Goal: Information Seeking & Learning: Learn about a topic

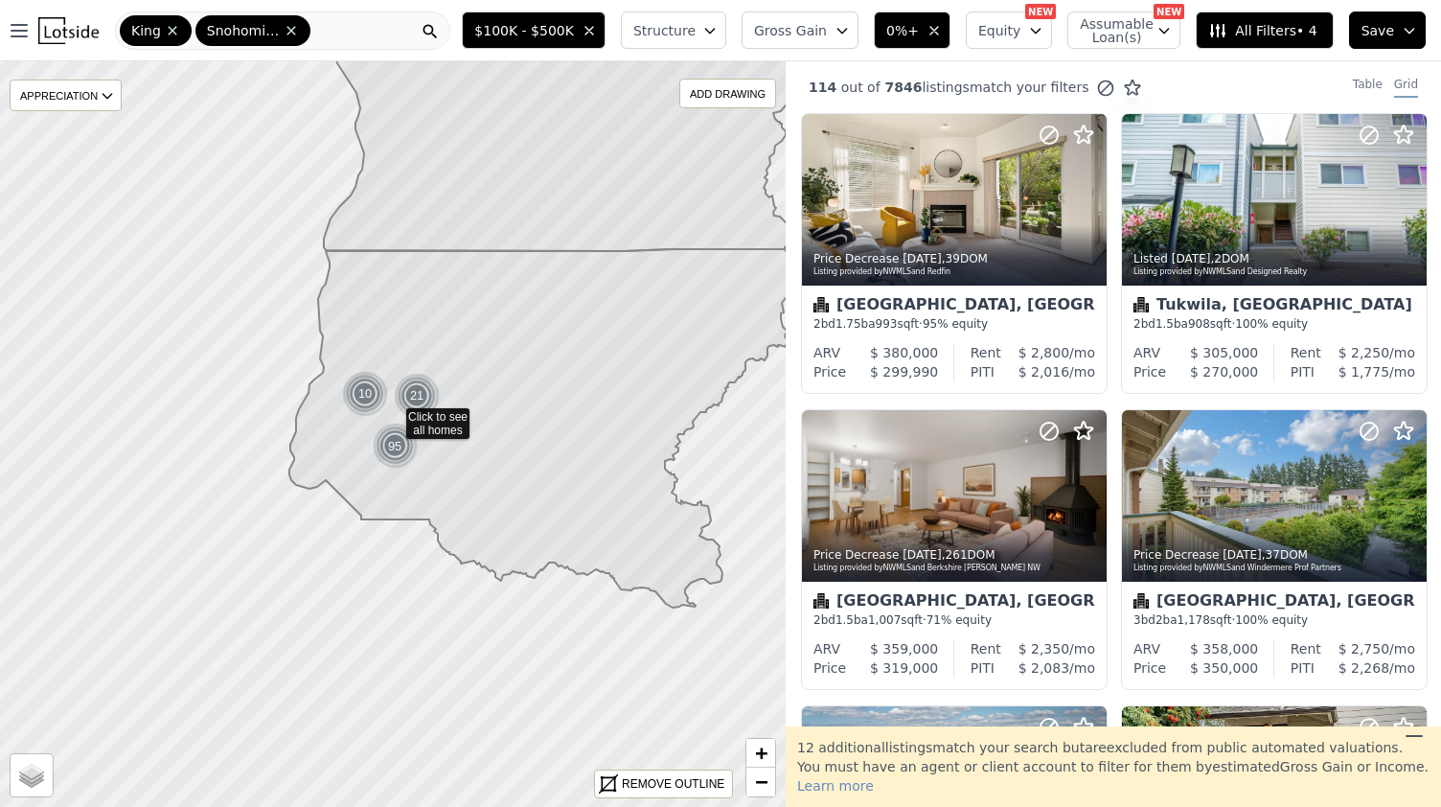
click at [286, 35] on span at bounding box center [289, 30] width 19 height 15
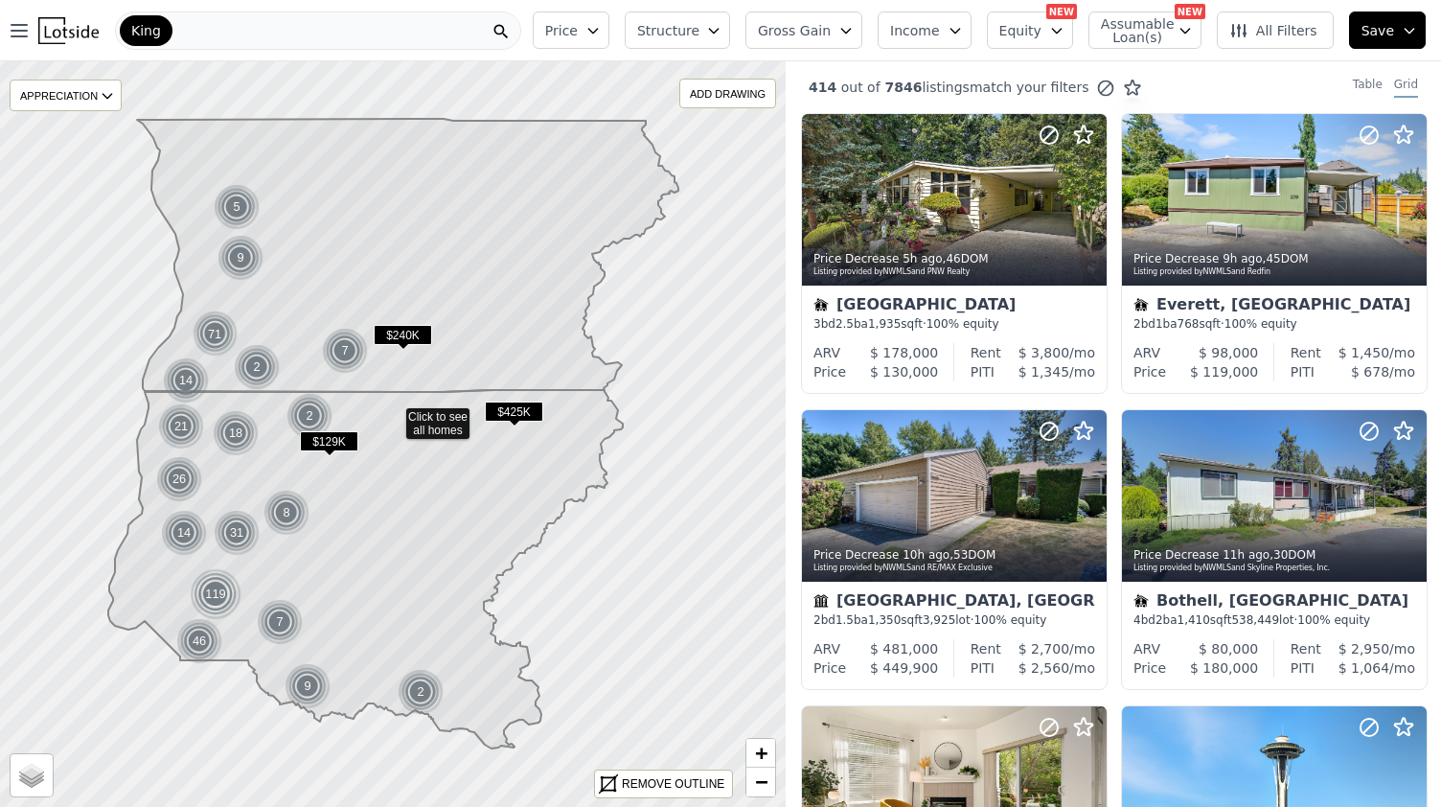
click at [152, 28] on span "King" at bounding box center [146, 30] width 30 height 19
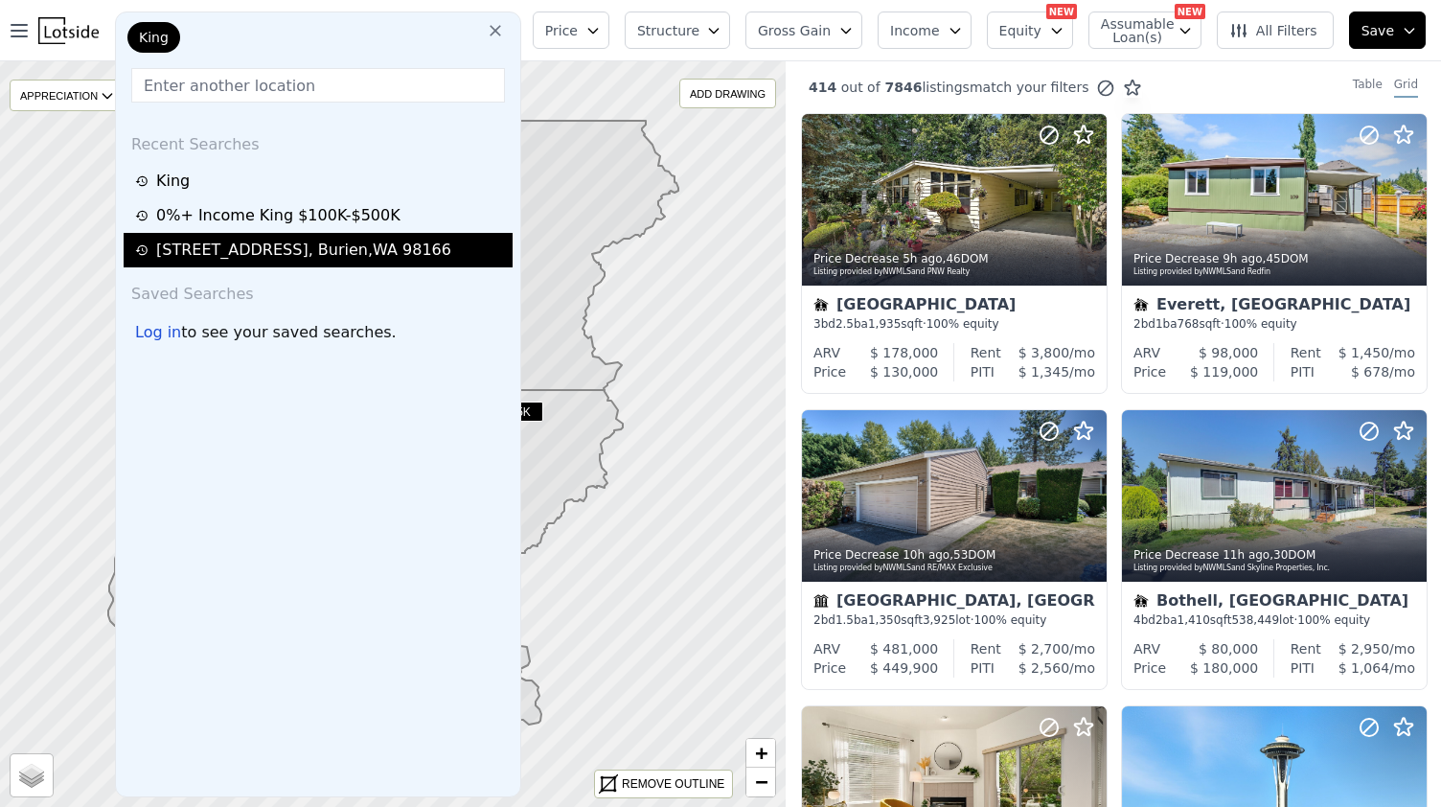
click at [324, 250] on div "[STREET_ADDRESS]" at bounding box center [303, 250] width 295 height 23
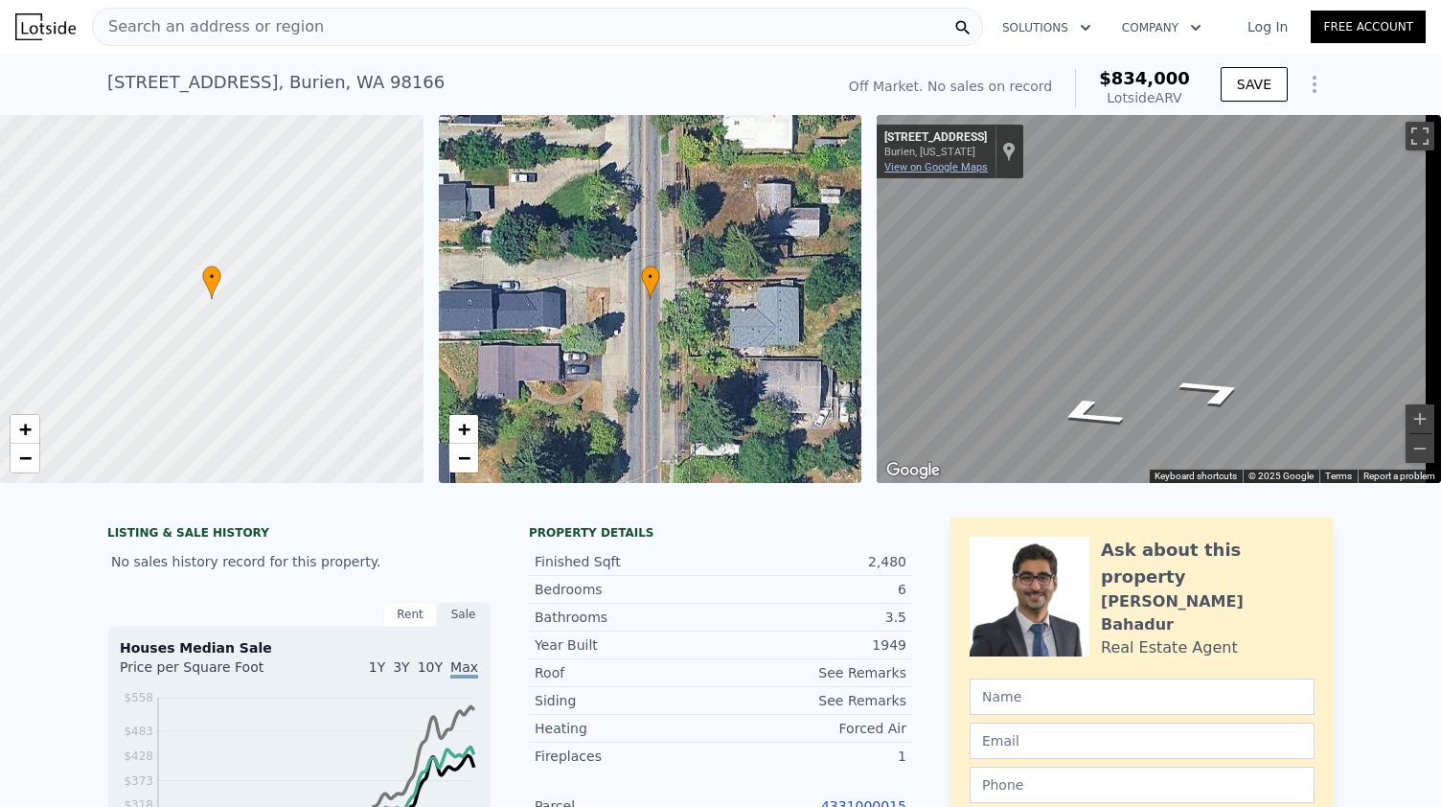
click at [969, 162] on link "View on Google Maps" at bounding box center [935, 167] width 103 height 12
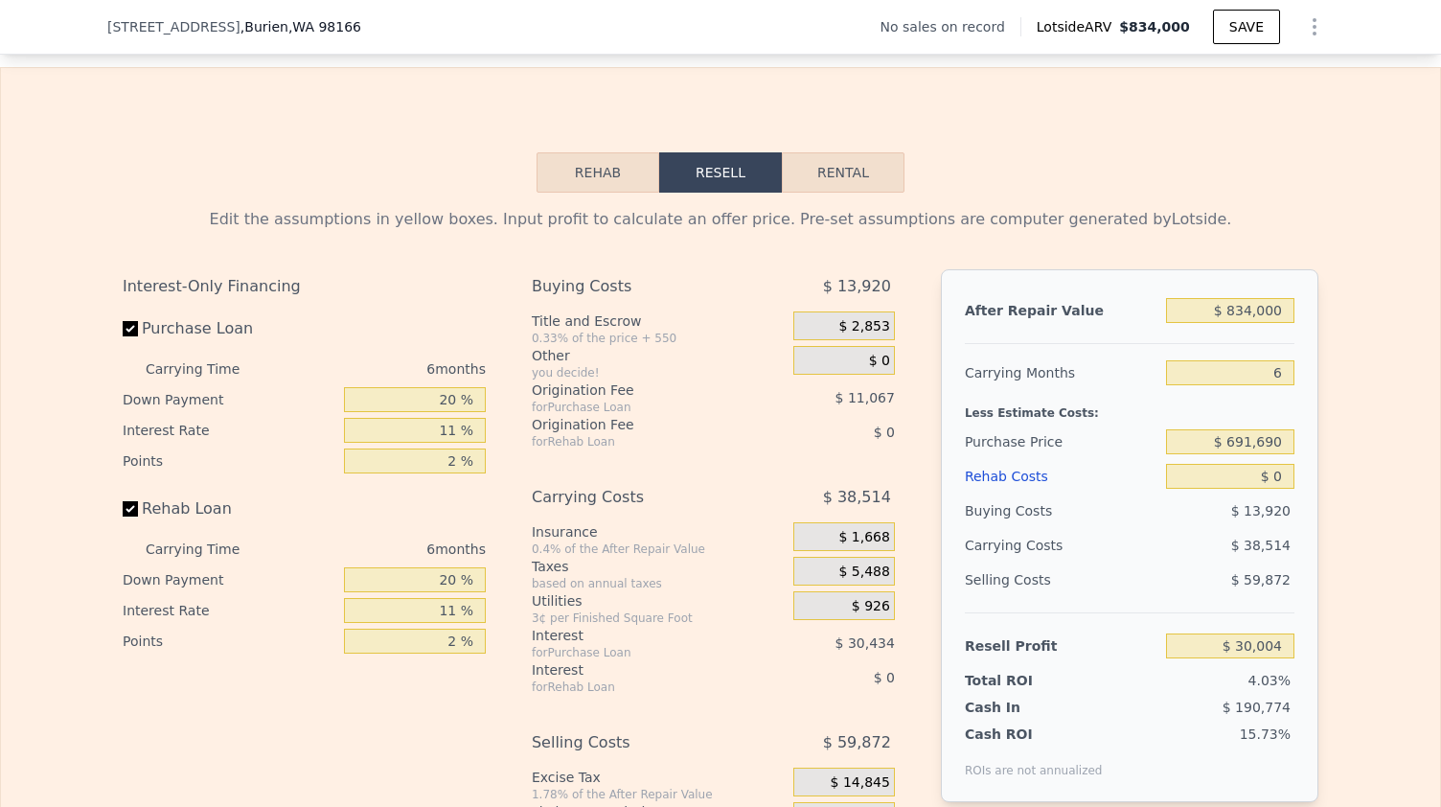
scroll to position [2311, 0]
click at [843, 191] on button "Rental" at bounding box center [843, 170] width 123 height 40
select select "30"
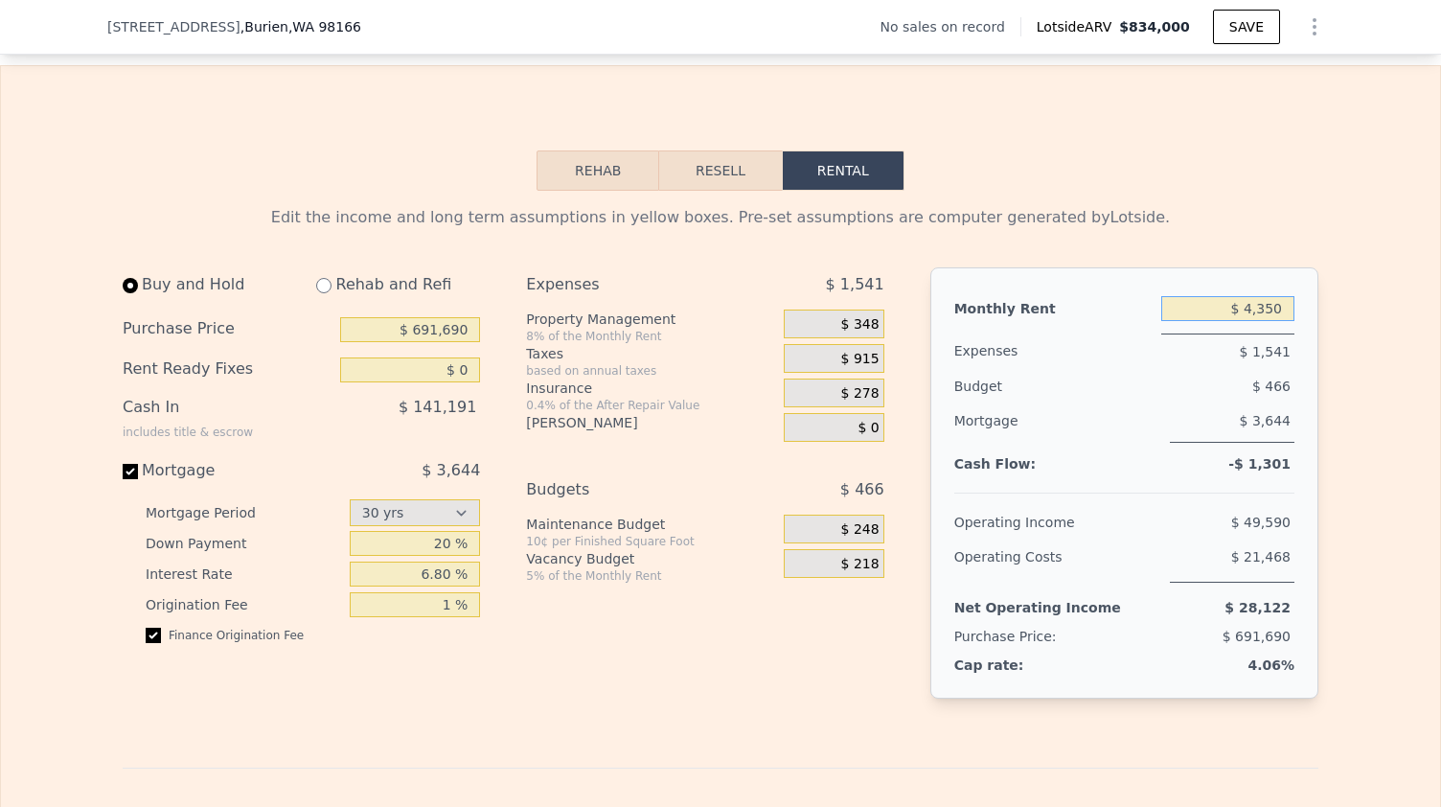
click at [1266, 321] on input "$ 4,350" at bounding box center [1227, 308] width 133 height 25
type input "$ 6,950"
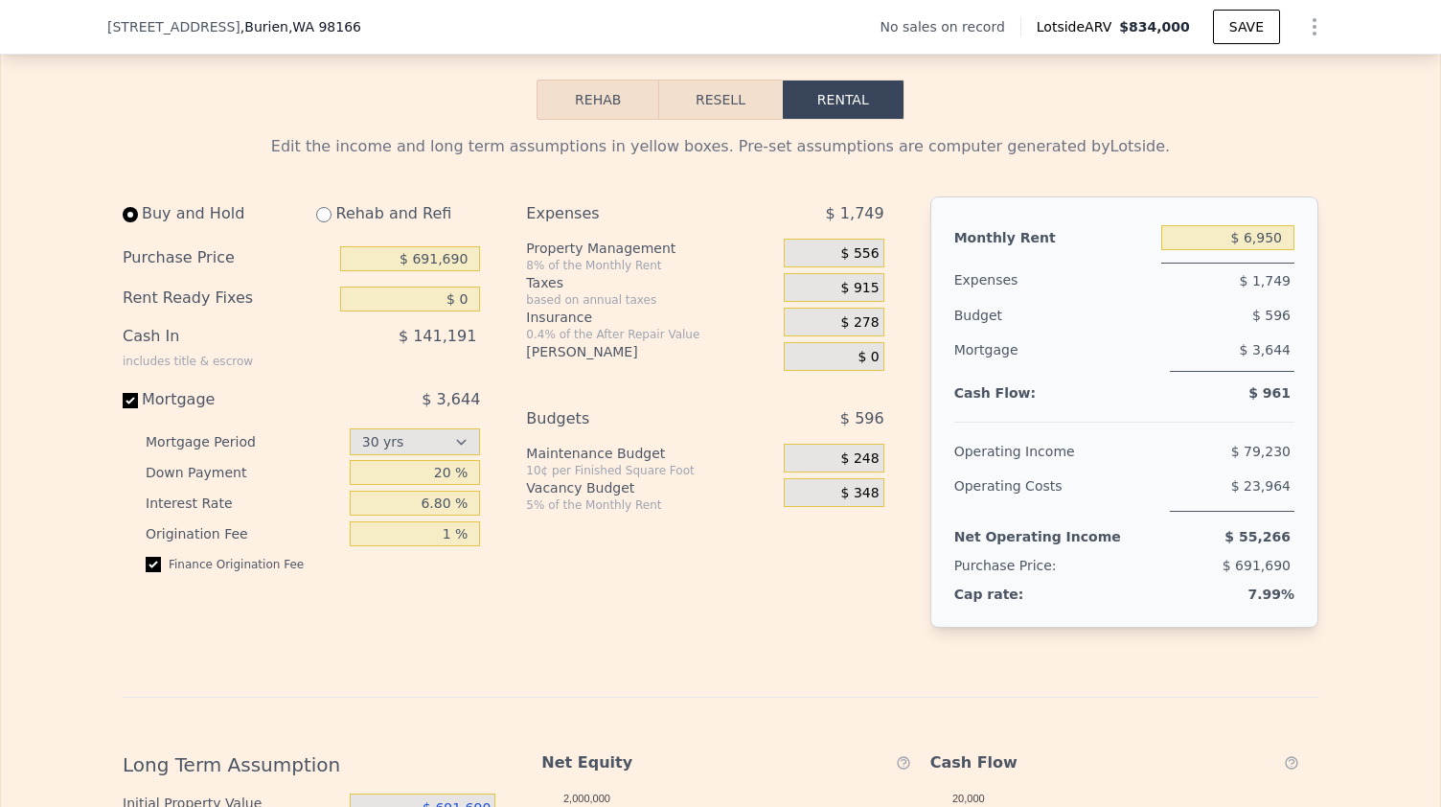
scroll to position [2380, 0]
click at [326, 233] on div "Rehab and Refi" at bounding box center [390, 215] width 179 height 34
click at [318, 224] on input "radio" at bounding box center [323, 216] width 15 height 15
radio input "true"
type input "$ 4,550"
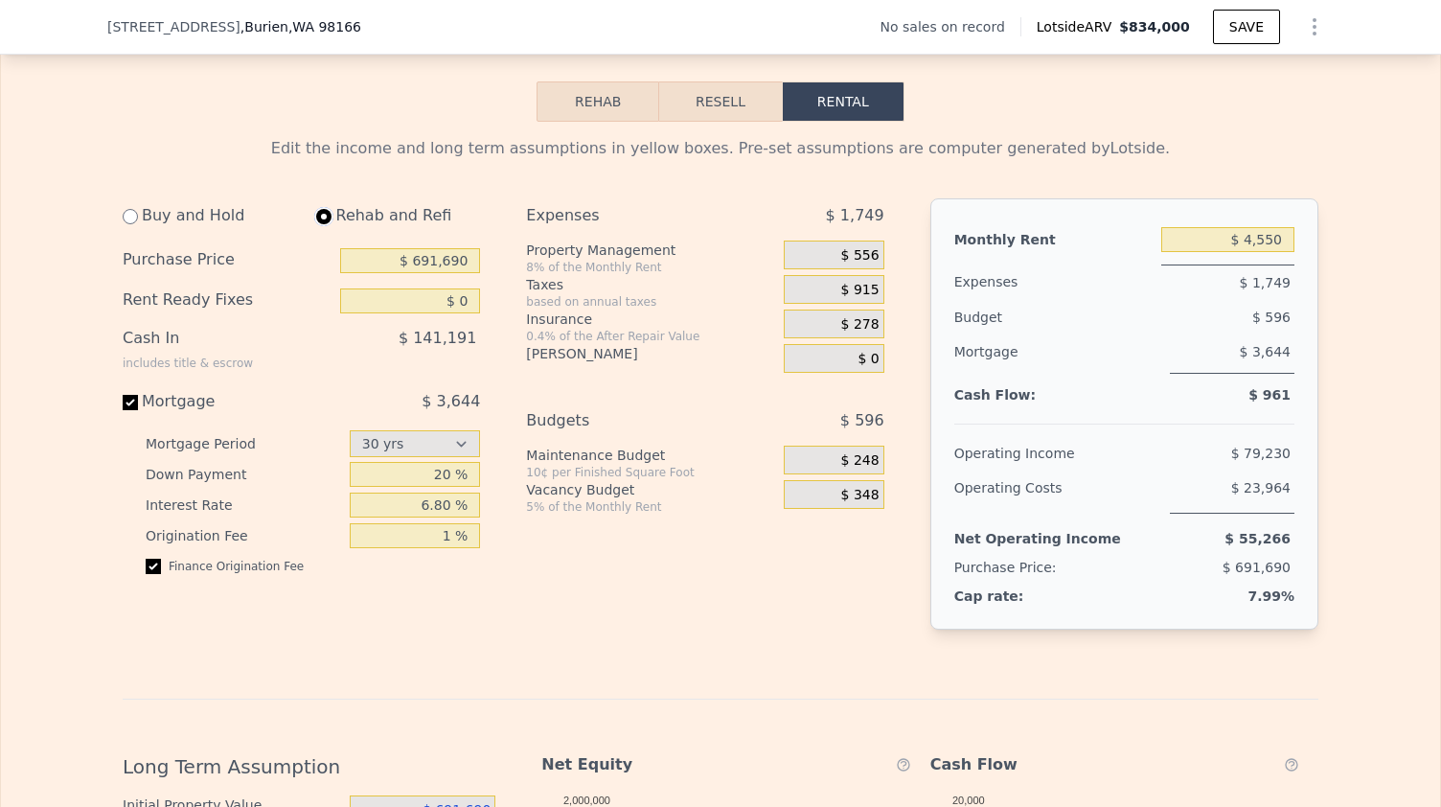
select select "30"
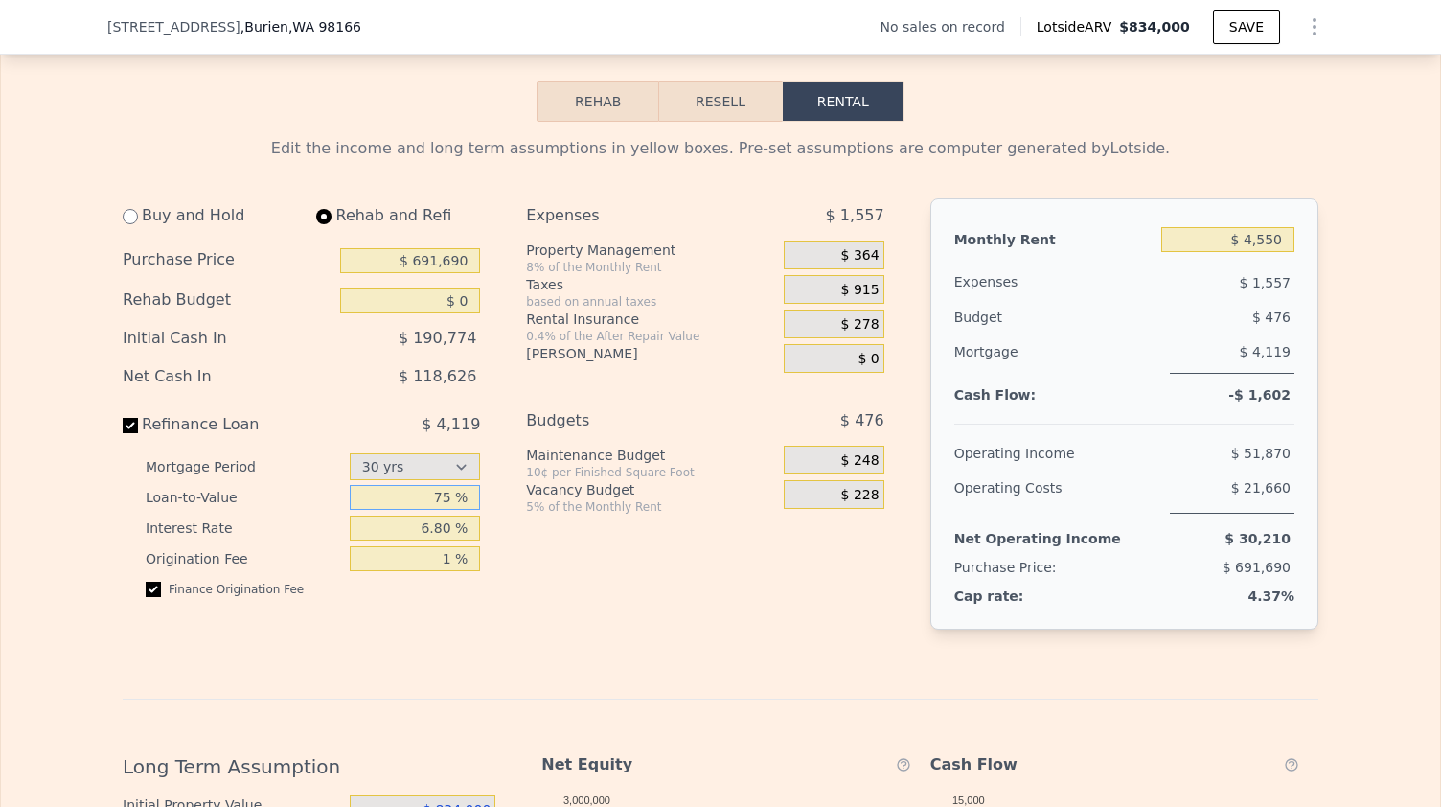
click at [443, 510] on input "75 %" at bounding box center [415, 497] width 131 height 25
drag, startPoint x: 432, startPoint y: 522, endPoint x: 449, endPoint y: 524, distance: 17.3
click at [449, 510] on input "75 %" at bounding box center [415, 497] width 131 height 25
type input "90 %"
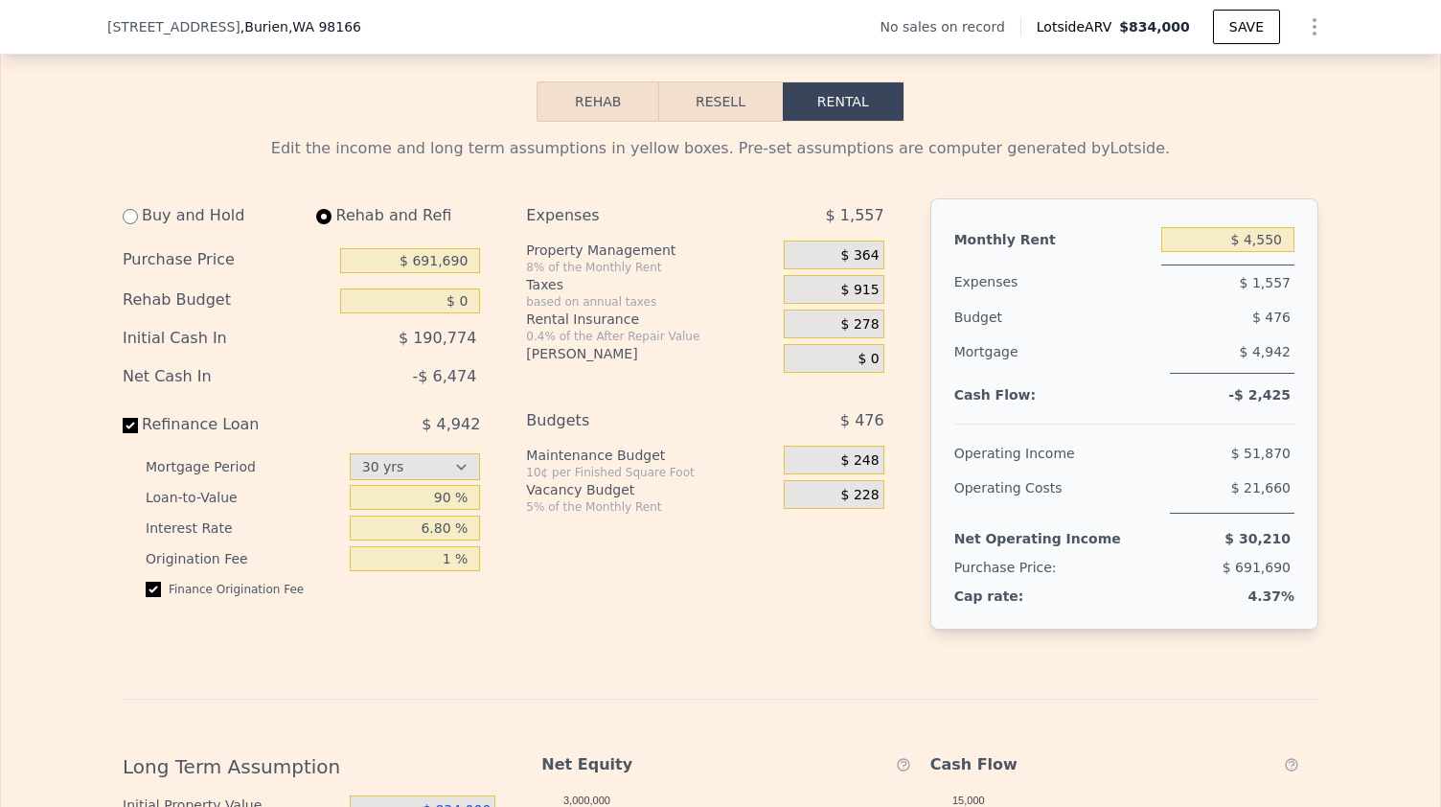
click at [508, 660] on div "Buy and Hold Rehab and Refi Purchase Price $ 691,690 Rehab Budget $ 0 Initial C…" at bounding box center [511, 429] width 777 height 462
click at [428, 540] on input "6.80 %" at bounding box center [415, 527] width 131 height 25
type input "8.25 %"
click at [483, 660] on div "Buy and Hold Rehab and Refi Purchase Price $ 691,690 Rehab Budget $ 0 Initial C…" at bounding box center [309, 429] width 373 height 462
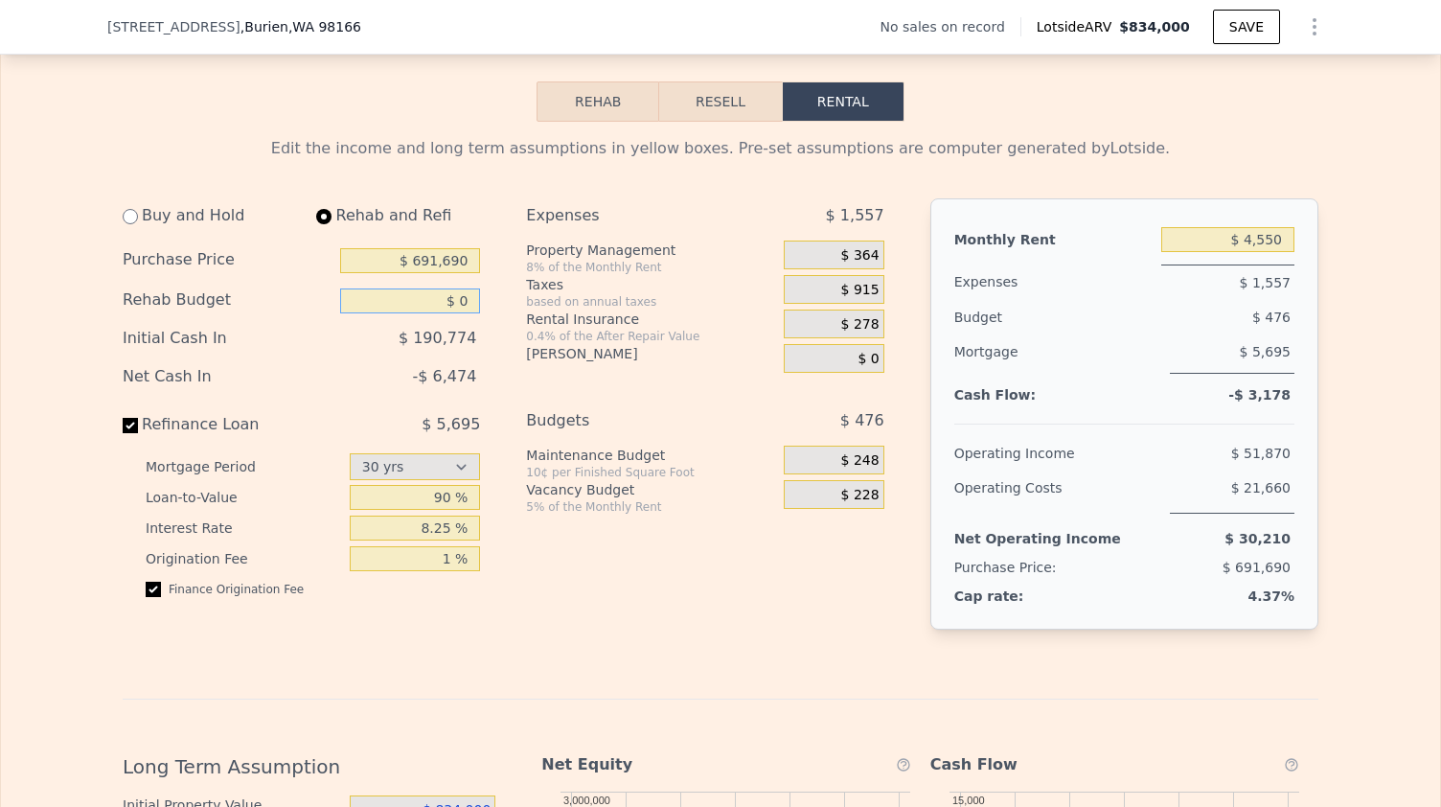
click at [460, 313] on input "$ 0" at bounding box center [410, 300] width 140 height 25
type input "$ 10,000"
click at [148, 597] on input "checkbox" at bounding box center [153, 588] width 15 height 15
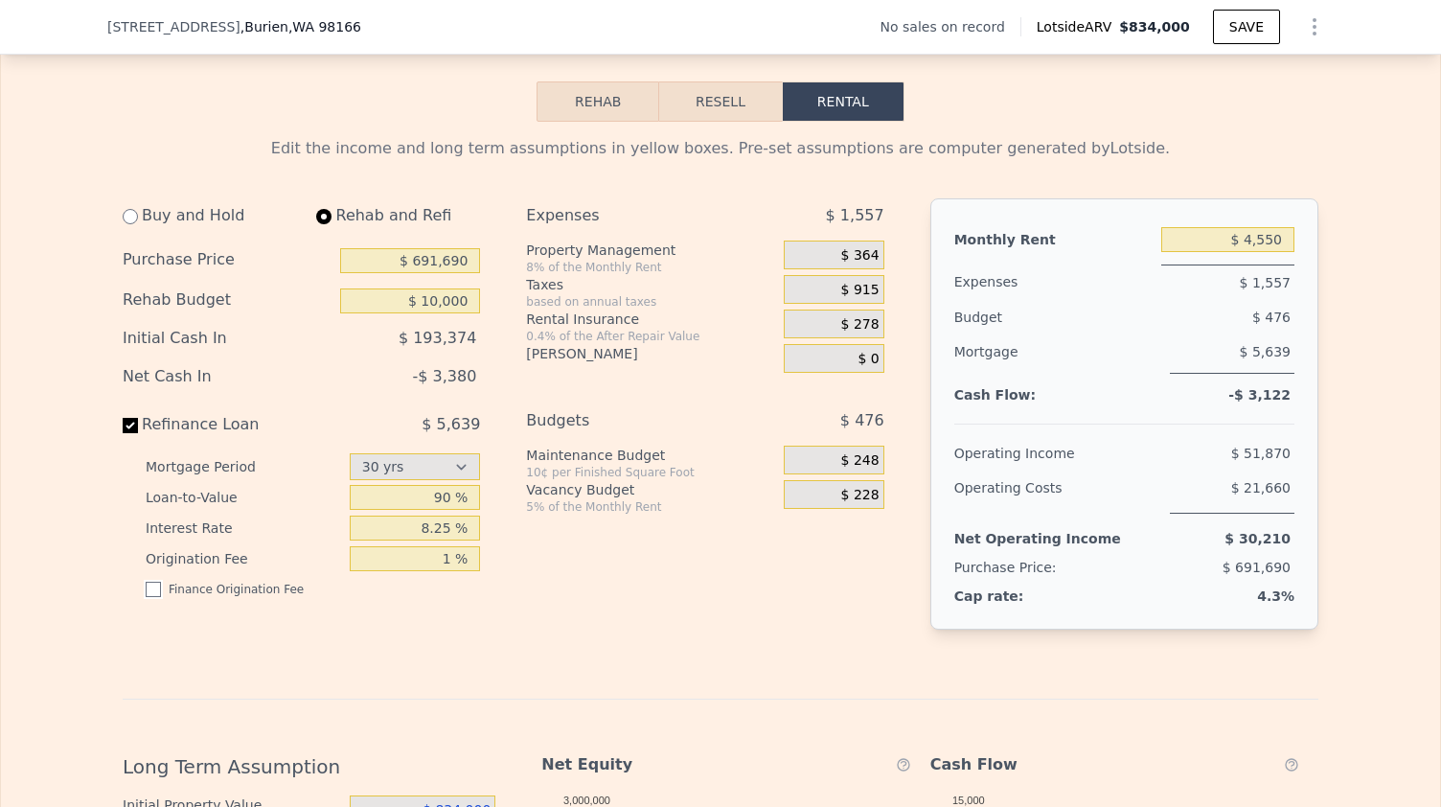
click at [148, 597] on input "checkbox" at bounding box center [153, 588] width 15 height 15
checkbox input "true"
select select "30"
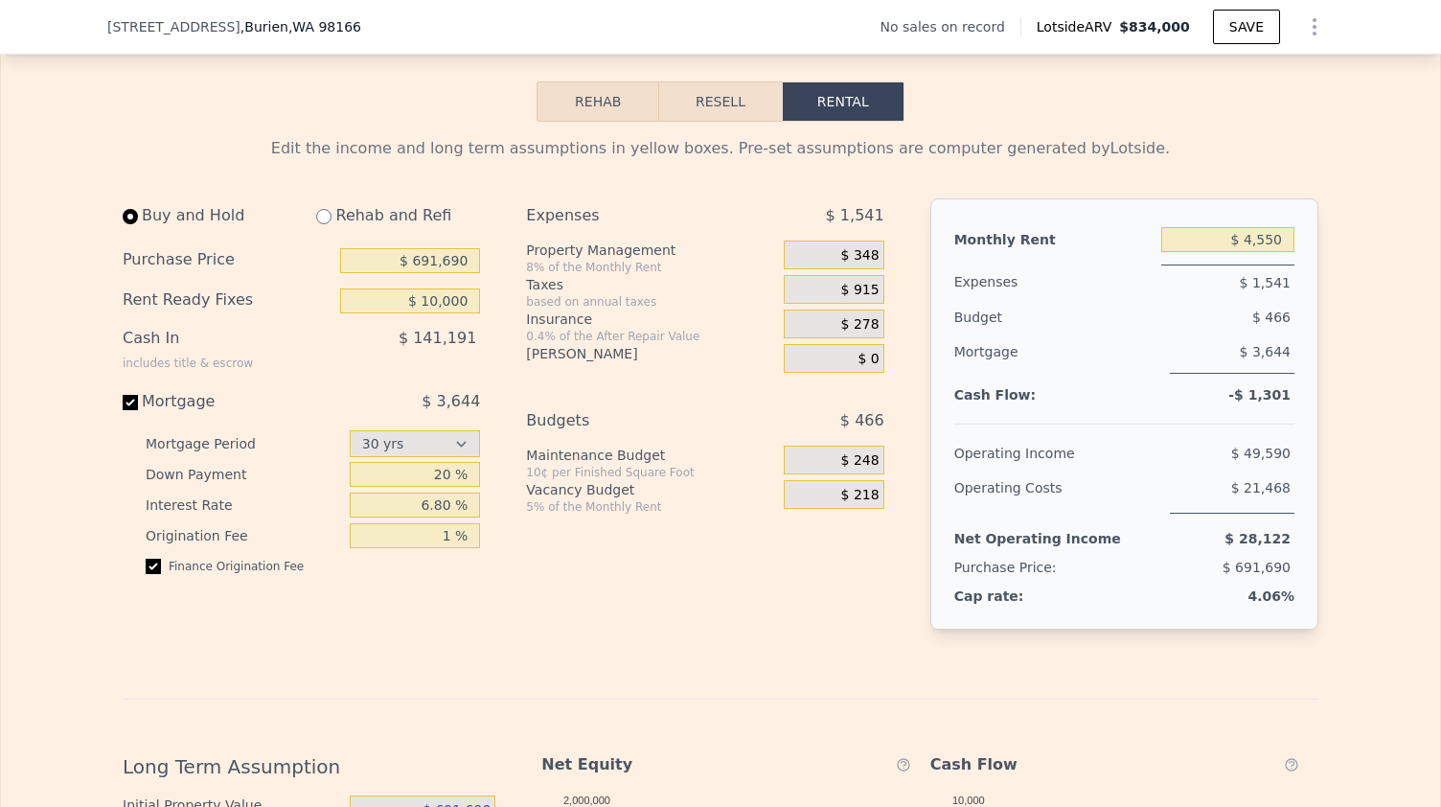
type input "$ 0"
type input "$ 4,350"
click at [855, 299] on span "$ 915" at bounding box center [860, 290] width 38 height 17
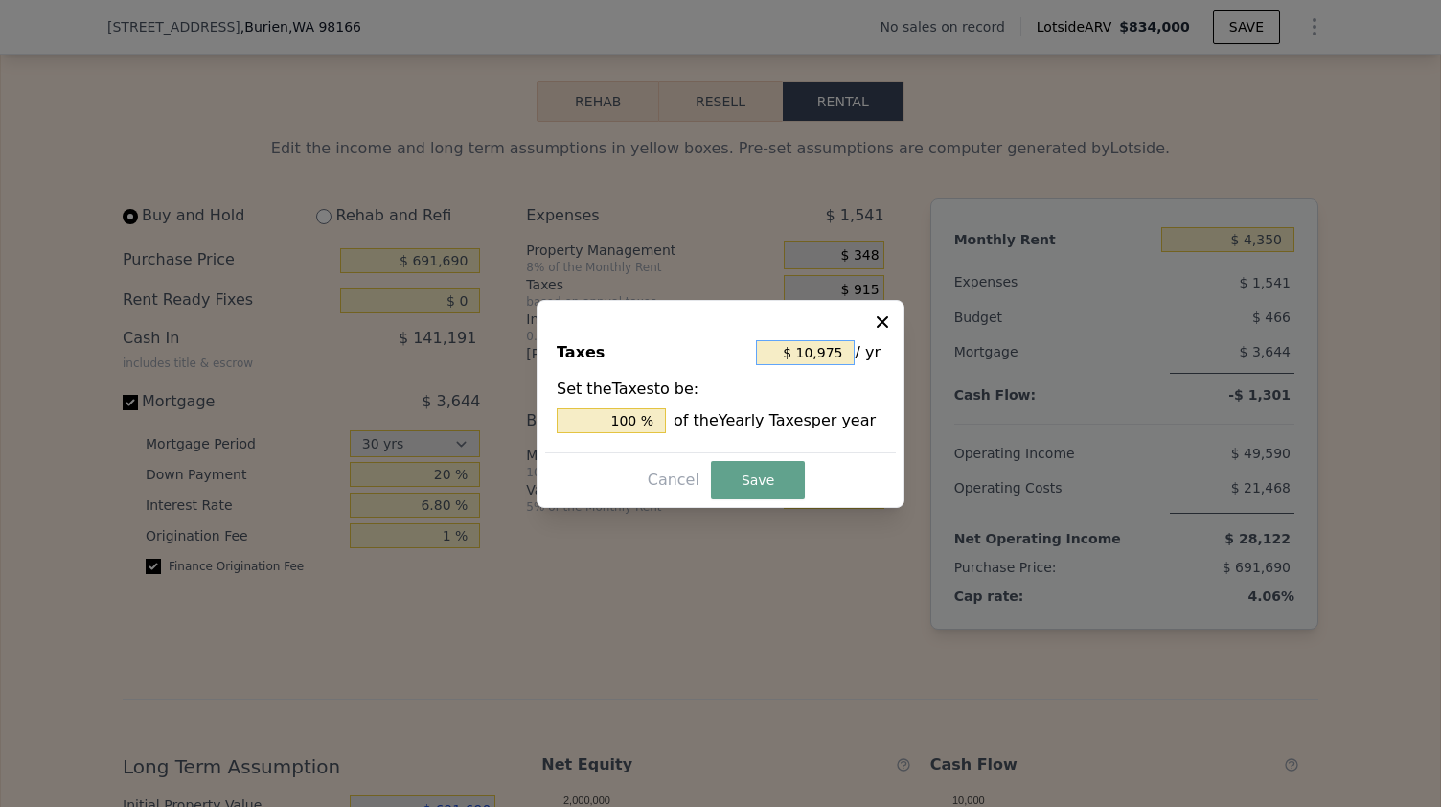
click at [803, 352] on input "$ 10,975" at bounding box center [805, 352] width 99 height 25
paste input "1,683"
type input "$ 11,683"
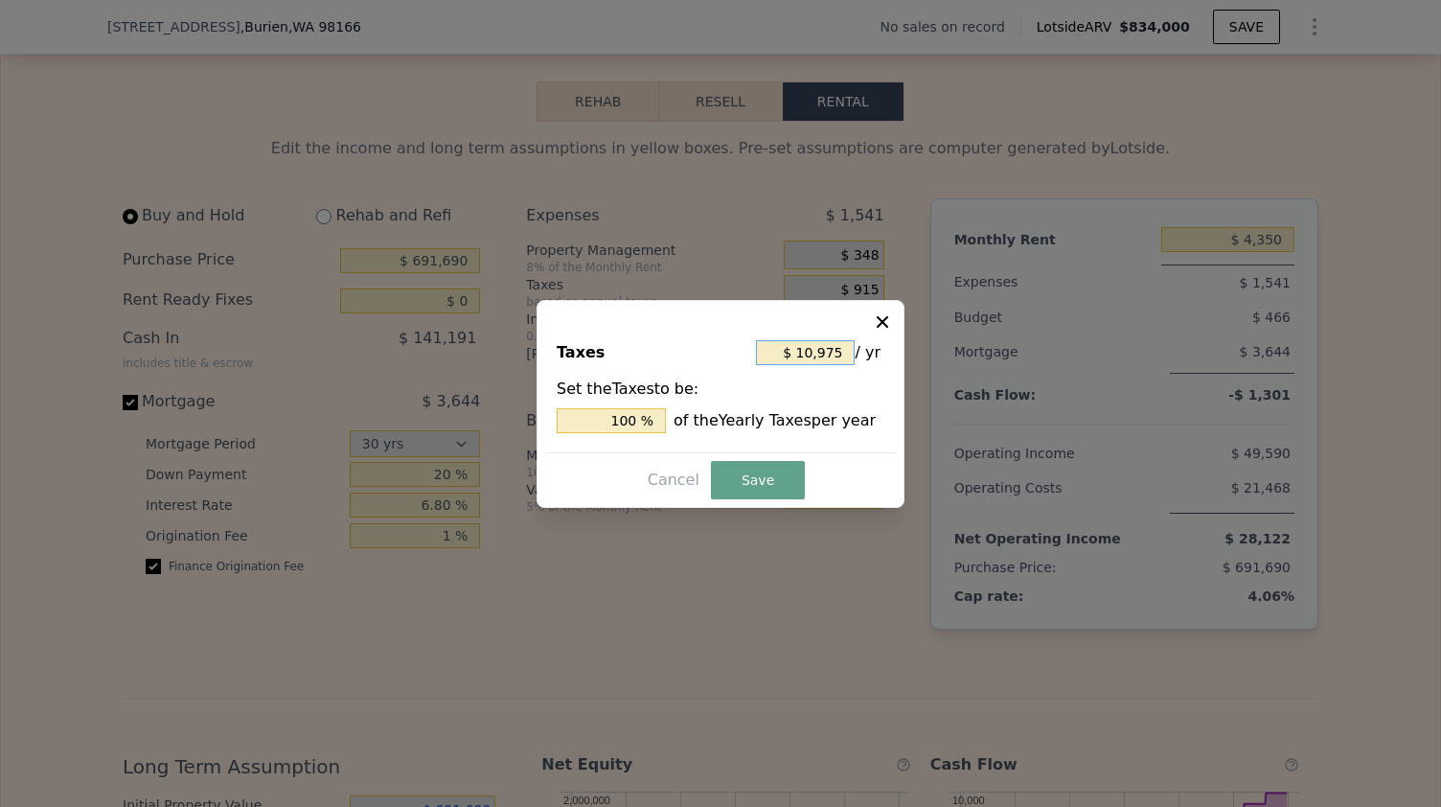
type input "106.451 %"
type input "$ 11,683"
click at [762, 480] on button "Save" at bounding box center [758, 480] width 94 height 38
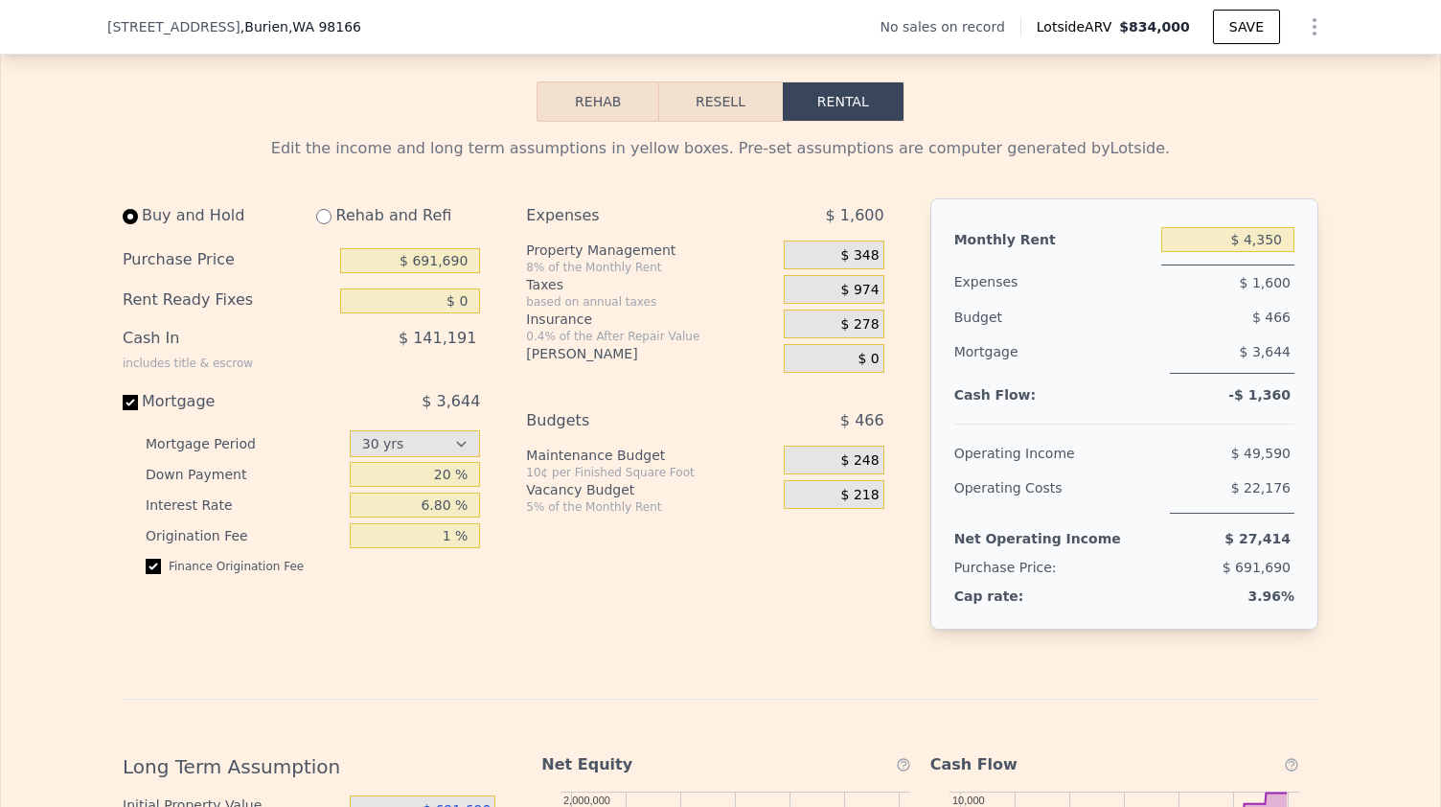
click at [123, 233] on div "Buy and Hold" at bounding box center [208, 215] width 171 height 34
click at [124, 224] on input "radio" at bounding box center [130, 216] width 15 height 15
radio input "true"
click at [437, 487] on input "20 %" at bounding box center [415, 474] width 131 height 25
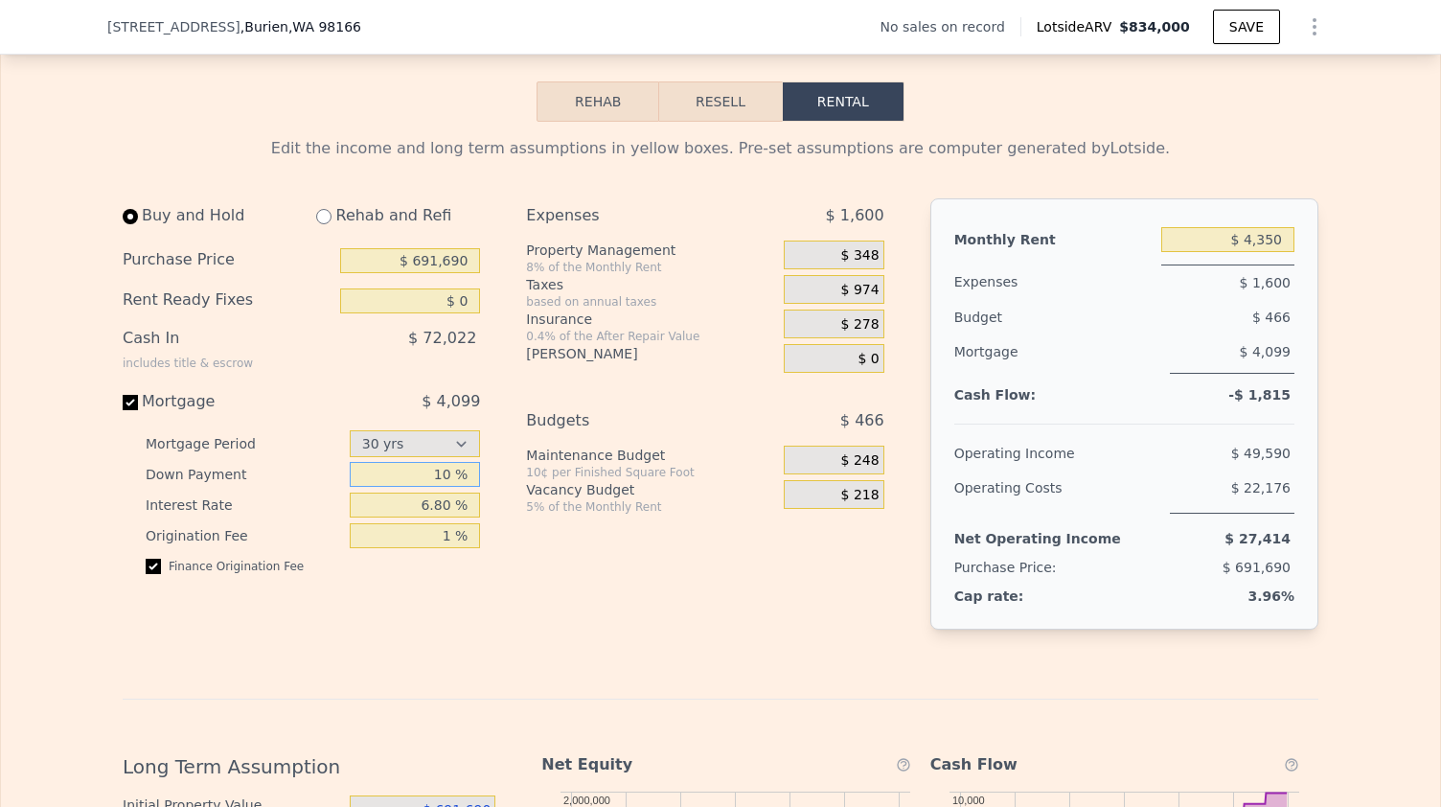
type input "10 %"
click at [418, 517] on input "6.80 %" at bounding box center [415, 504] width 131 height 25
click at [588, 655] on div "Expenses $ 1,600 Property Management 8% of the Monthly Rent $ 348 Taxes based o…" at bounding box center [712, 429] width 373 height 462
click at [441, 517] on input "8.25 %" at bounding box center [415, 504] width 131 height 25
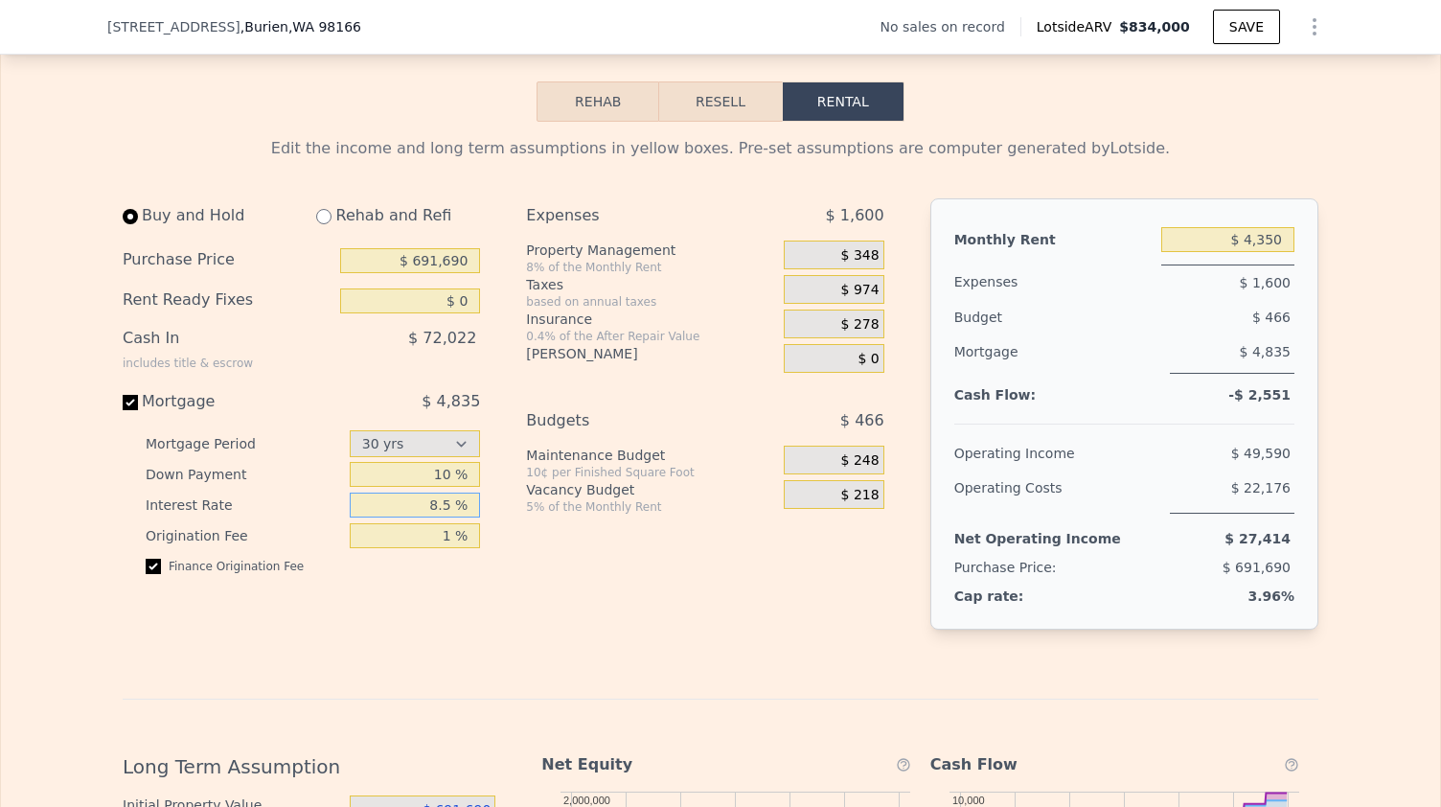
click at [444, 517] on input "8.5 %" at bounding box center [415, 504] width 131 height 25
type input "8.25 %"
click at [445, 589] on div "Finance Origination Fee" at bounding box center [313, 574] width 334 height 31
click at [423, 273] on input "$ 691,690" at bounding box center [410, 260] width 140 height 25
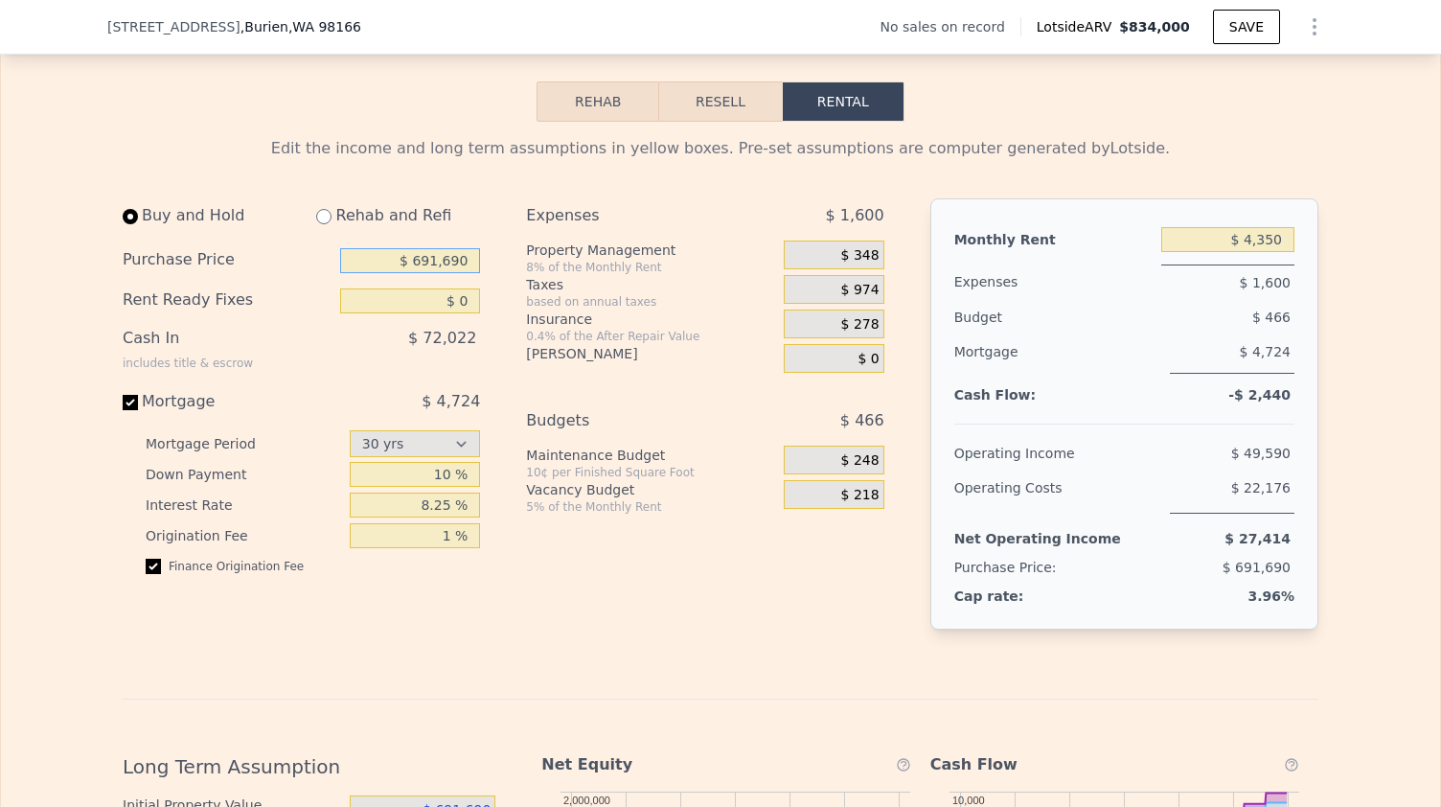
click at [423, 273] on input "$ 691,690" at bounding box center [410, 260] width 140 height 25
type input "$ 789,000"
click at [1265, 252] on input "$ 4,350" at bounding box center [1227, 239] width 133 height 25
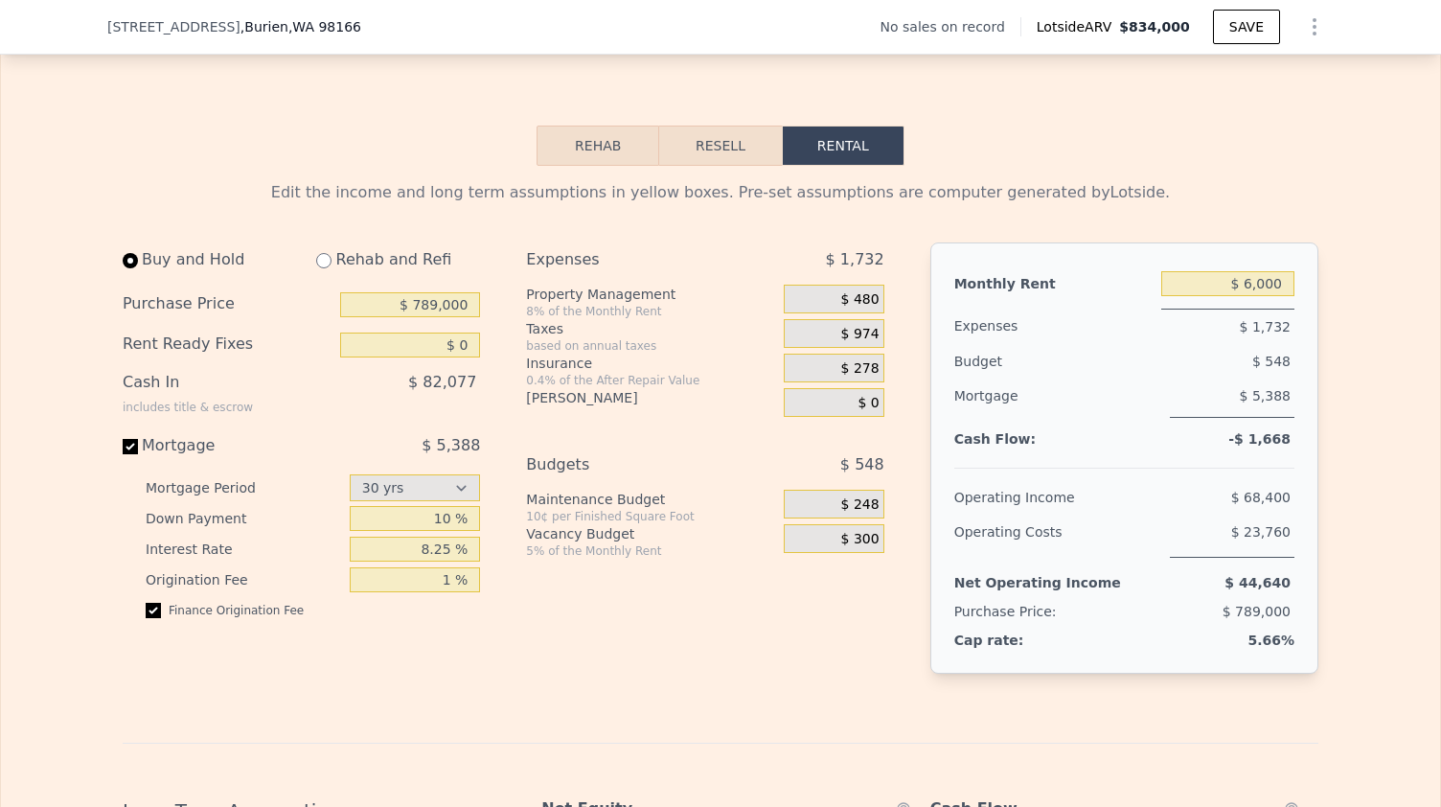
scroll to position [2332, 0]
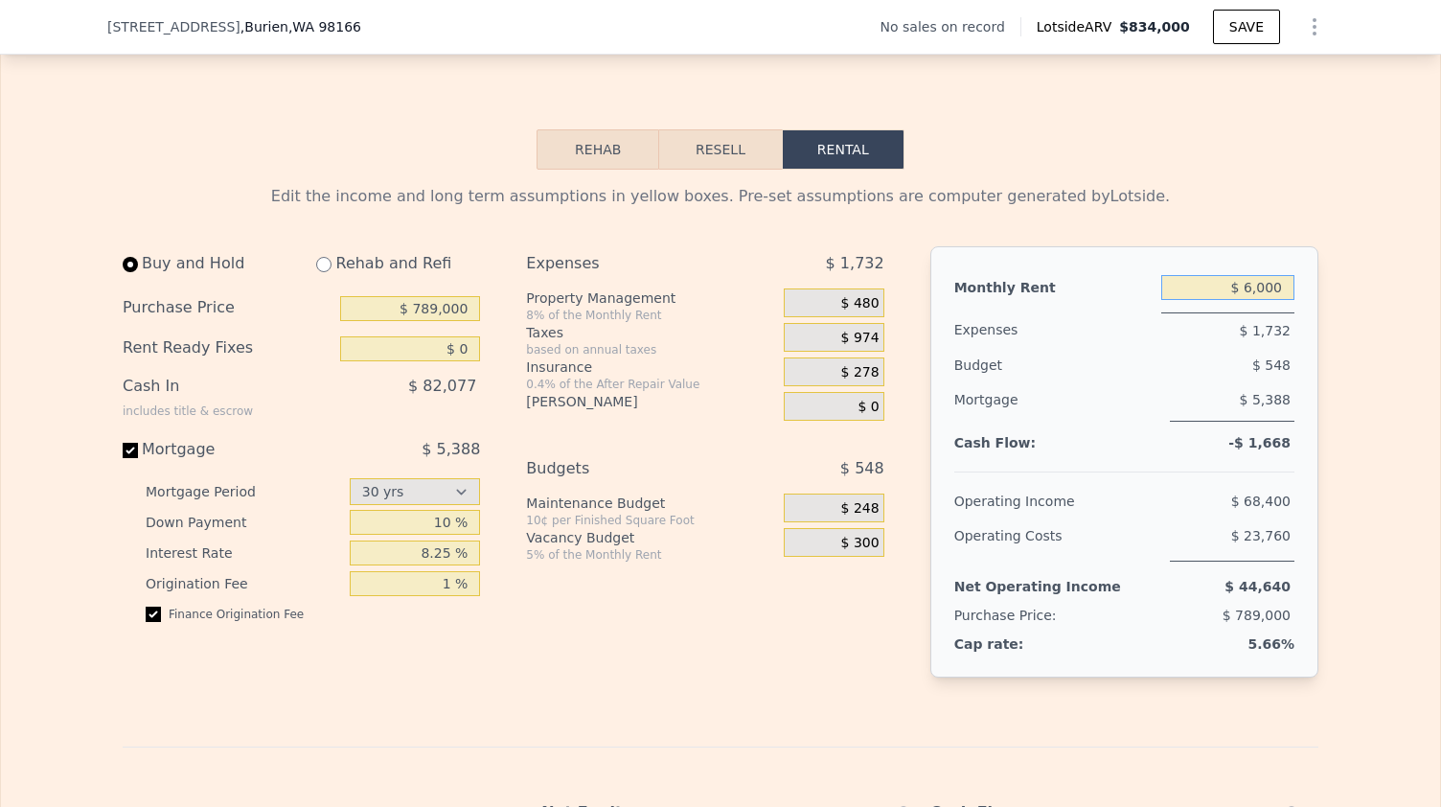
click at [1265, 300] on input "$ 6,000" at bounding box center [1227, 287] width 133 height 25
type input "$ 6,950"
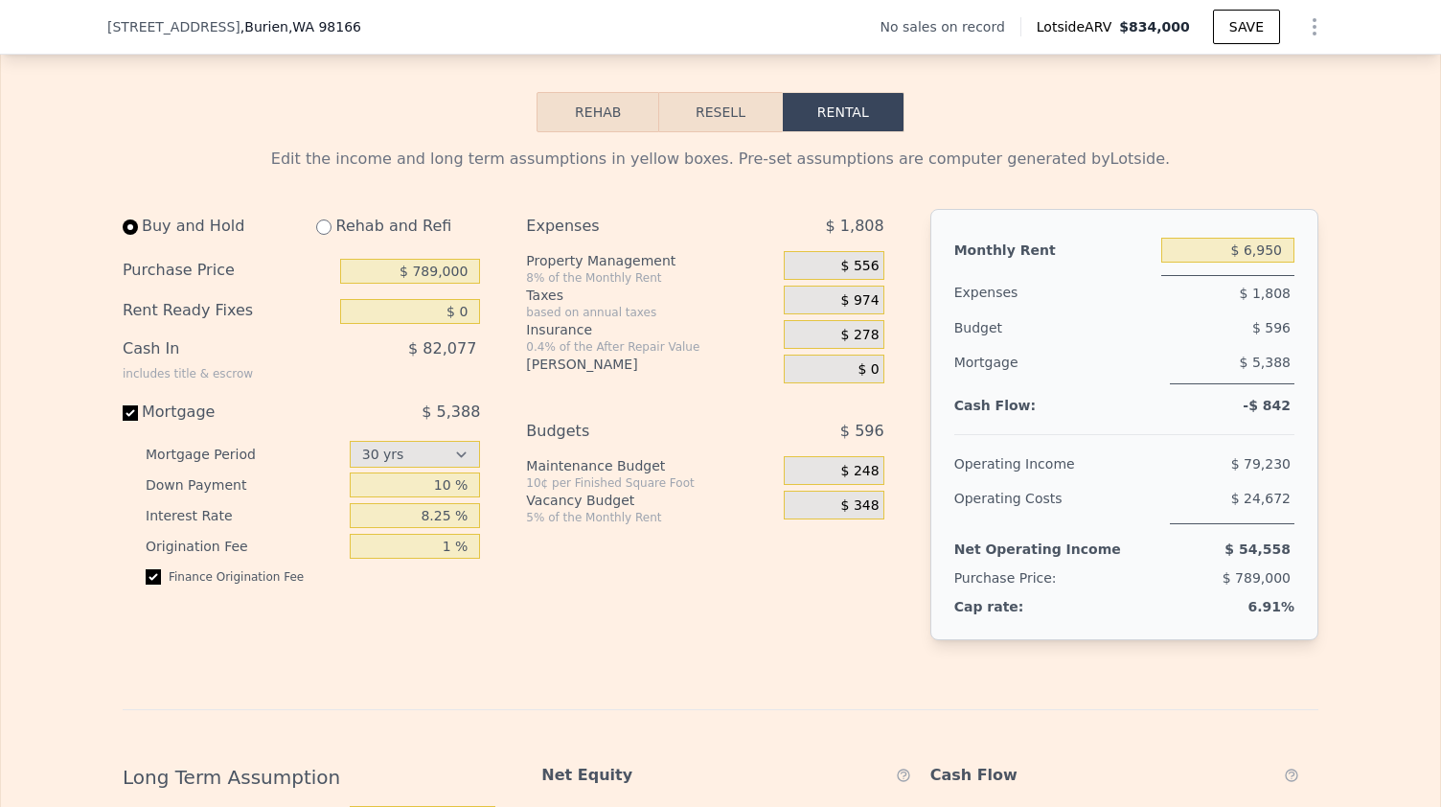
scroll to position [2368, 0]
click at [319, 236] on input "radio" at bounding box center [323, 227] width 15 height 15
radio input "true"
select select "30"
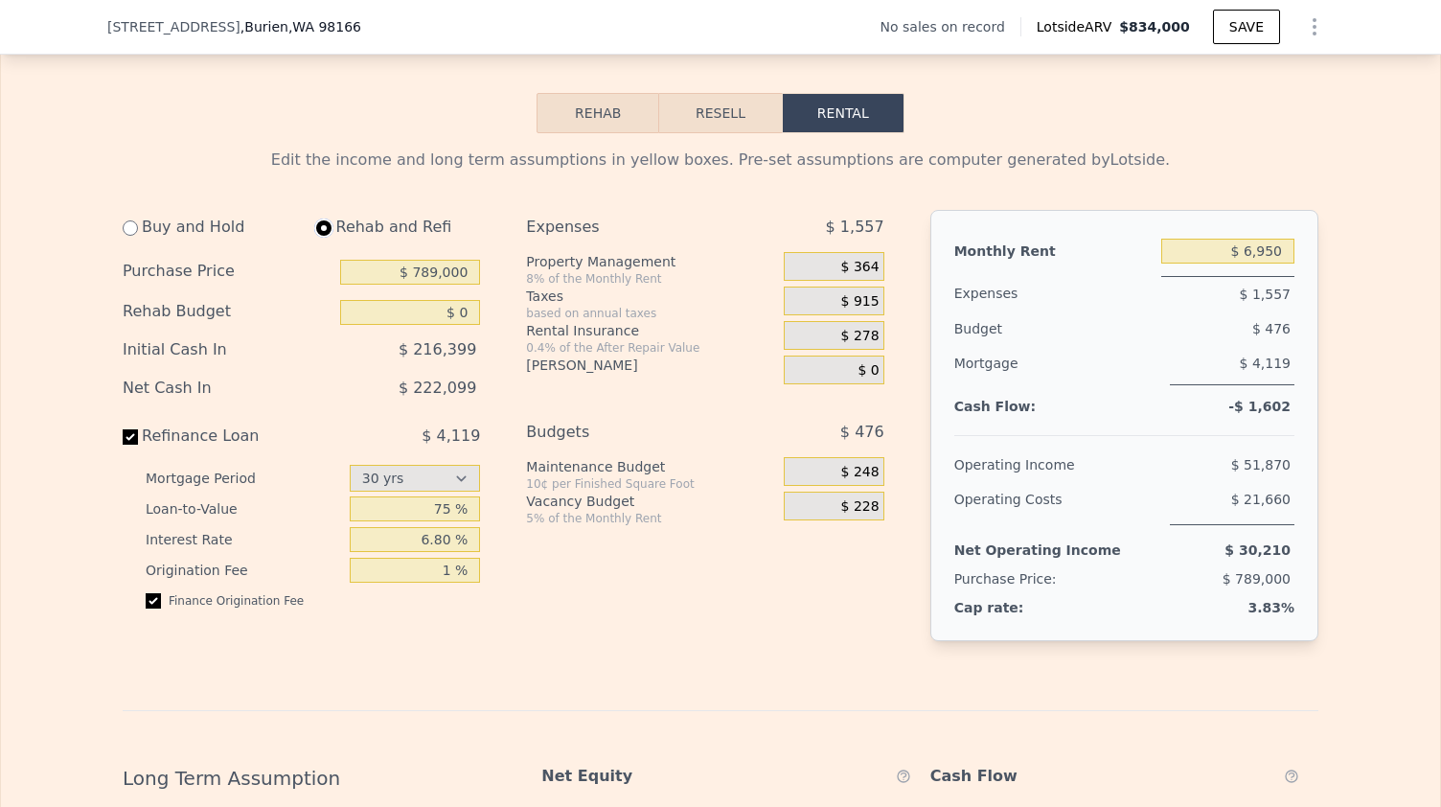
type input "$ 10,000"
type input "$ 4,550"
click at [436, 521] on input "75 %" at bounding box center [415, 508] width 131 height 25
type input "90 %"
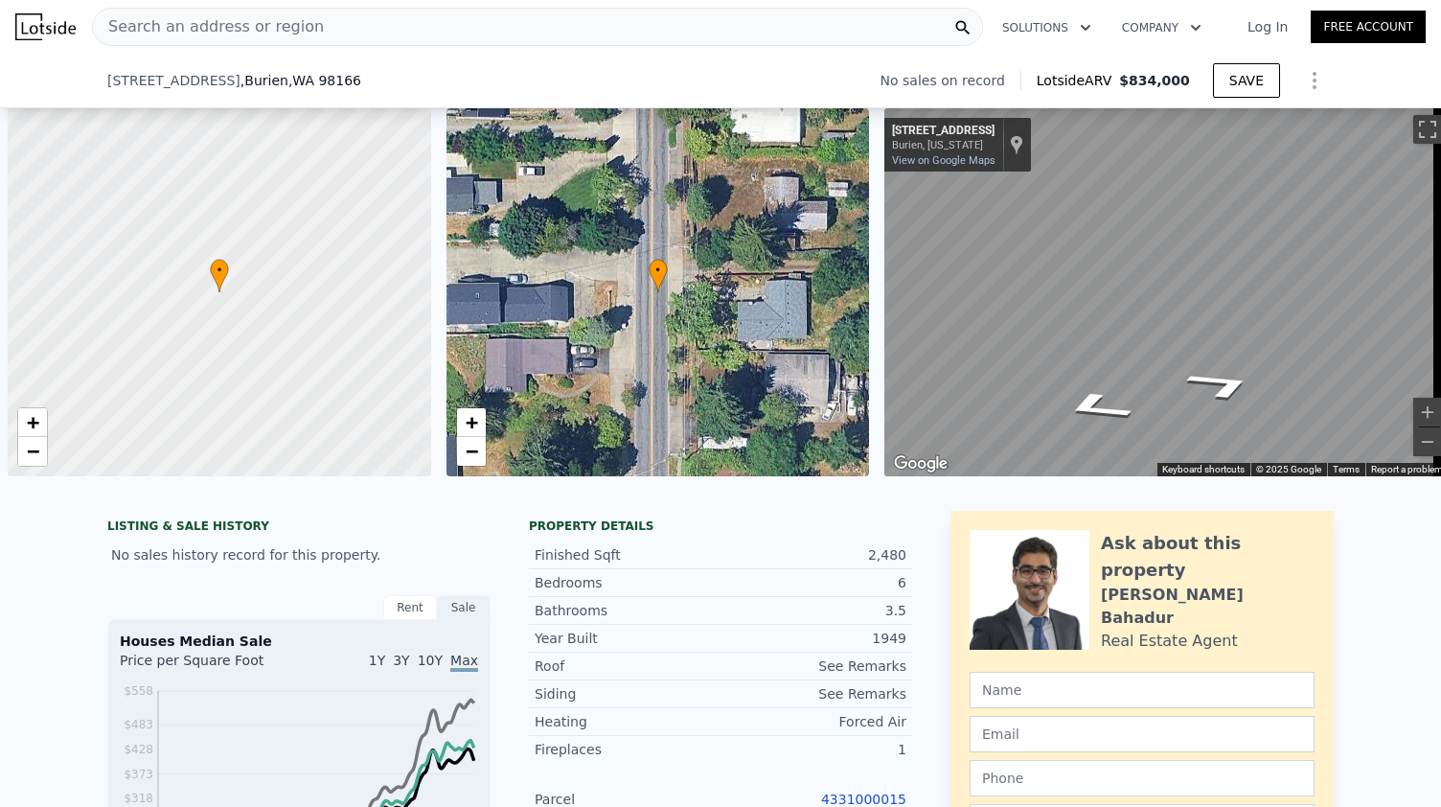
select select "30"
type input "90 %"
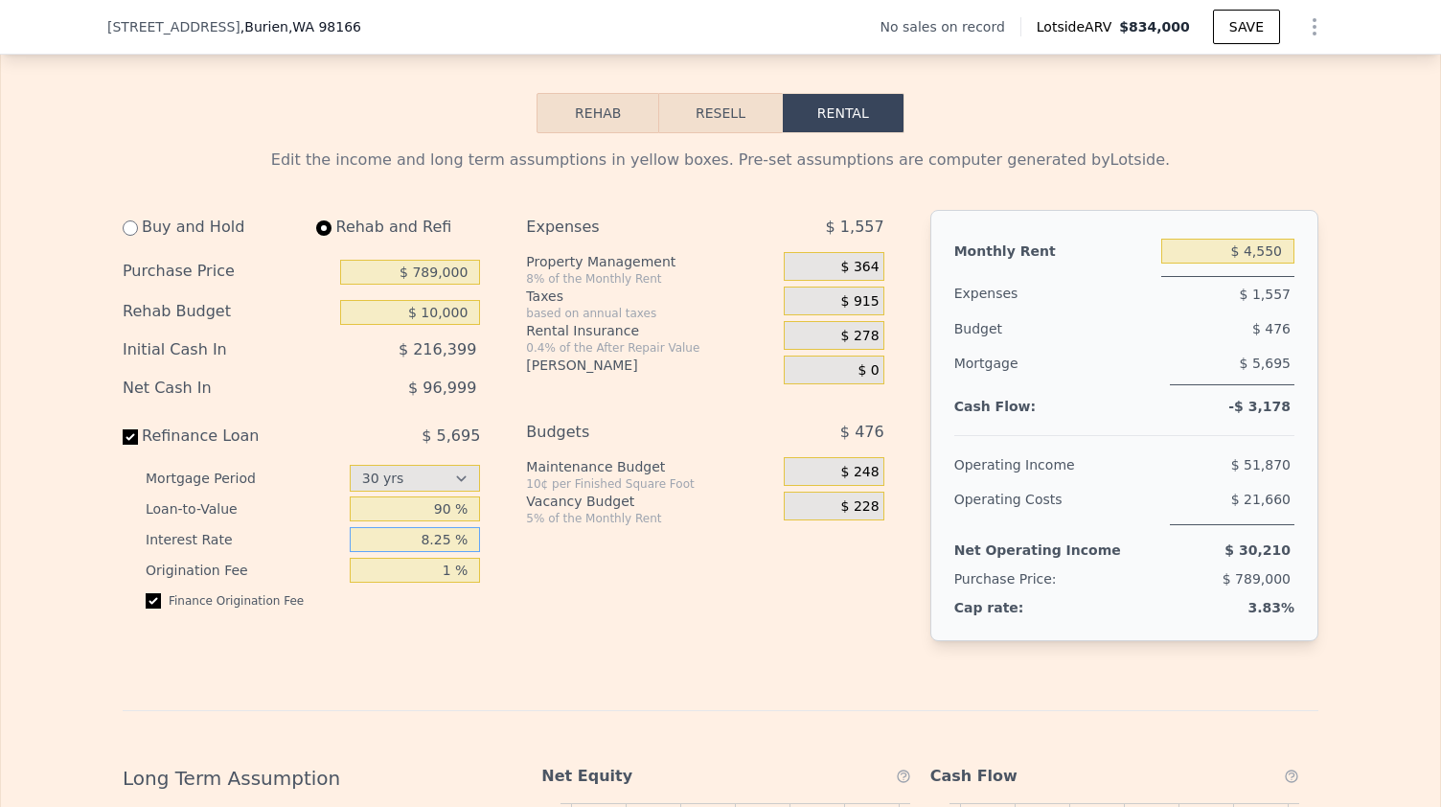
type input "8.25 %"
click at [596, 704] on div "Edit the income and long term assumptions in yellow boxes. Pre-set assumptions …" at bounding box center [721, 764] width 1196 height 1233
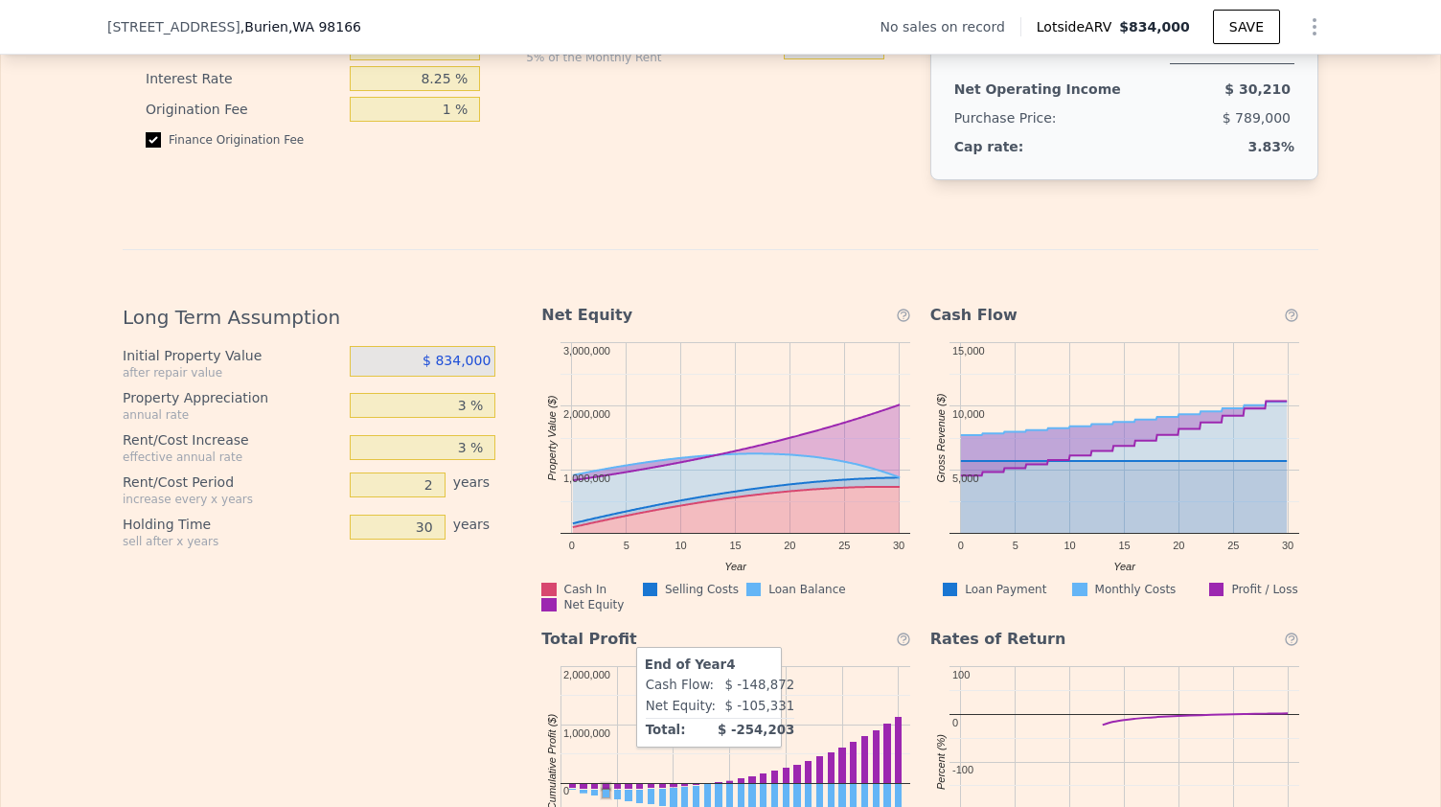
scroll to position [2830, 0]
click at [466, 367] on span "$ 834,000" at bounding box center [456, 359] width 68 height 15
click at [466, 378] on body "Search an address or region Solutions Company Open main menu Log In Free Accoun…" at bounding box center [720, 403] width 1441 height 807
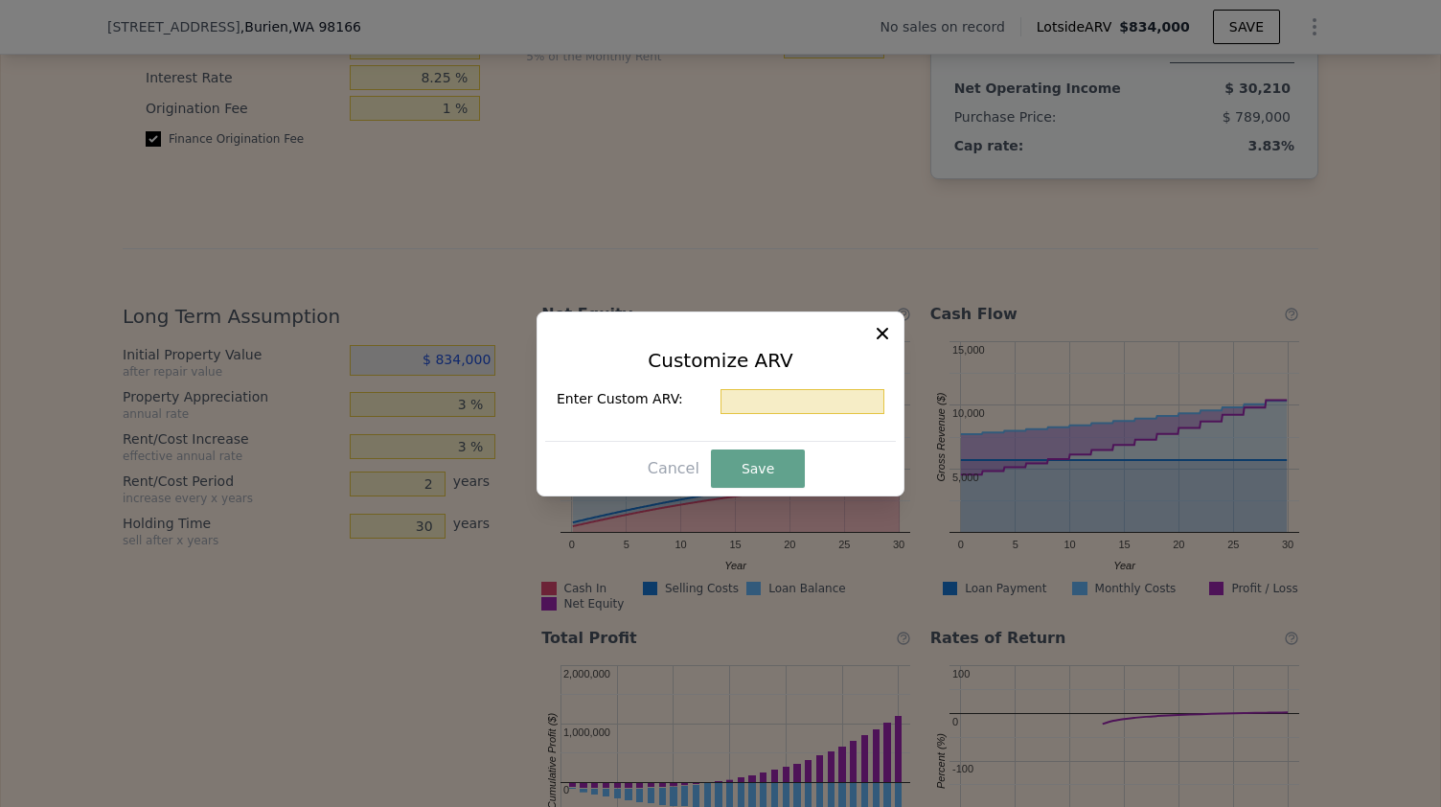
click at [876, 331] on icon at bounding box center [882, 333] width 19 height 19
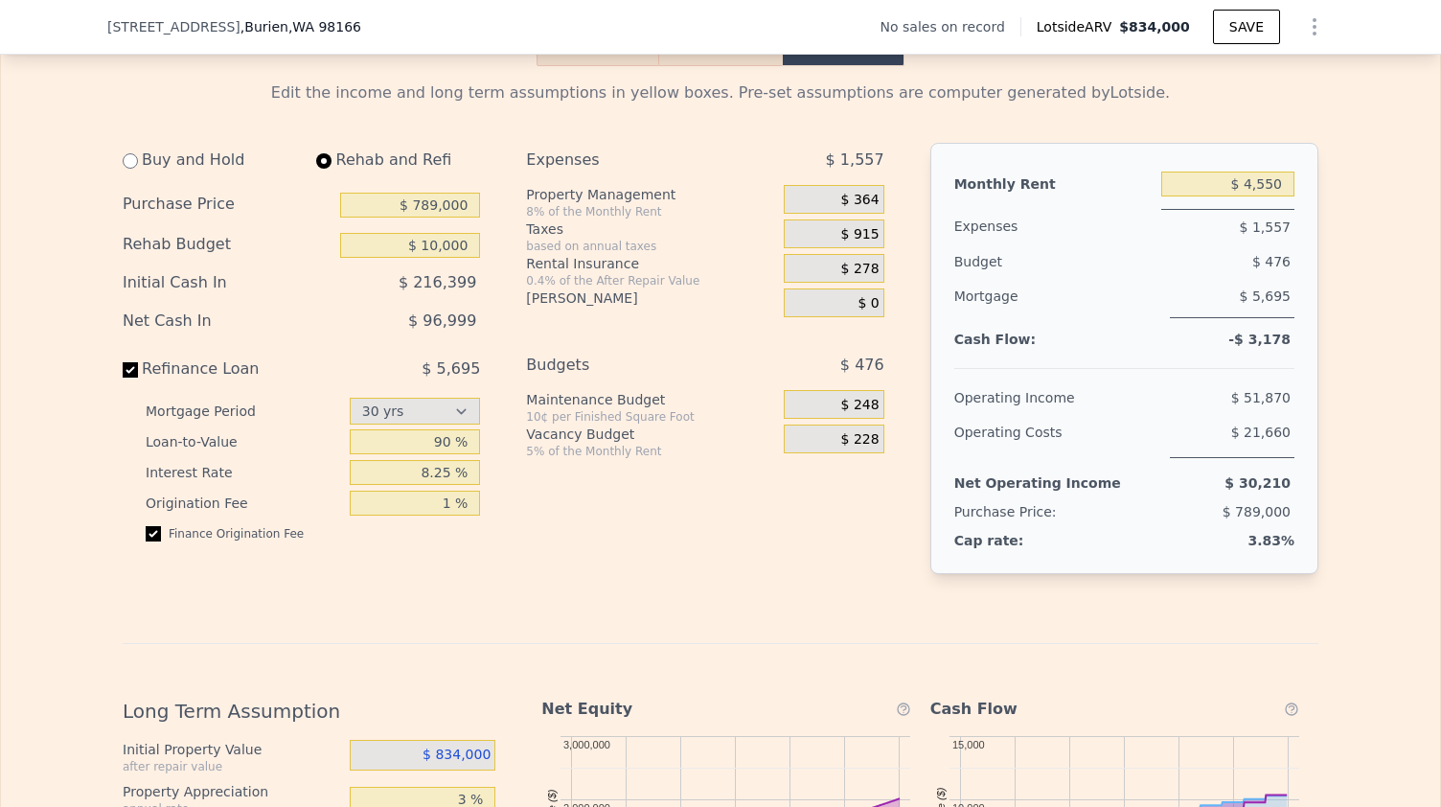
scroll to position [2422, 0]
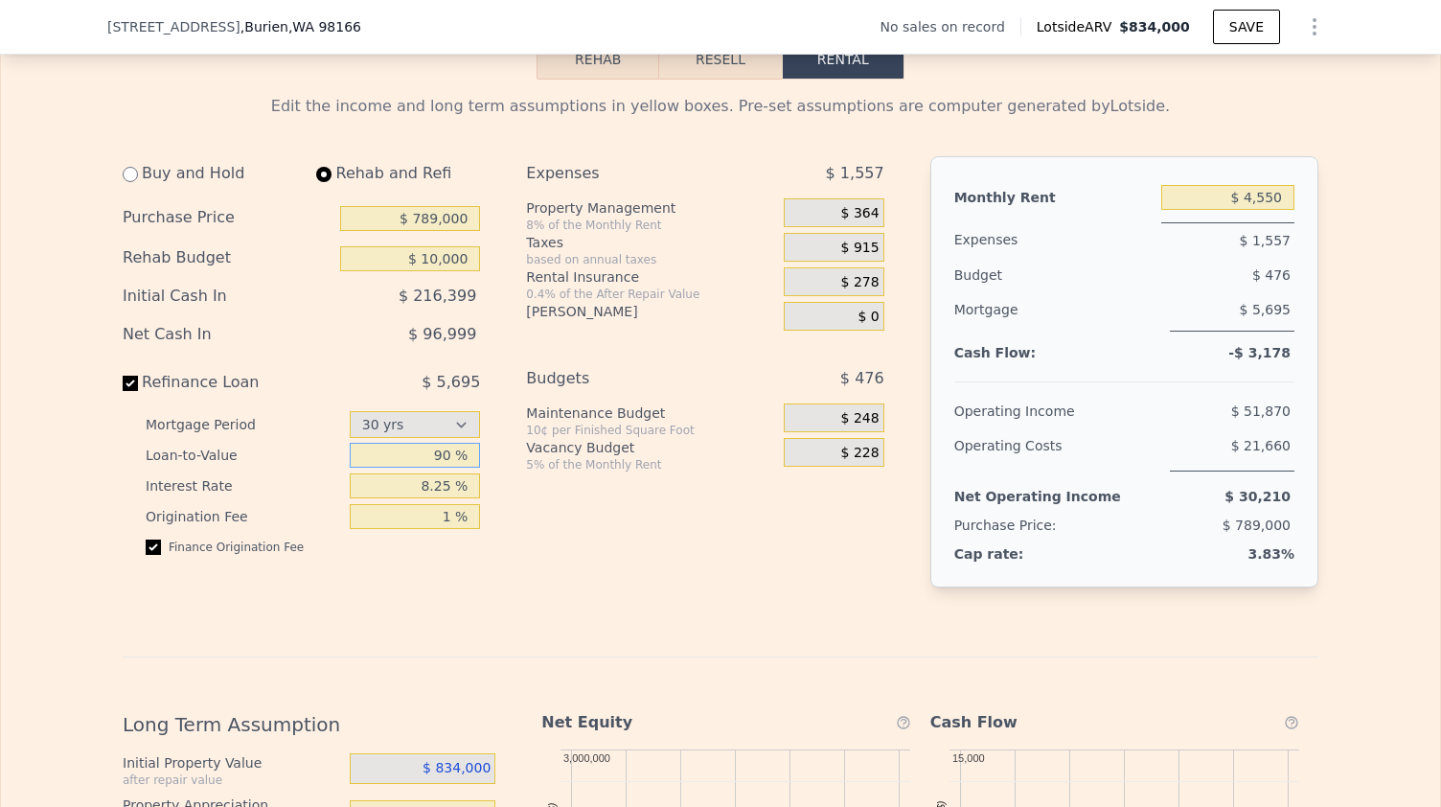
click at [433, 467] on input "90 %" at bounding box center [415, 455] width 131 height 25
click at [433, 467] on input "75 %" at bounding box center [415, 455] width 131 height 25
click at [433, 467] on input "85 %" at bounding box center [415, 455] width 131 height 25
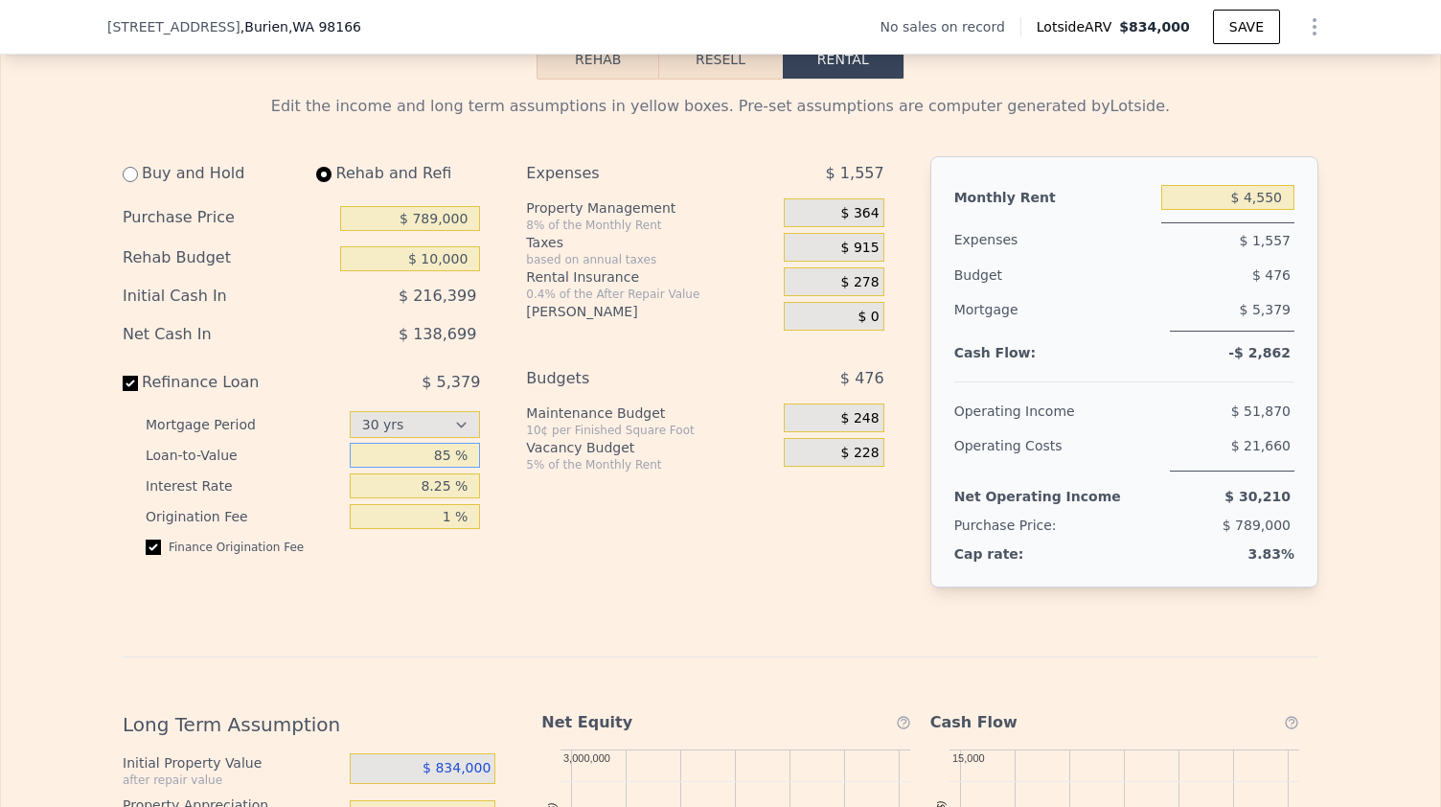
click at [433, 467] on input "85 %" at bounding box center [415, 455] width 131 height 25
type input "90 %"
click at [1250, 210] on input "$ 4,550" at bounding box center [1227, 197] width 133 height 25
type input "$ 6,950"
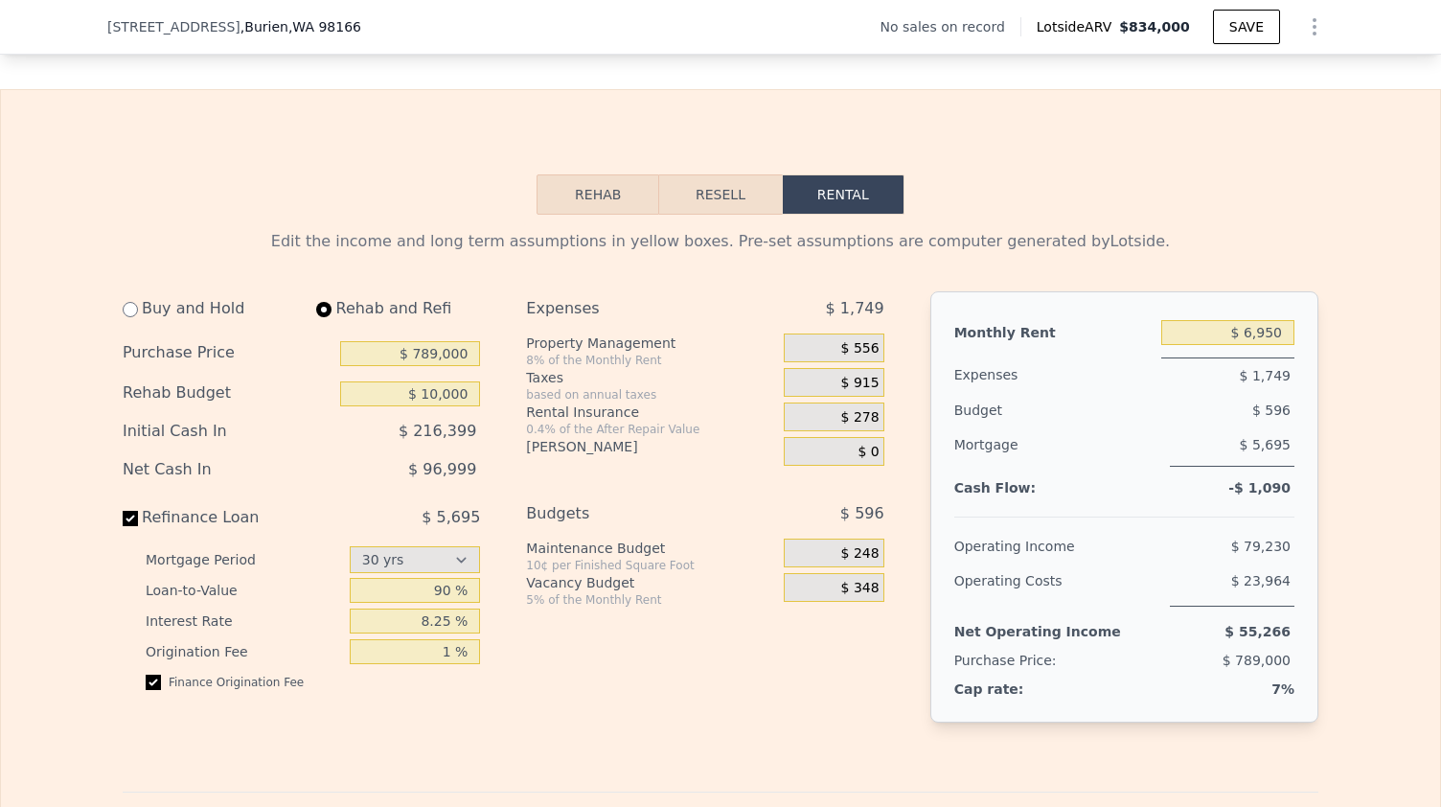
scroll to position [2285, 0]
click at [841, 394] on span "$ 915" at bounding box center [860, 384] width 38 height 17
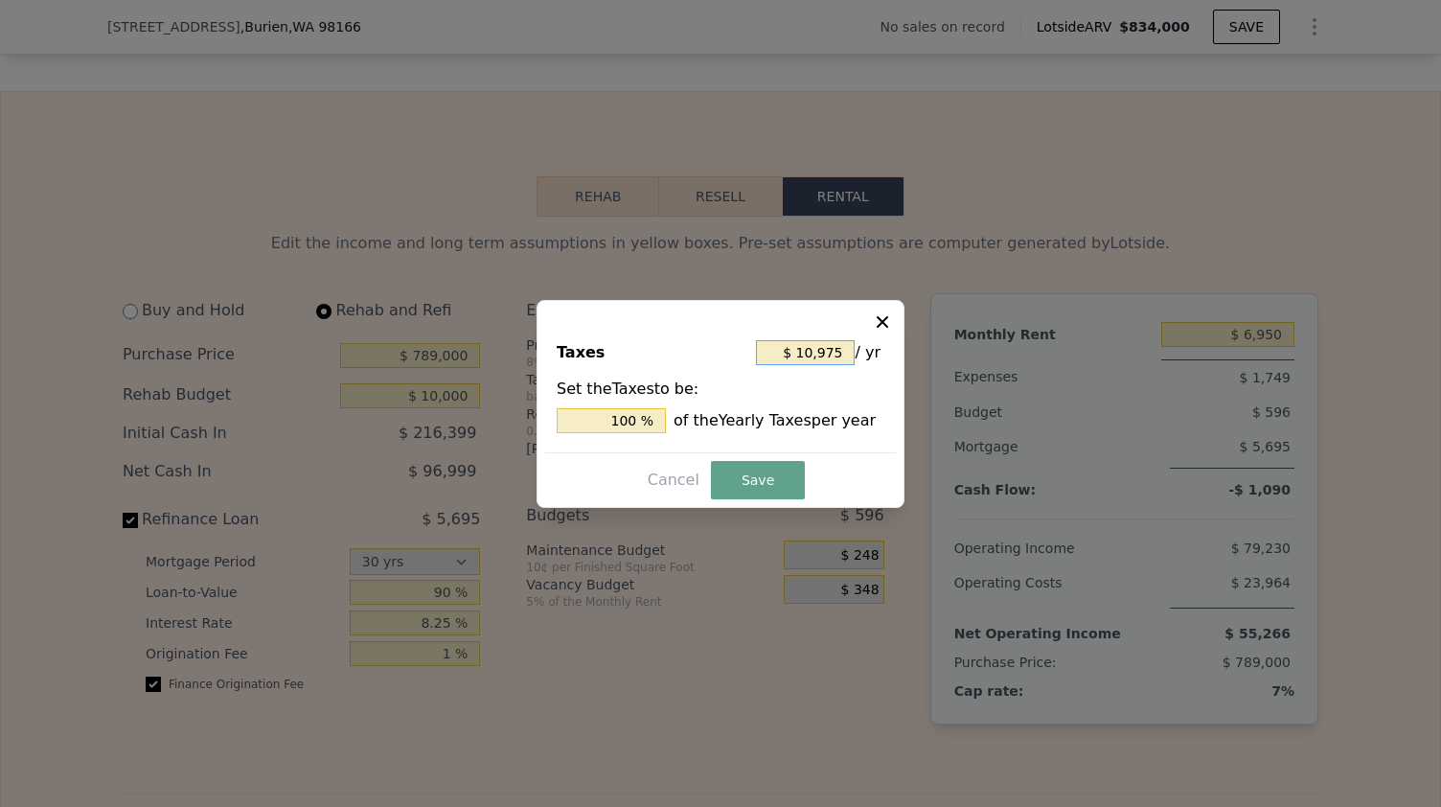
click at [813, 358] on input "$ 10,975" at bounding box center [805, 352] width 99 height 25
type input "$ 1"
type input "0.009 %"
type input "$ 11"
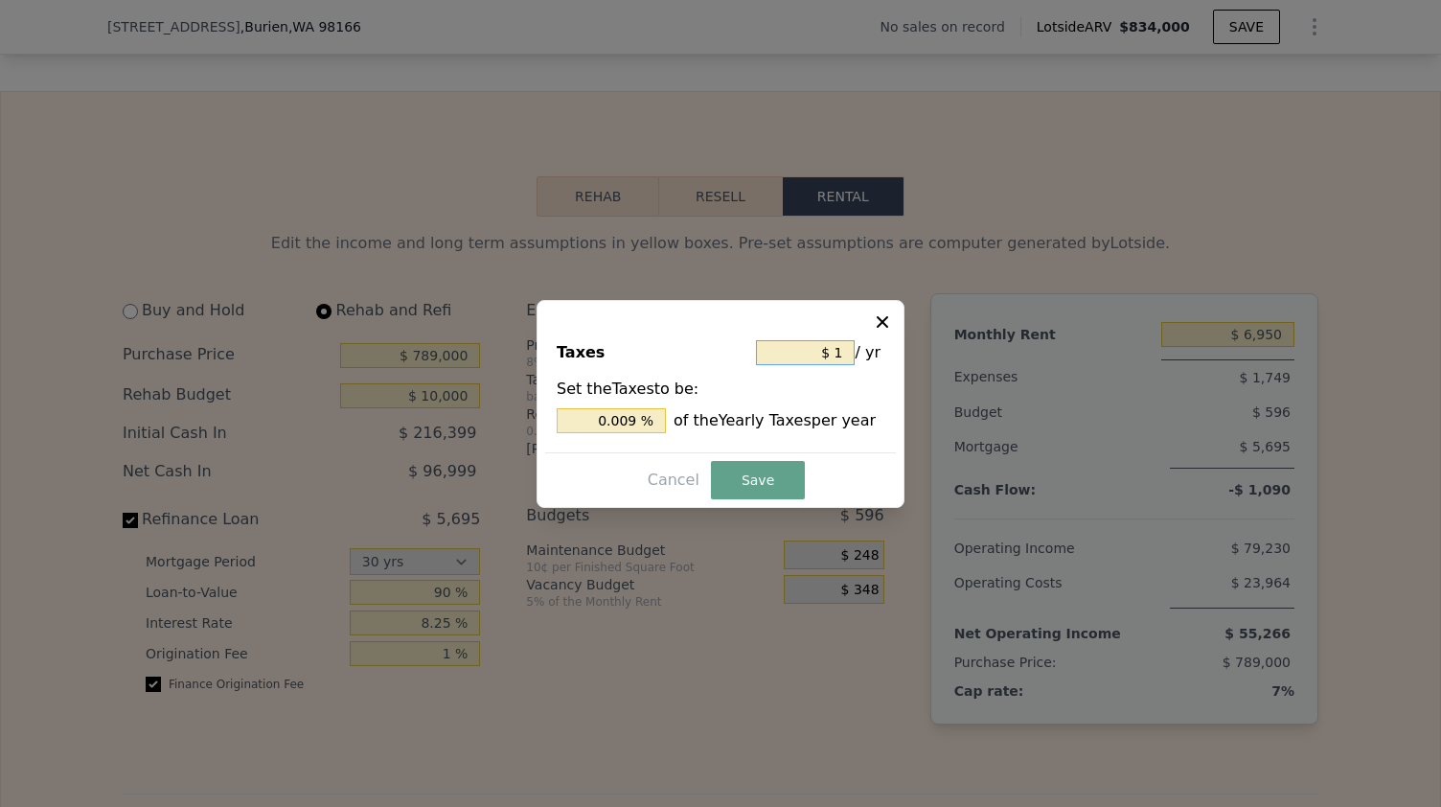
type input "0.100 %"
type input "$ 112"
type input "1.021 %"
type input "$ 11"
type input "0.100 %"
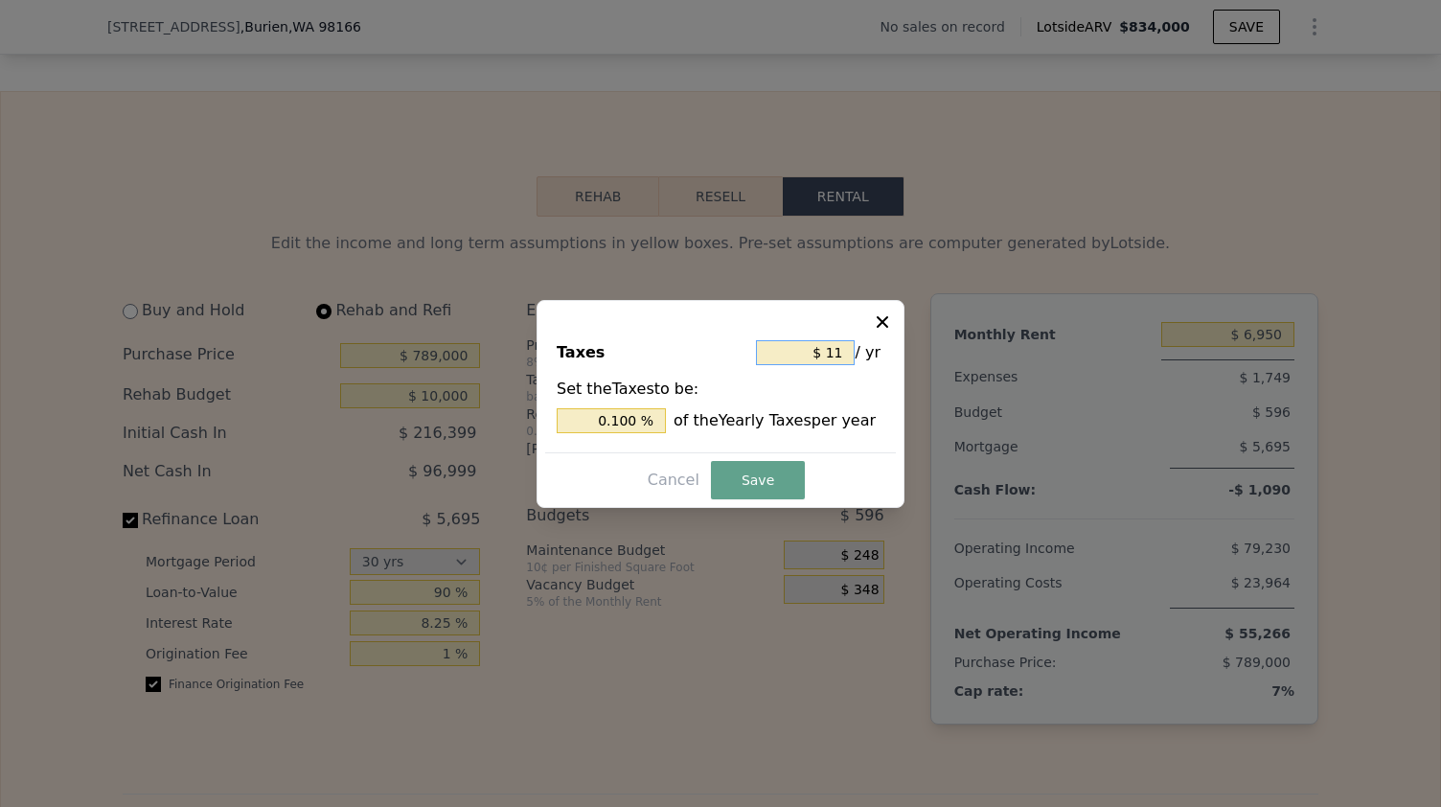
type input "$ 113"
type input "1.030 %"
type input "$ 1,137"
type input "10.360 %"
type input "$ 11,374"
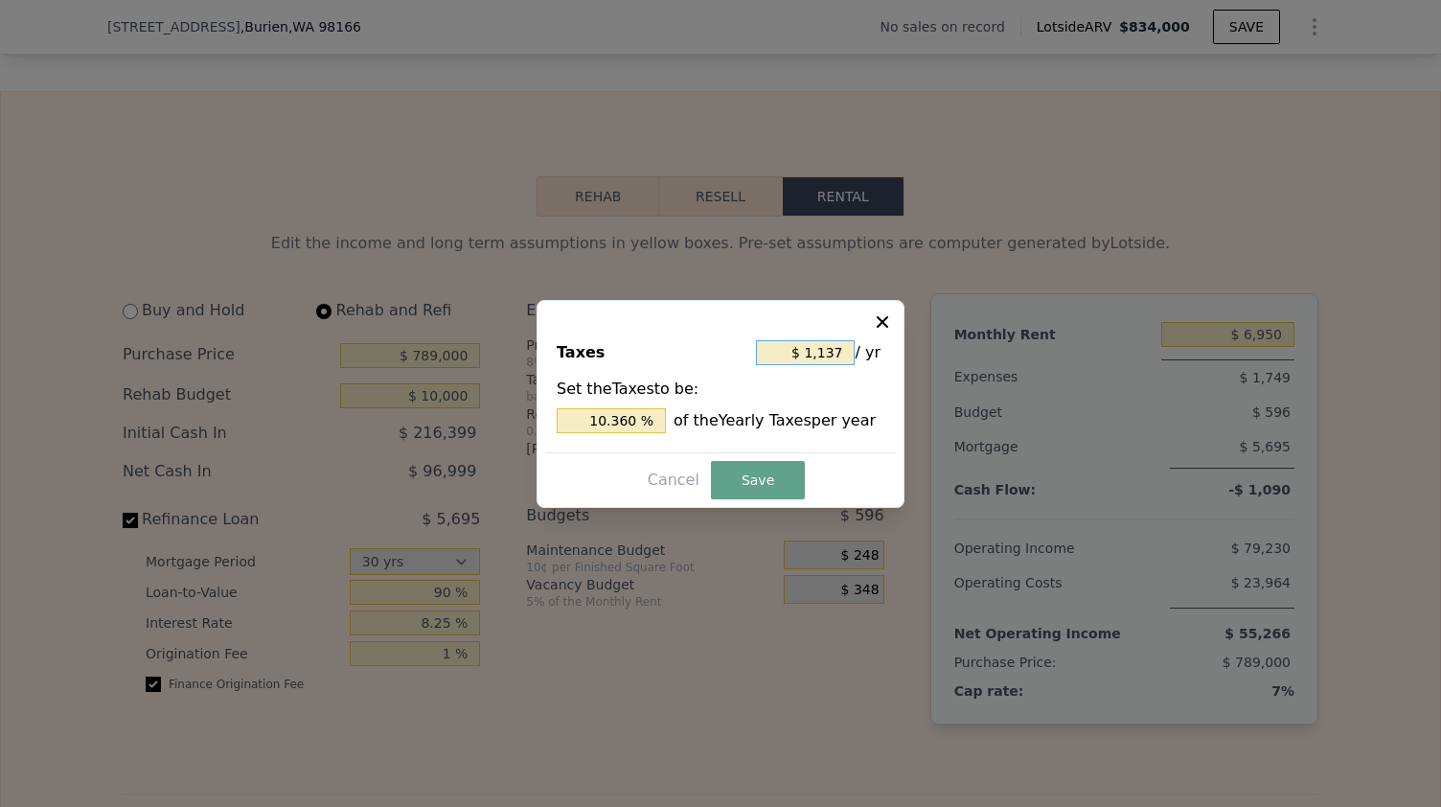
type input "103.636 %"
type input "$ 11,374"
click at [782, 480] on button "Save" at bounding box center [758, 480] width 94 height 38
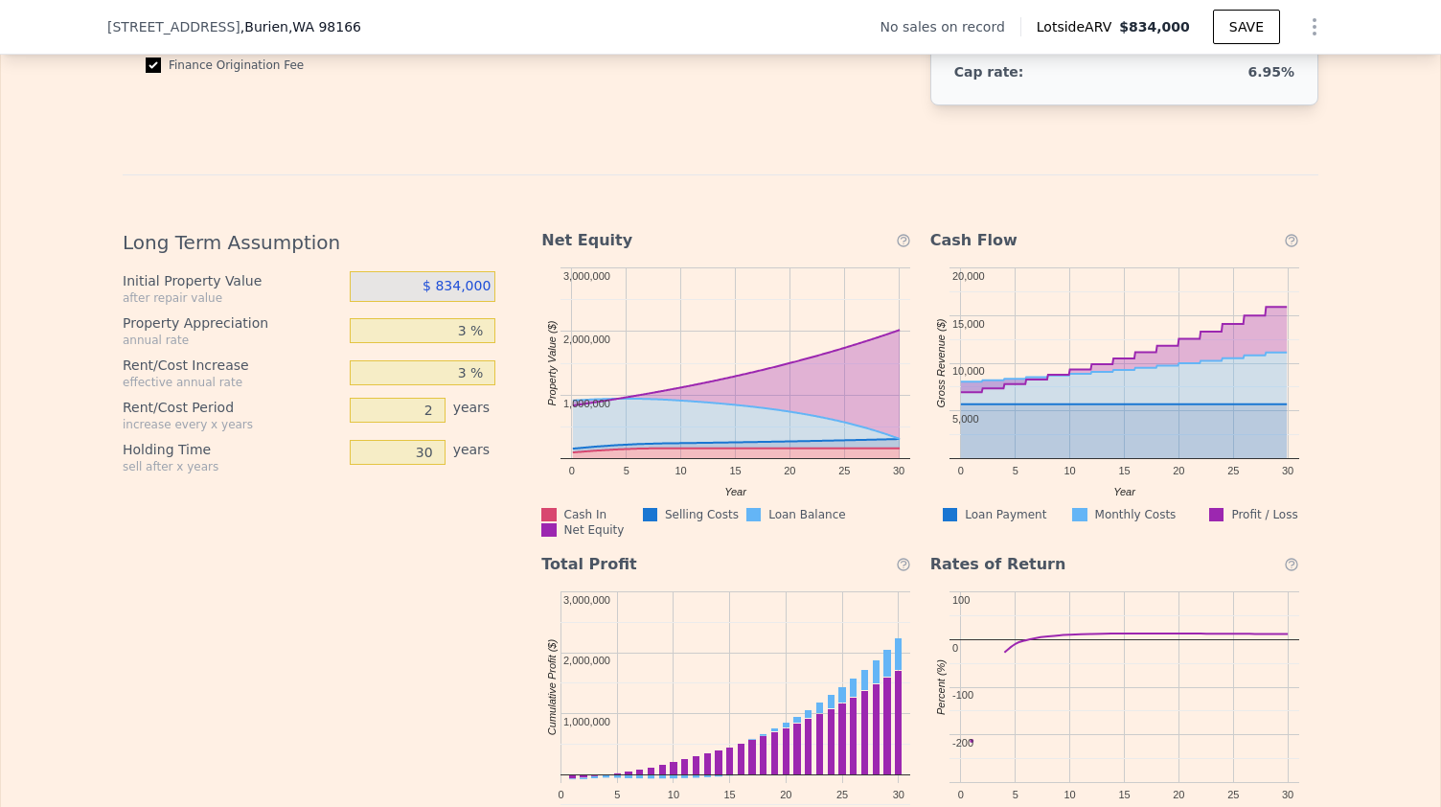
scroll to position [2907, 0]
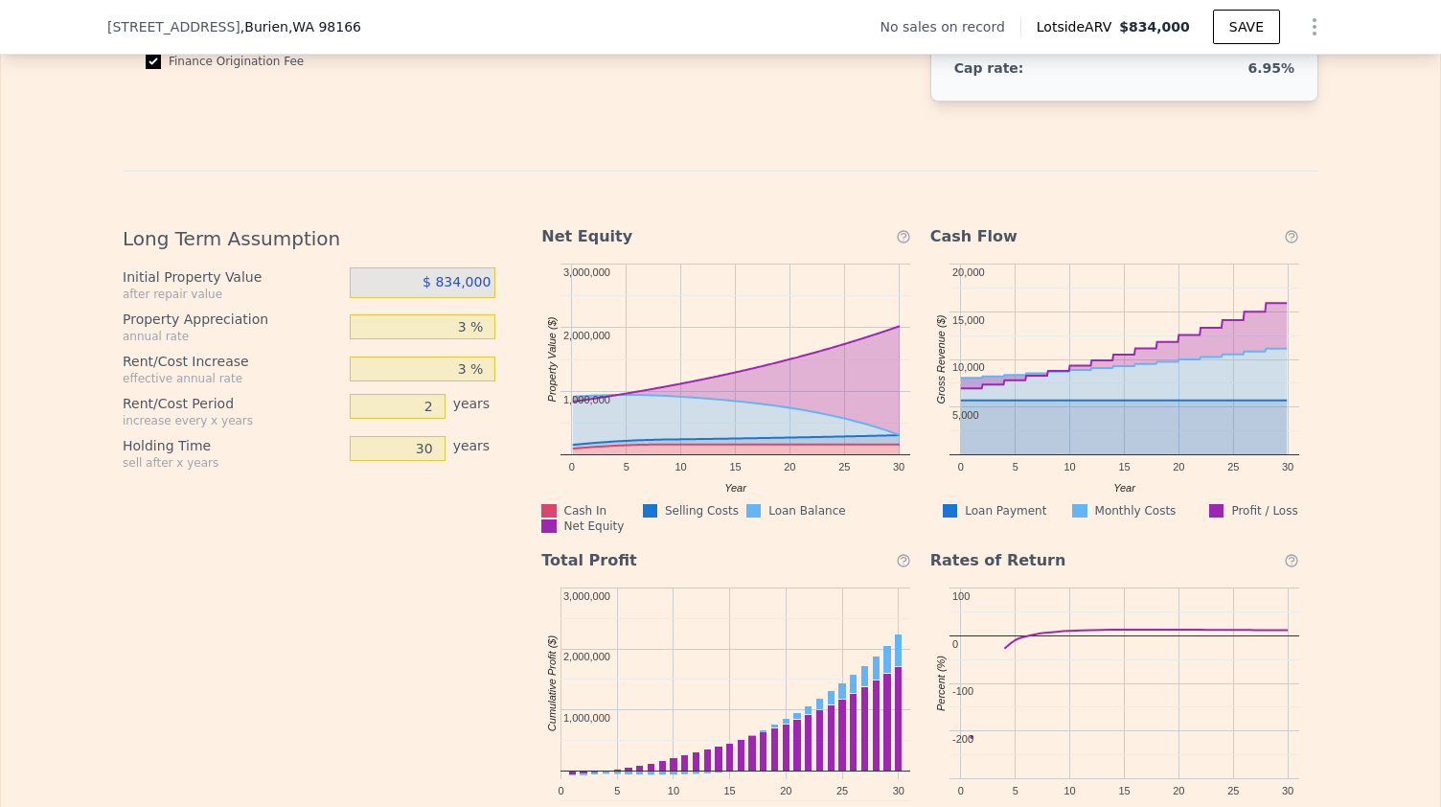
click at [460, 289] on span "$ 834,000" at bounding box center [456, 281] width 68 height 15
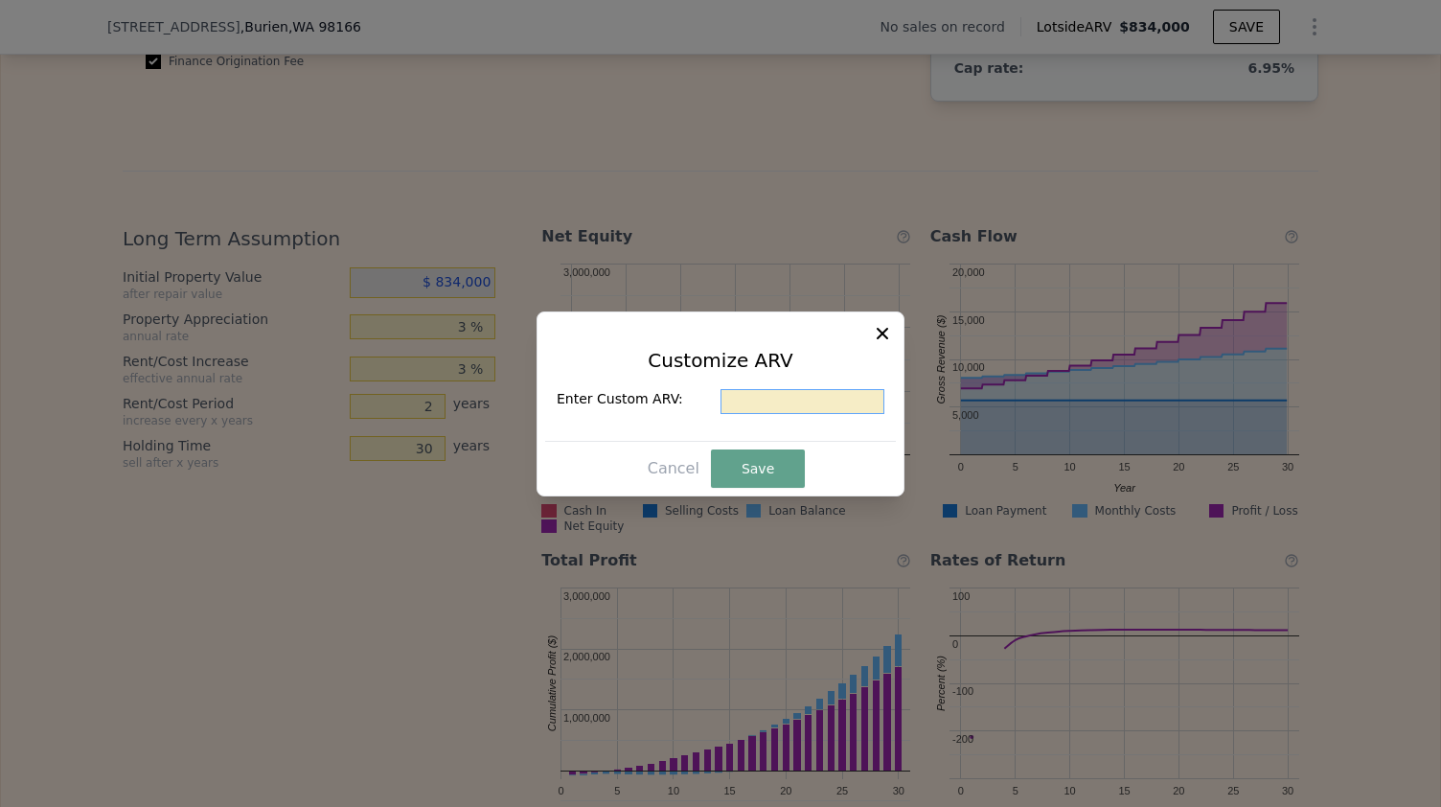
click at [777, 404] on input "text" at bounding box center [802, 401] width 164 height 25
type input "$ 880,000"
click at [779, 461] on button "Save" at bounding box center [758, 468] width 94 height 38
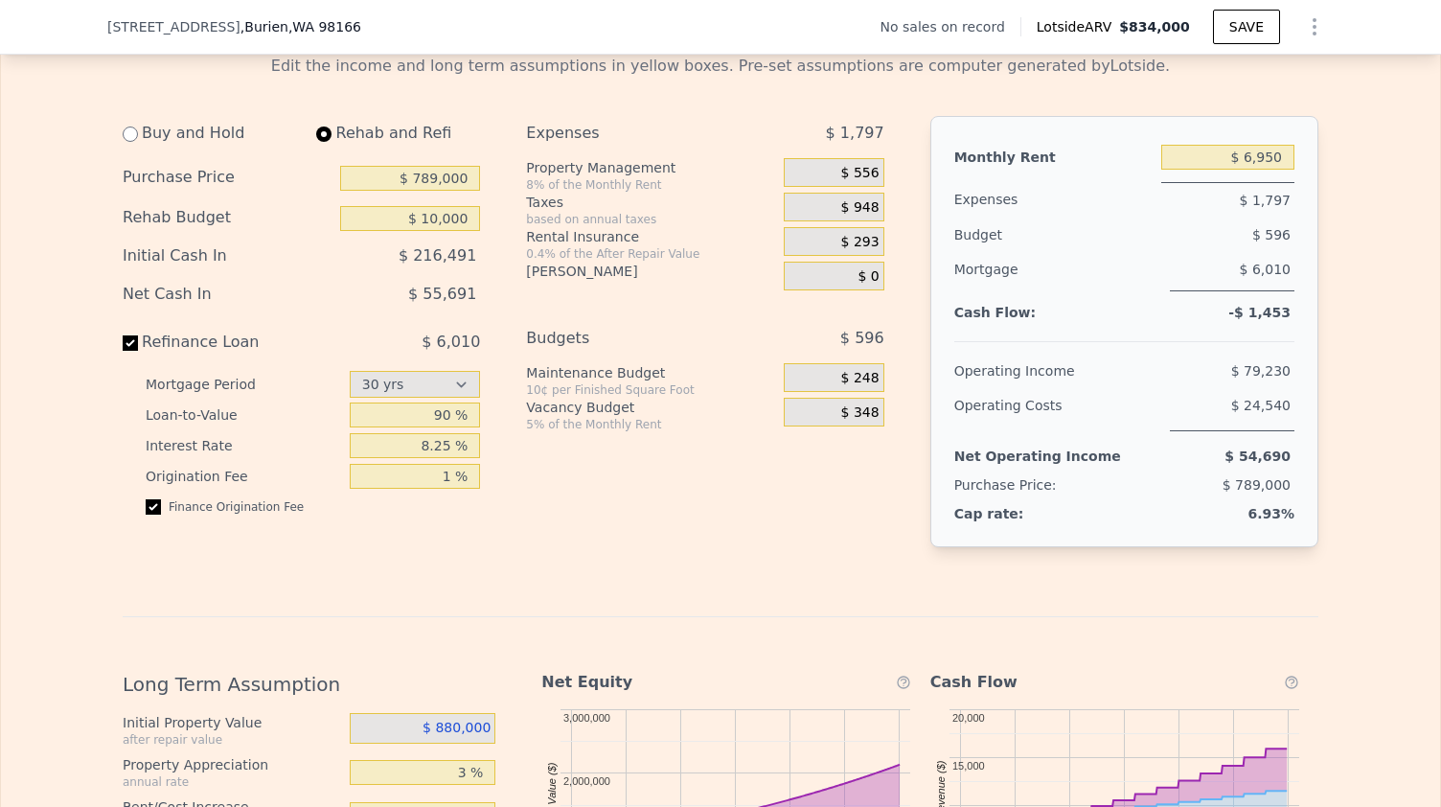
scroll to position [2295, 0]
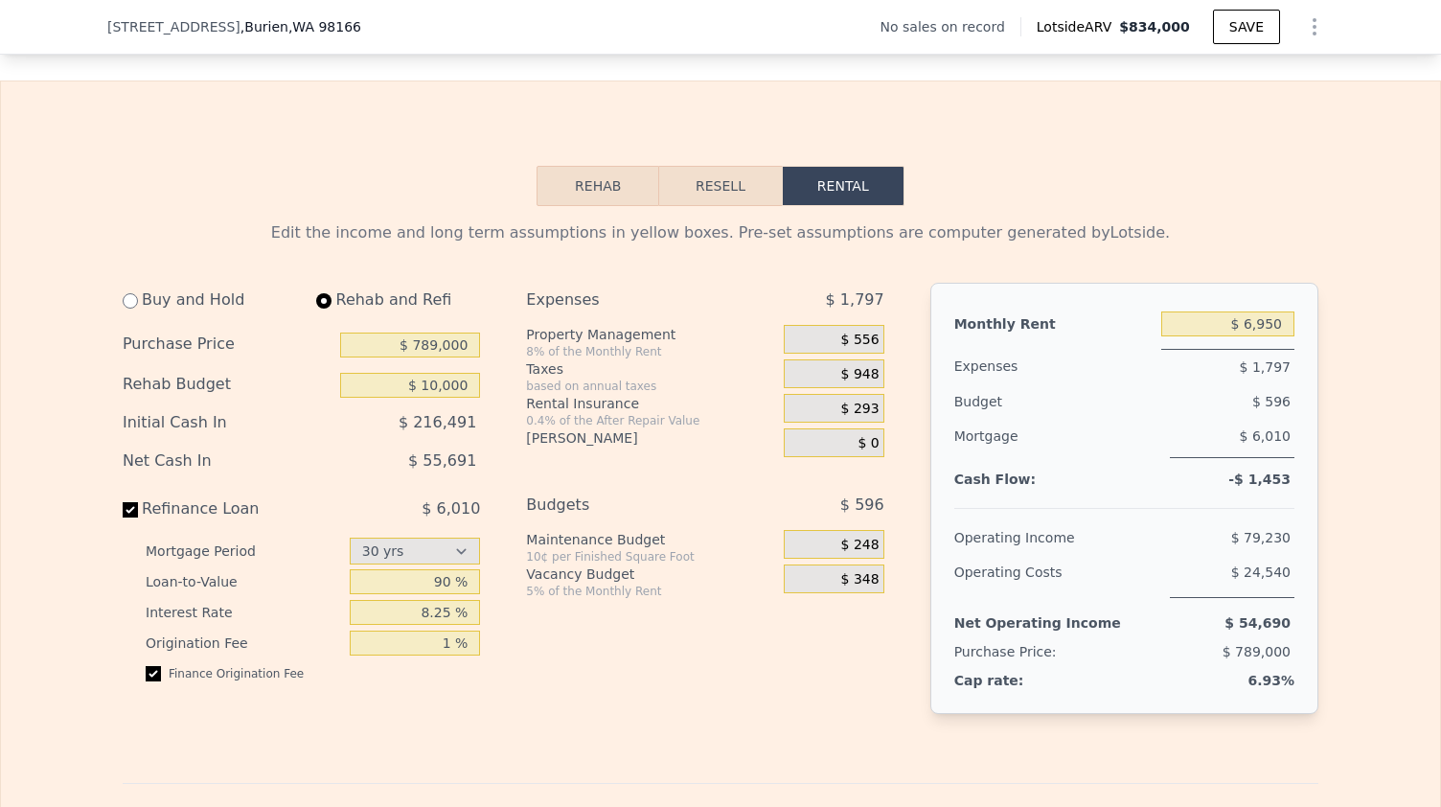
click at [859, 588] on span "$ 348" at bounding box center [860, 579] width 38 height 17
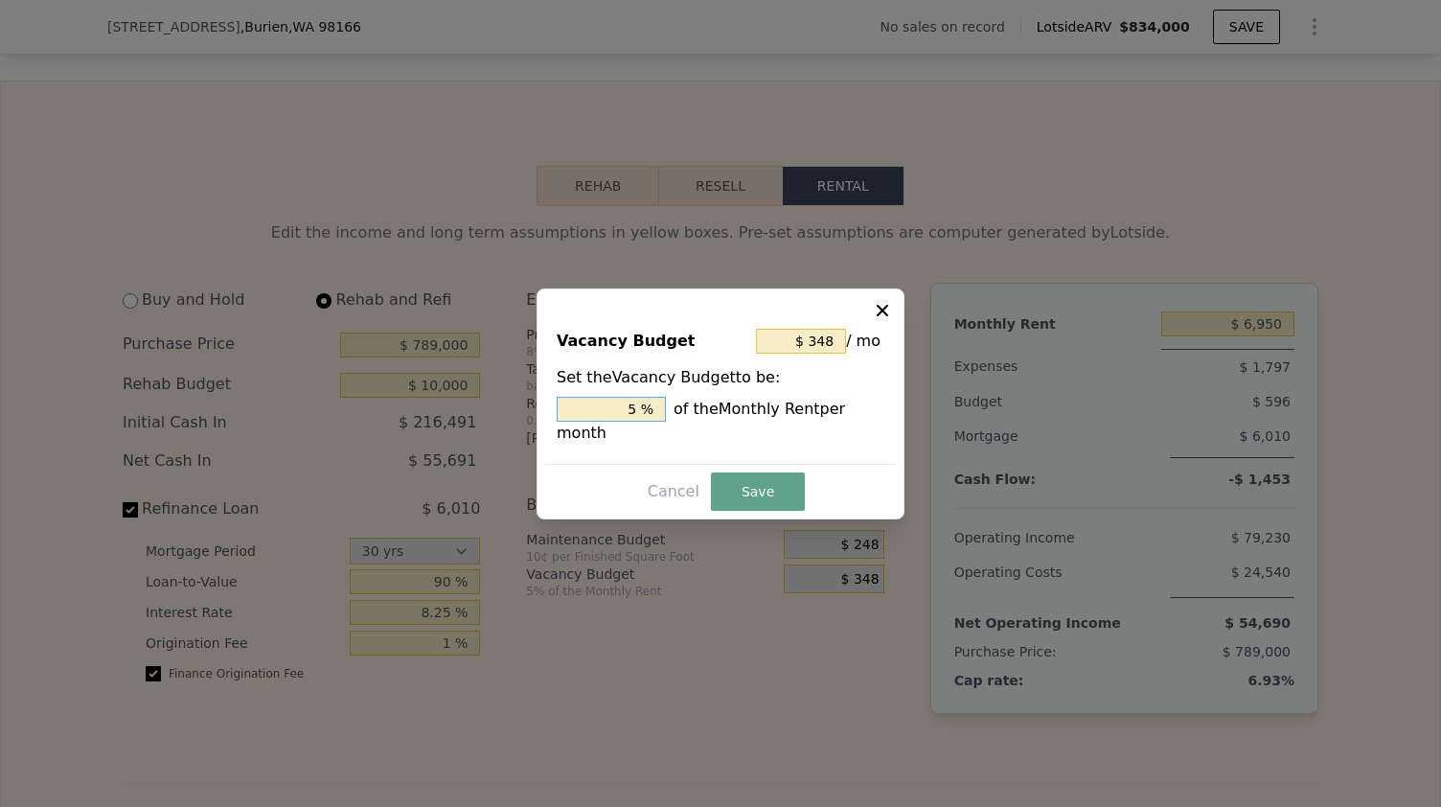
click at [632, 422] on input "5 %" at bounding box center [611, 409] width 109 height 25
type input "$ 556"
type input "8 %"
click at [787, 480] on button "Save" at bounding box center [758, 491] width 94 height 38
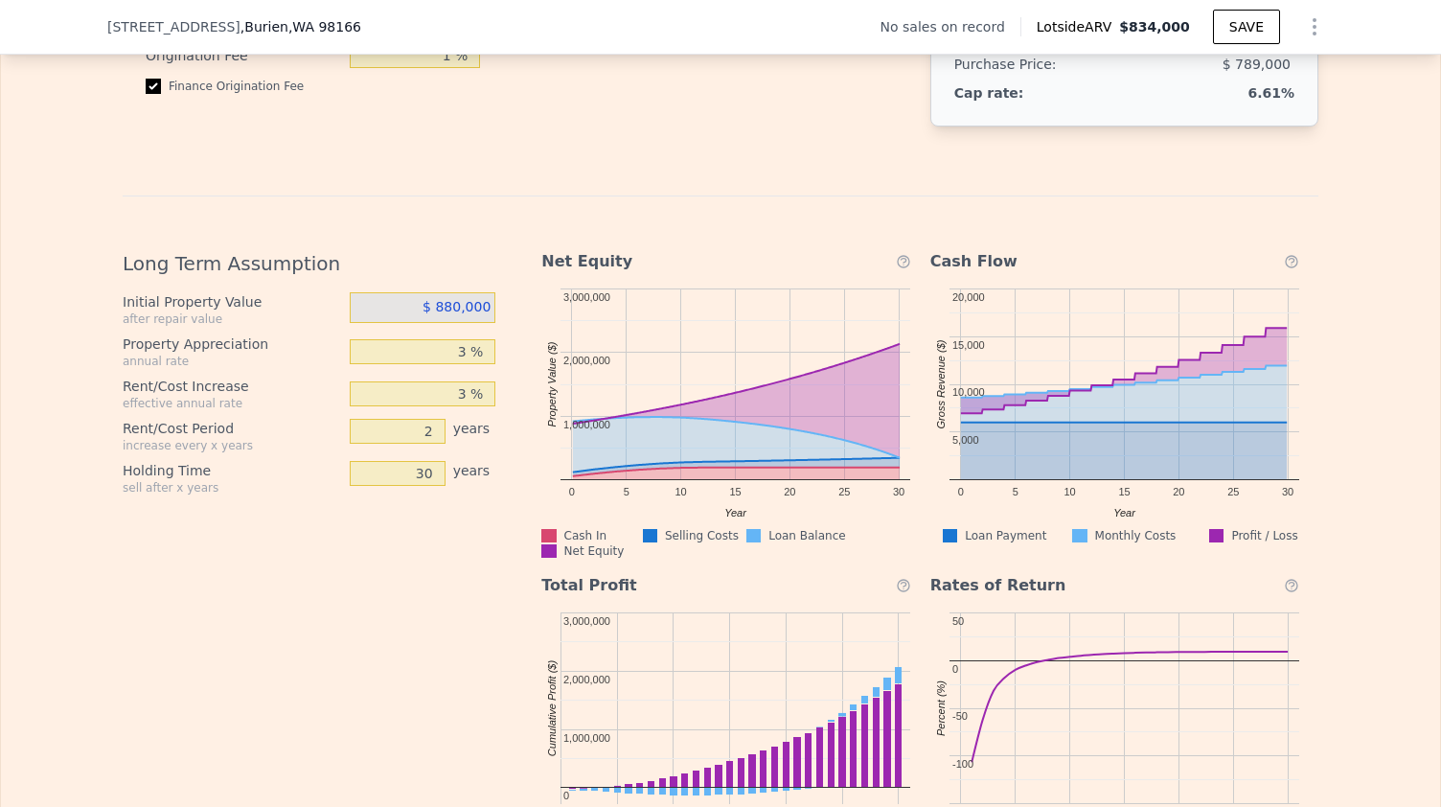
scroll to position [2888, 0]
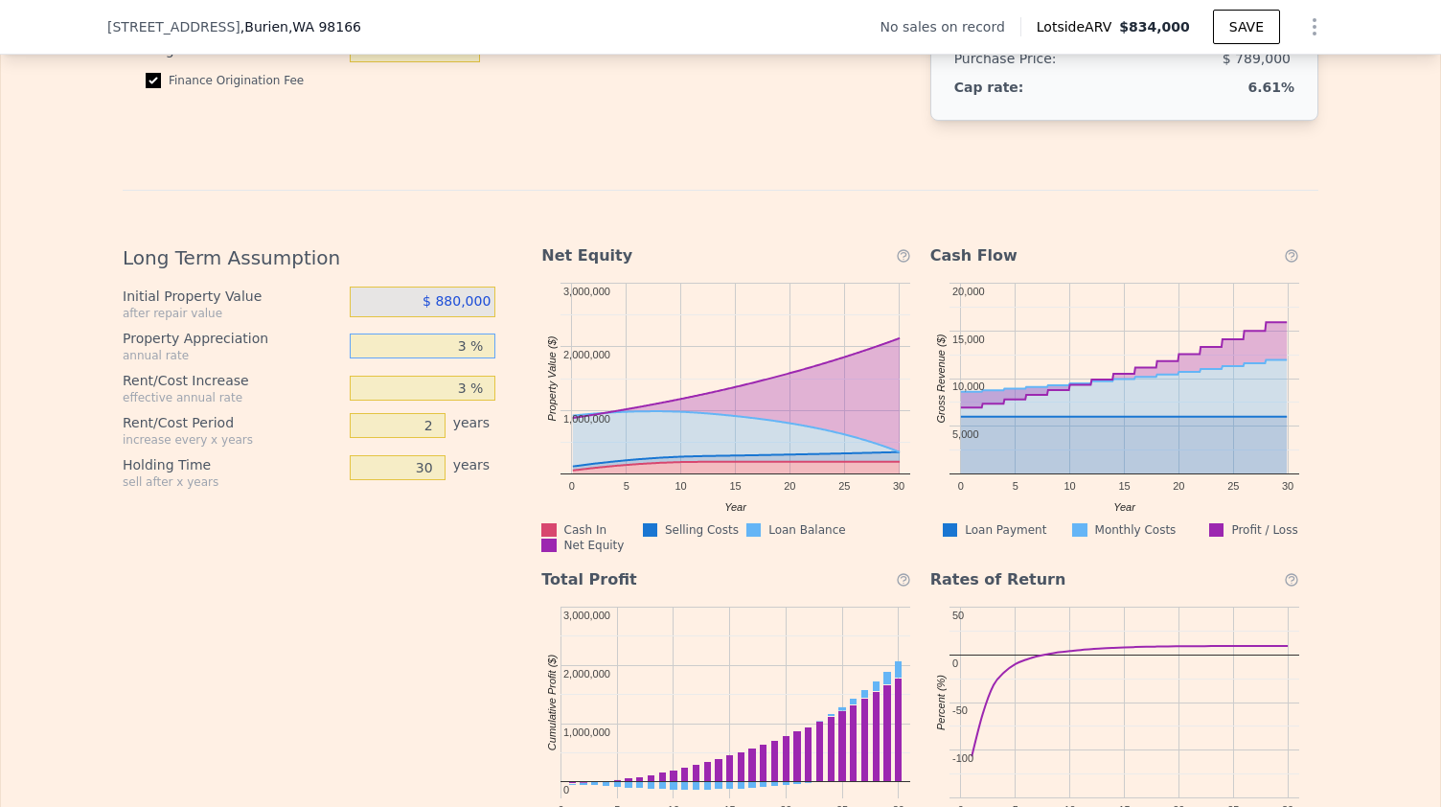
click at [446, 358] on input "3 %" at bounding box center [423, 345] width 147 height 25
type input "2 %"
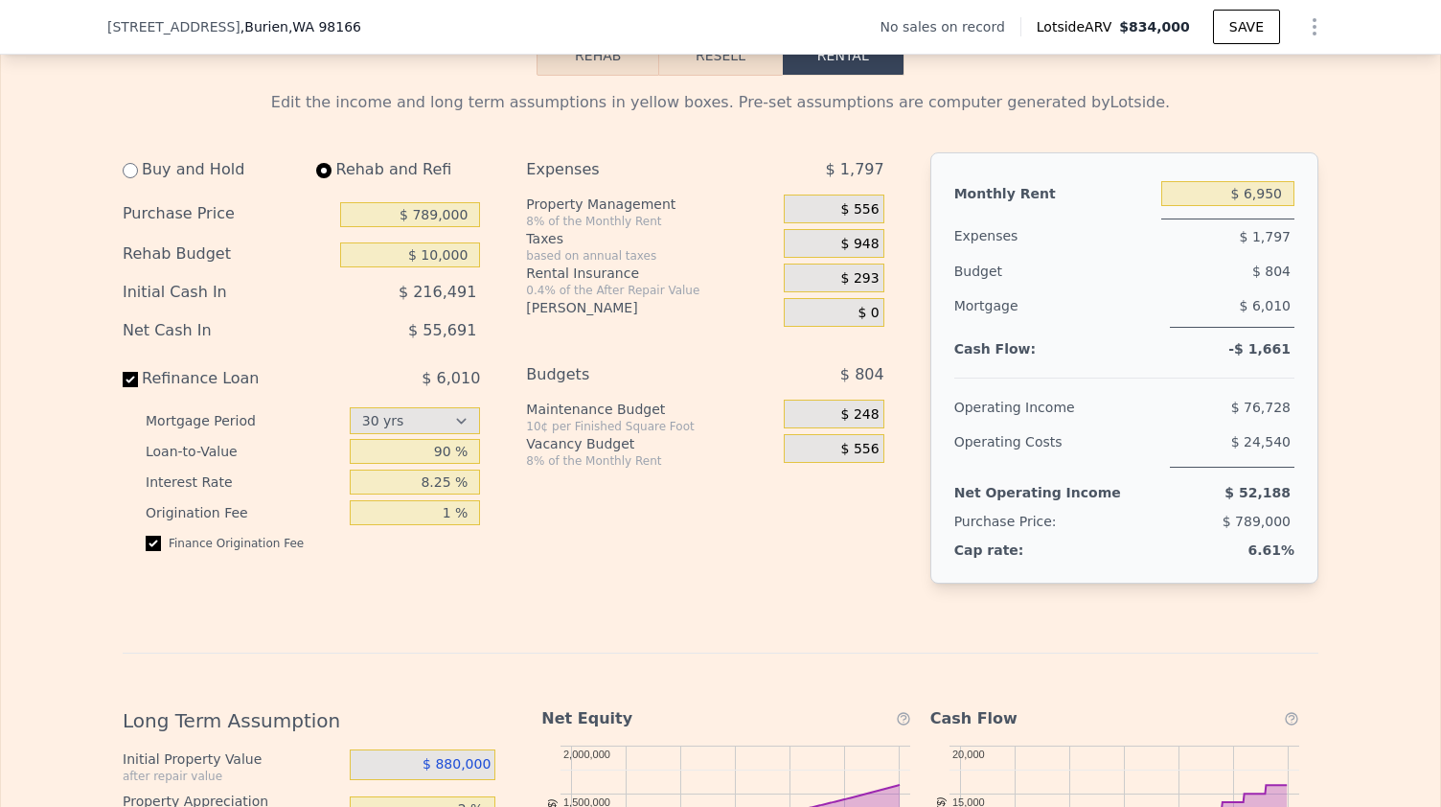
scroll to position [2428, 0]
click at [436, 225] on input "$ 789,000" at bounding box center [410, 212] width 140 height 25
type input "$ 700,000"
click at [612, 557] on div "Expenses $ 1,797 Property Management 8% of the Monthly Rent $ 556 Taxes based o…" at bounding box center [712, 381] width 373 height 462
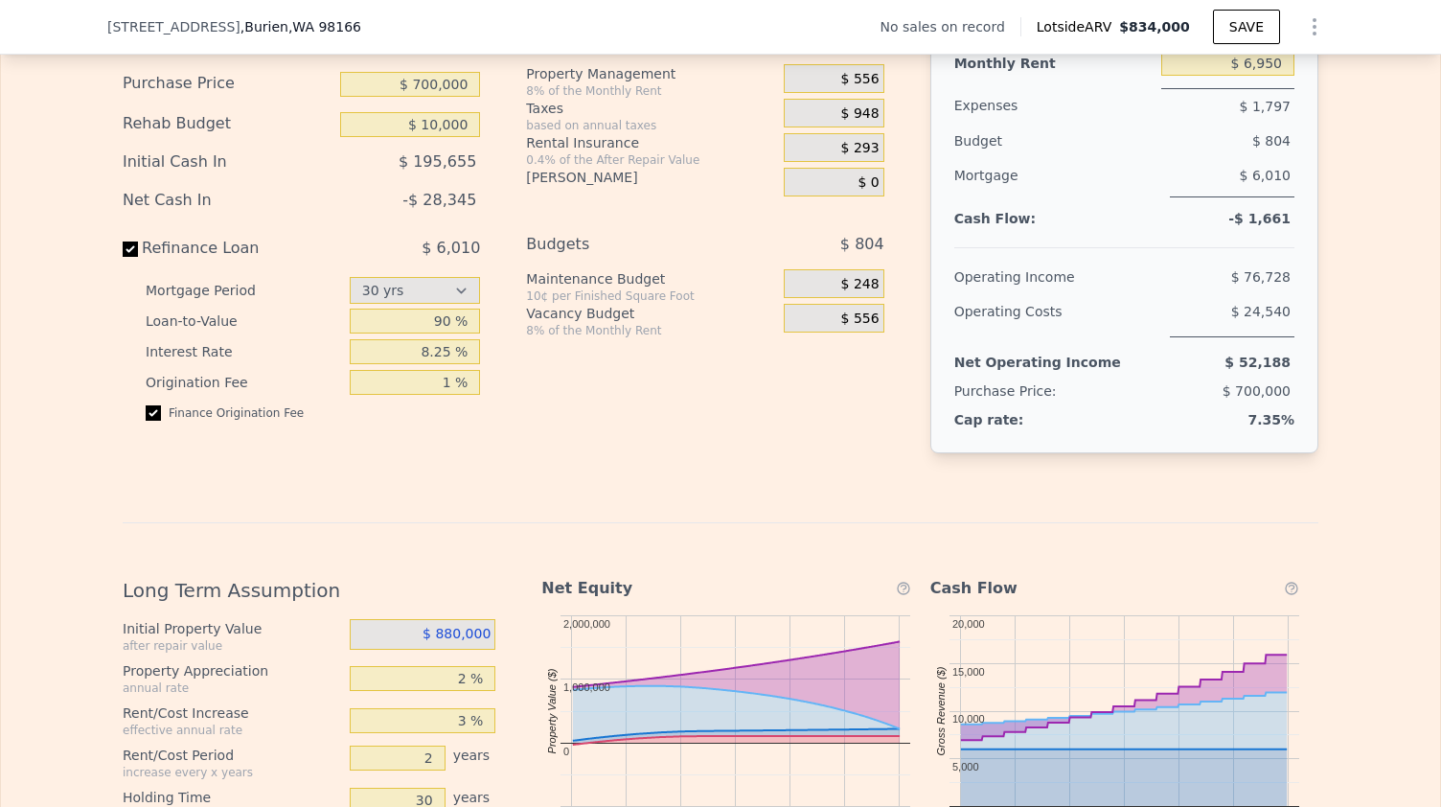
scroll to position [2391, 0]
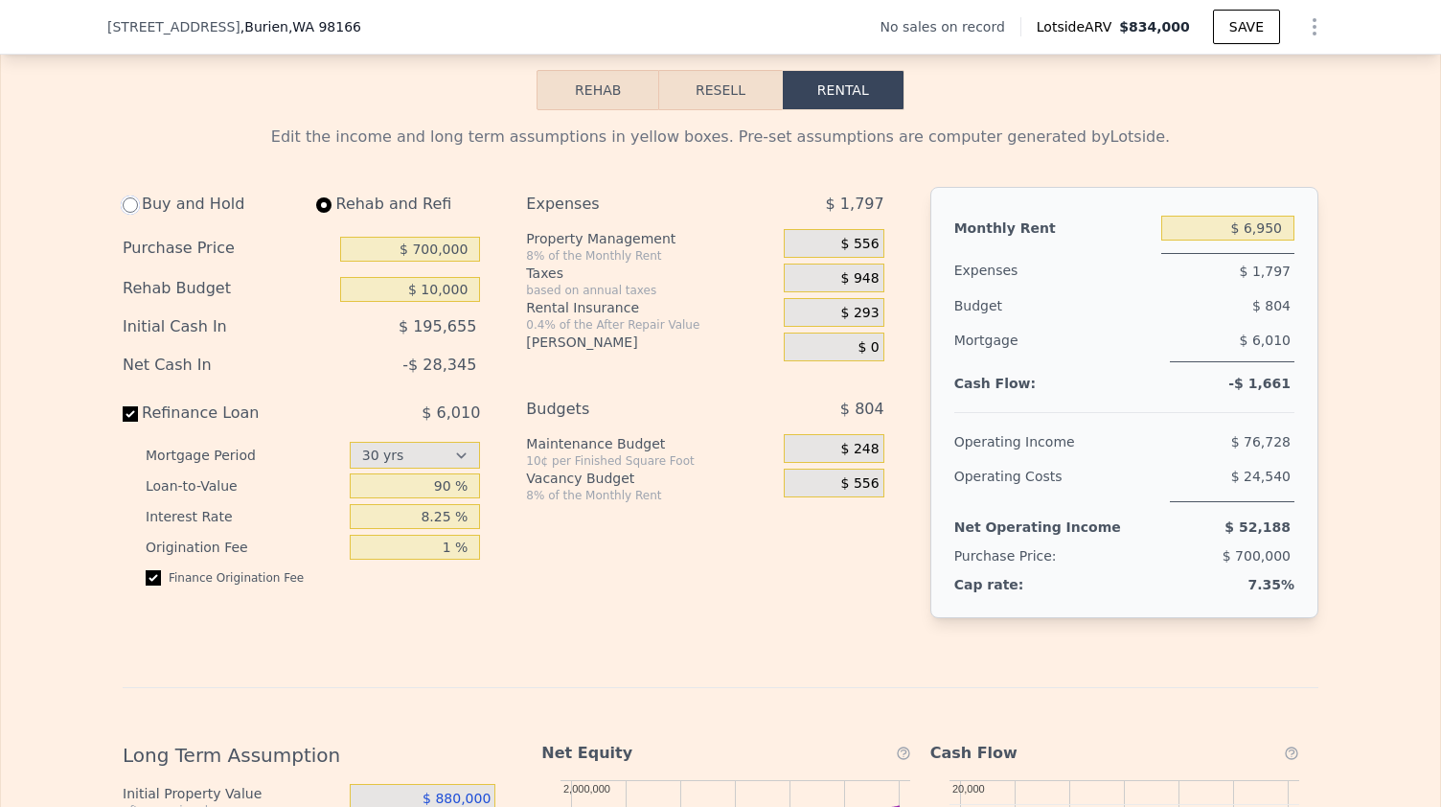
click at [124, 213] on input "radio" at bounding box center [130, 204] width 15 height 15
radio input "true"
type input "$ 0"
select select "30"
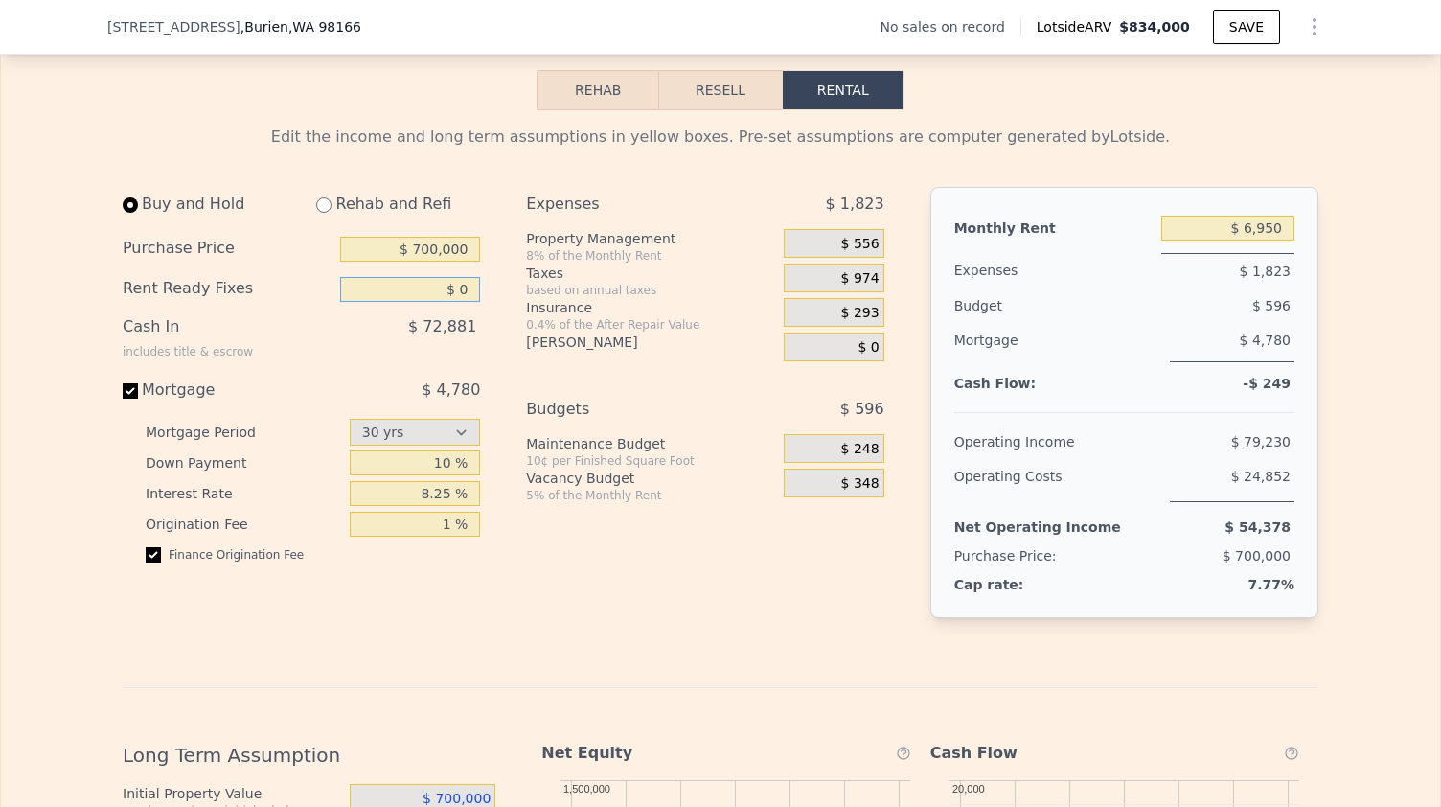
click at [467, 302] on input "$ 0" at bounding box center [410, 289] width 140 height 25
click at [526, 572] on div "Expenses $ 1,823 Property Management 8% of the Monthly Rent $ 556 Taxes based o…" at bounding box center [712, 418] width 373 height 462
click at [864, 253] on span "$ 556" at bounding box center [860, 244] width 38 height 17
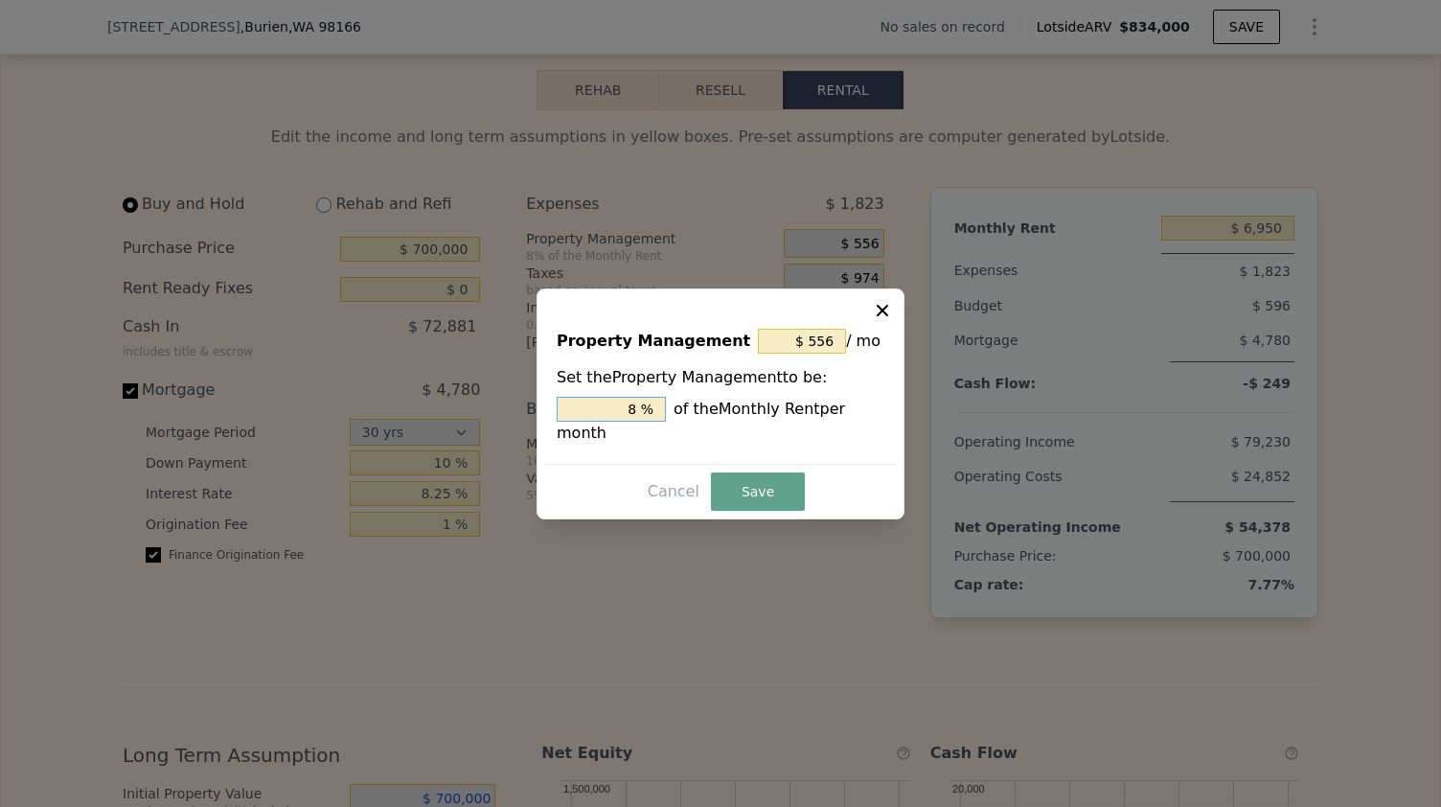
click at [636, 419] on input "8 %" at bounding box center [611, 409] width 109 height 25
click at [630, 422] on input "8 %" at bounding box center [611, 409] width 109 height 25
click at [888, 320] on icon at bounding box center [882, 310] width 19 height 19
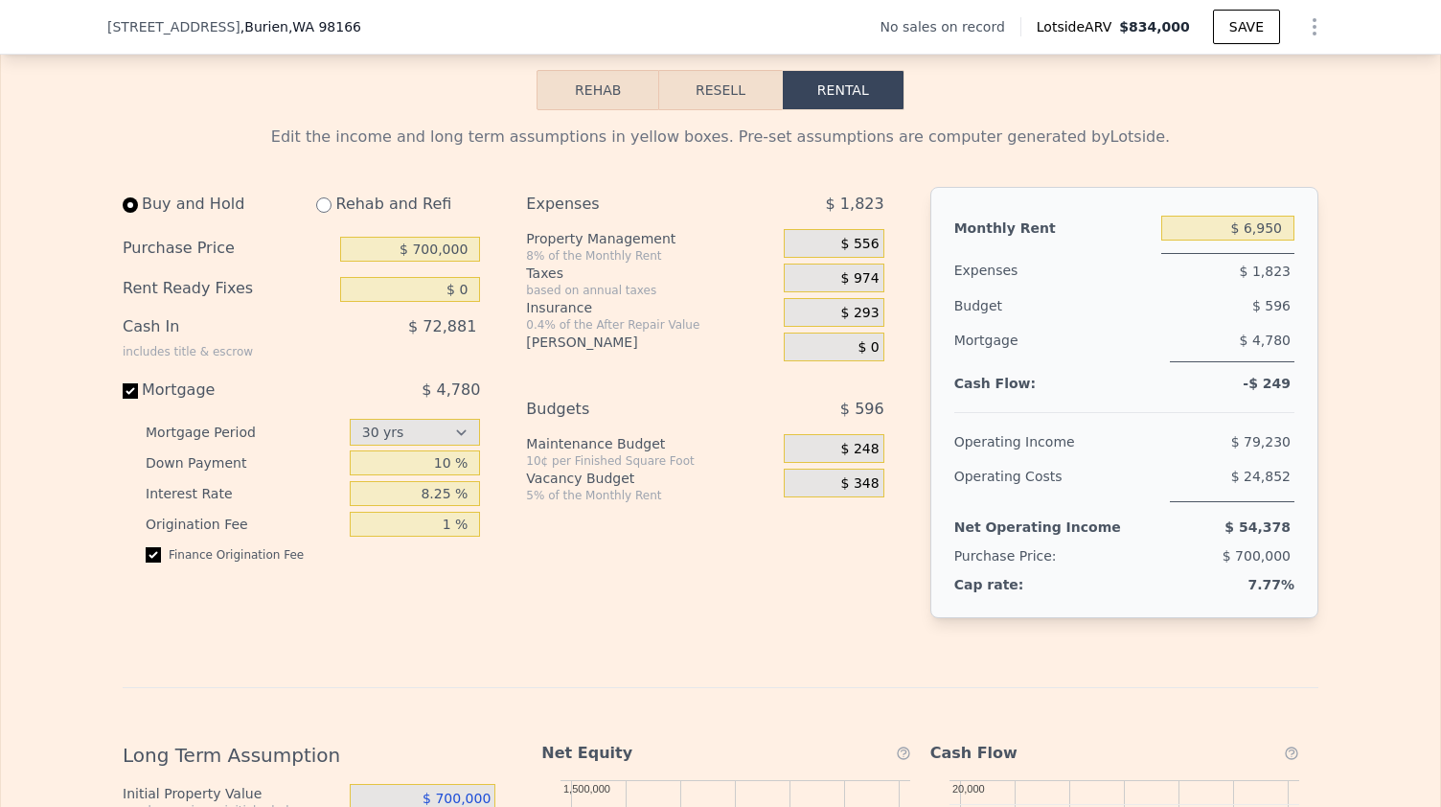
click at [865, 253] on span "$ 556" at bounding box center [860, 244] width 38 height 17
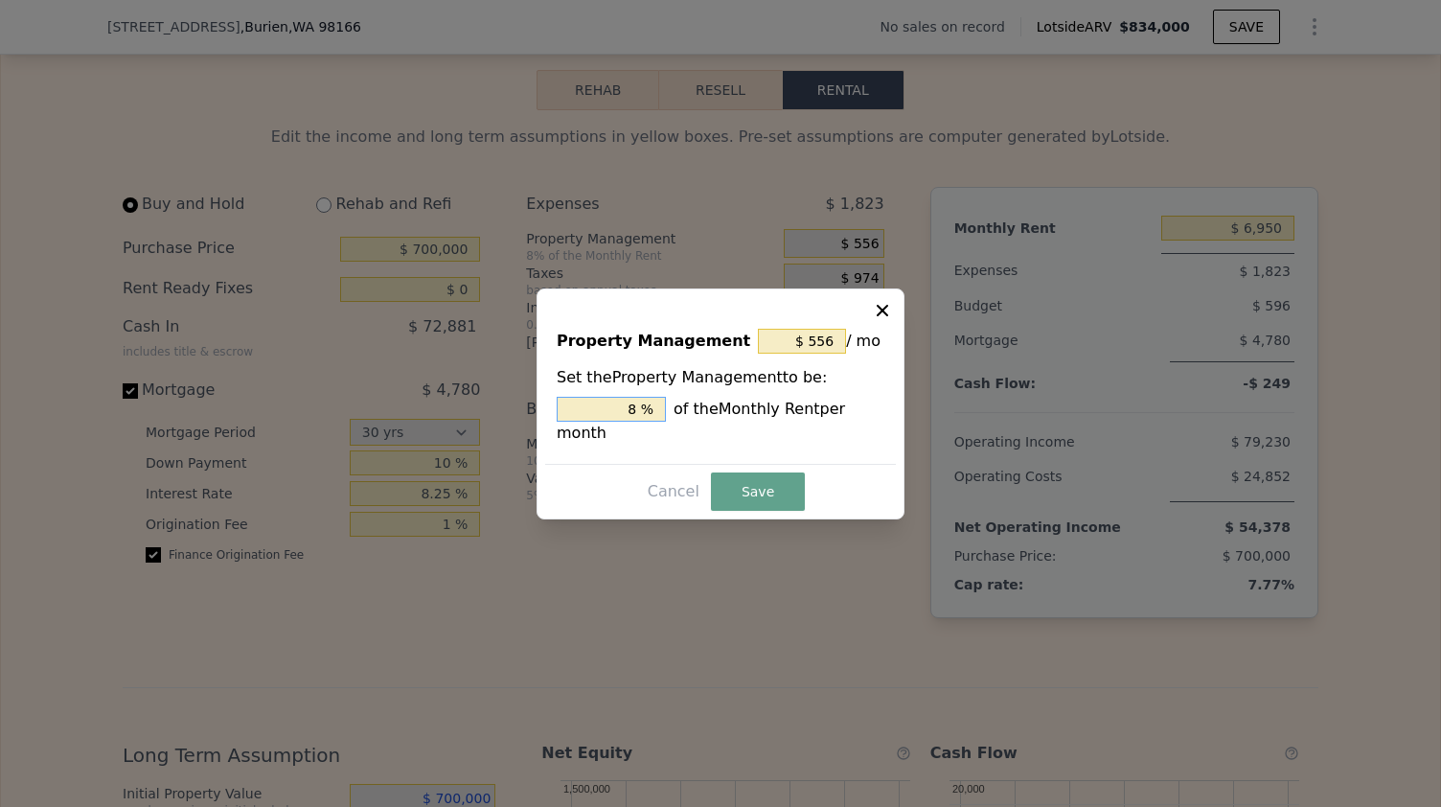
click at [629, 418] on input "8 %" at bounding box center [611, 409] width 109 height 25
type input "$ 348"
type input "5 %"
click at [738, 472] on button "Save" at bounding box center [758, 491] width 94 height 38
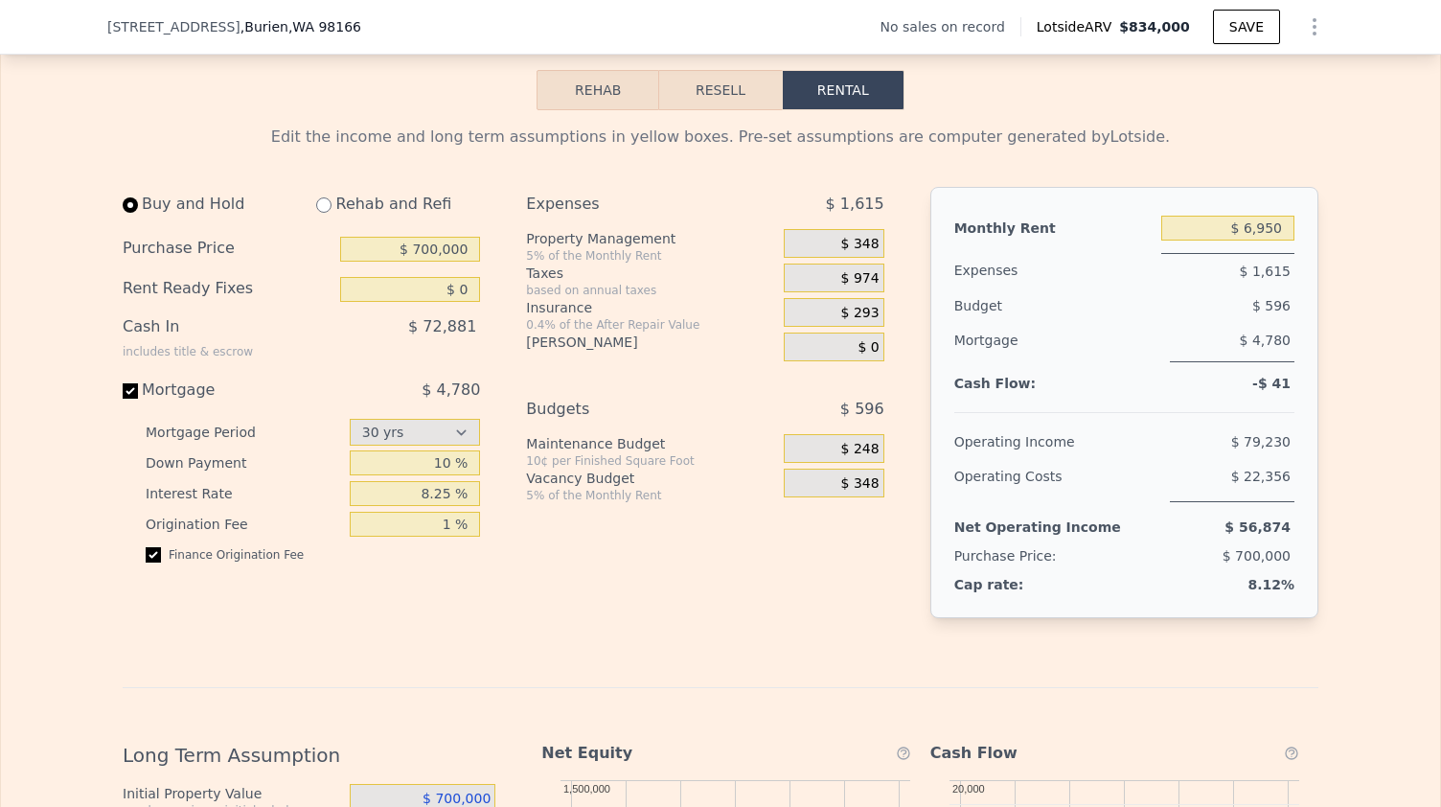
click at [855, 253] on span "$ 348" at bounding box center [860, 244] width 38 height 17
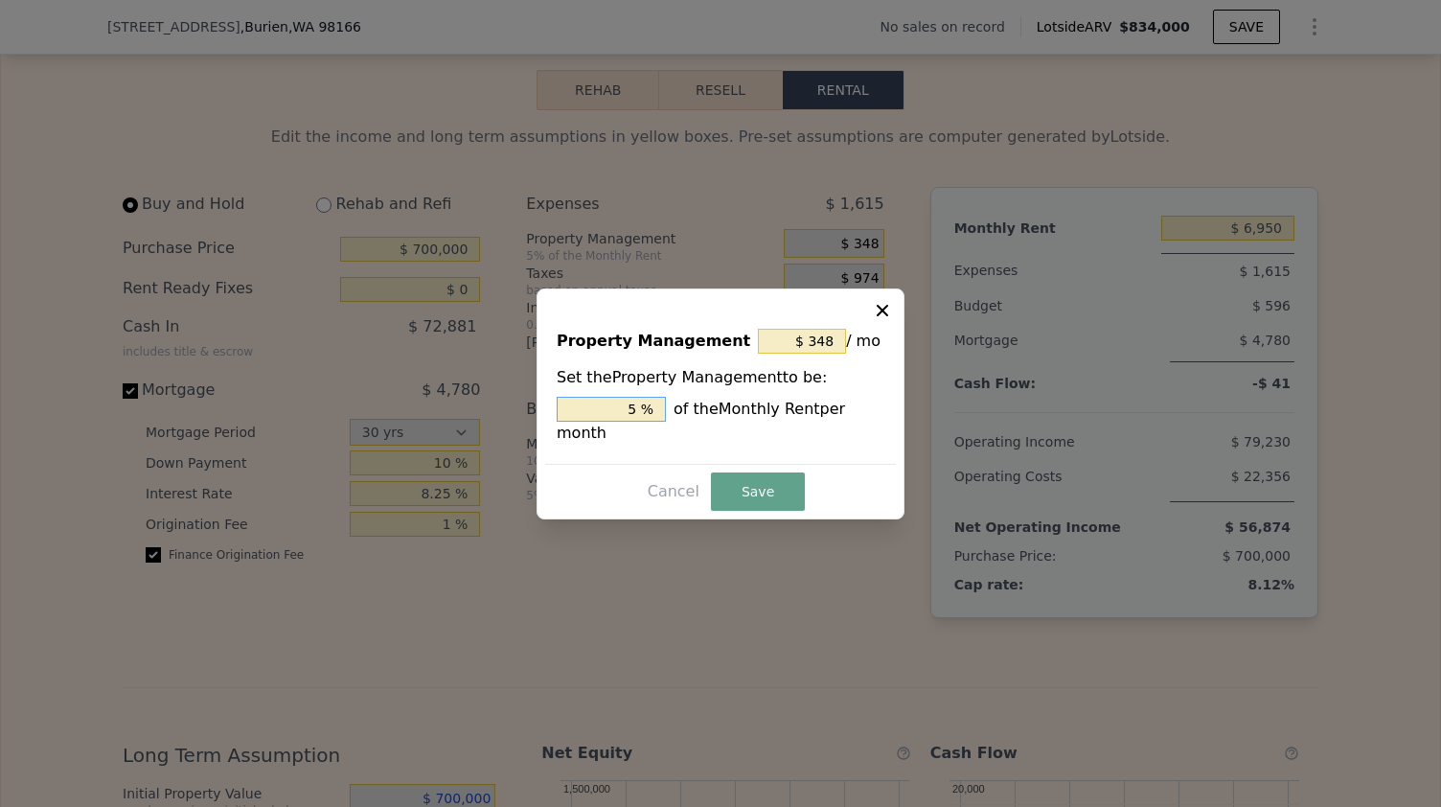
click at [640, 422] on input "5 %" at bounding box center [611, 409] width 109 height 25
click at [630, 422] on input "5 %" at bounding box center [611, 409] width 109 height 25
type input "$ 556"
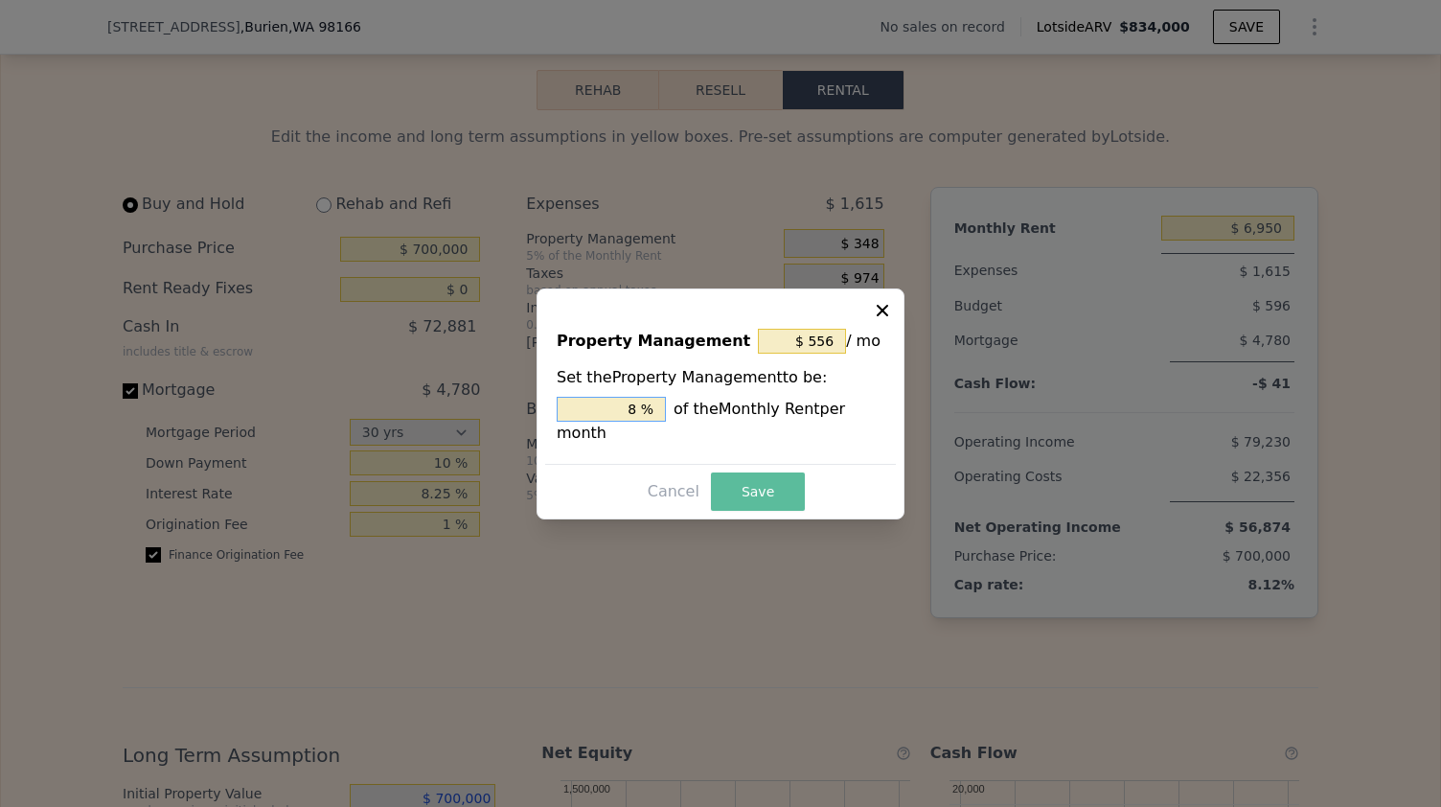
type input "8 %"
click at [755, 489] on button "Save" at bounding box center [758, 491] width 94 height 38
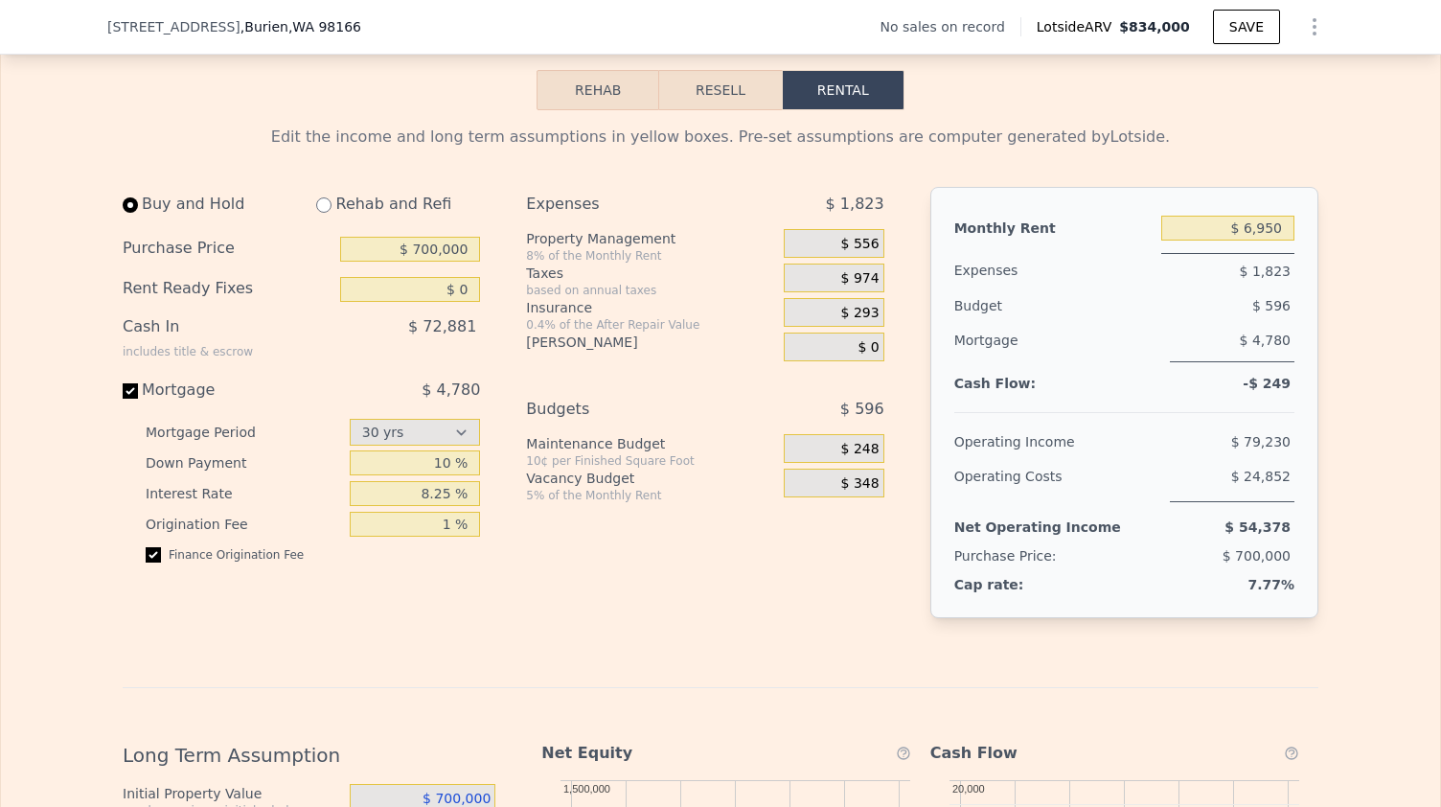
click at [864, 492] on span "$ 348" at bounding box center [860, 483] width 38 height 17
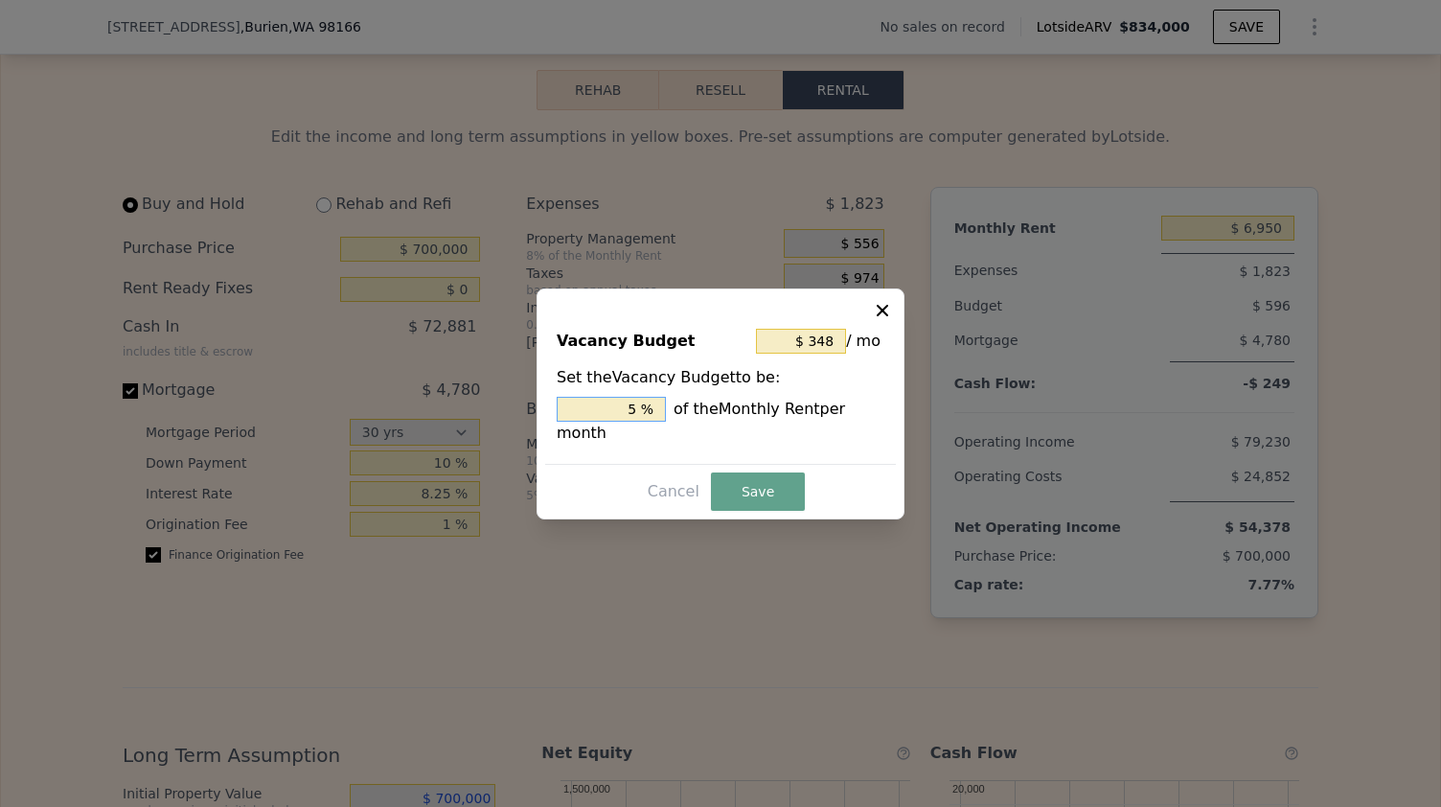
click at [633, 419] on input "5 %" at bounding box center [611, 409] width 109 height 25
type input "$ 556"
type input "8 %"
click at [787, 472] on button "Save" at bounding box center [758, 491] width 94 height 38
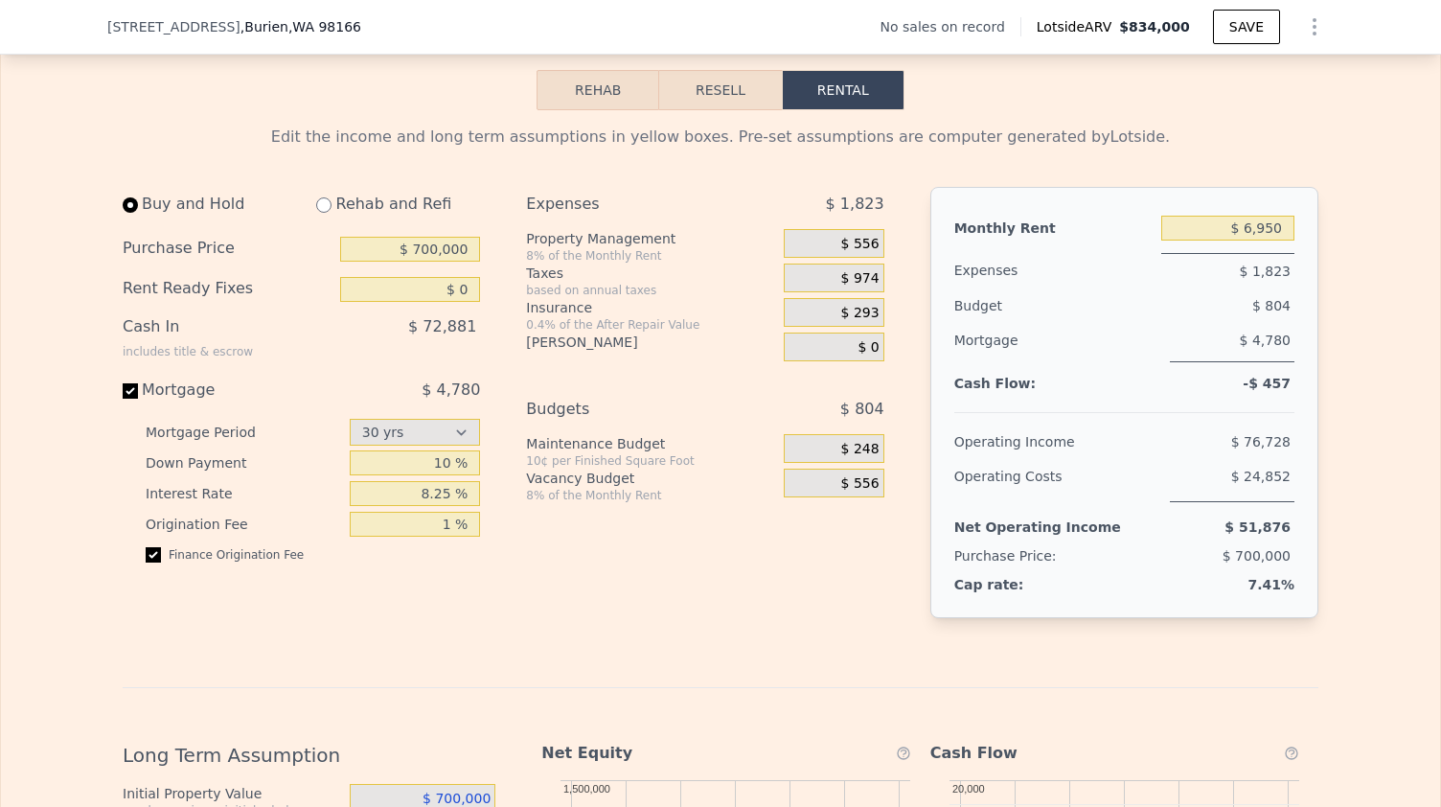
click at [871, 253] on span "$ 556" at bounding box center [860, 244] width 38 height 17
click at [871, 275] on body "Search an address or region Solutions Company Open main menu Log In Free Accoun…" at bounding box center [720, 403] width 1441 height 807
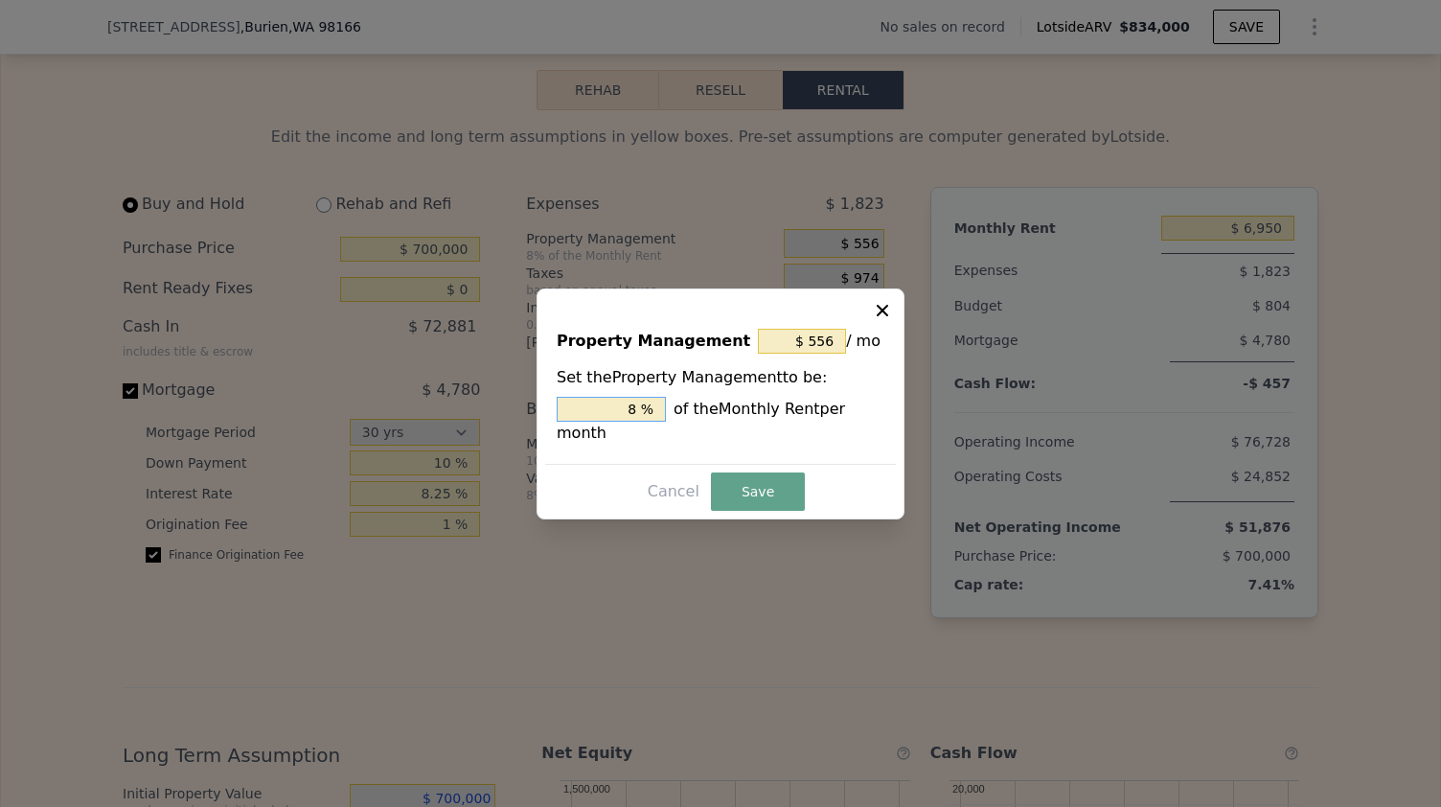
click at [634, 417] on input "8 %" at bounding box center [611, 409] width 109 height 25
type input "$ 0"
type input "0 %"
click at [778, 486] on button "Save" at bounding box center [758, 491] width 94 height 38
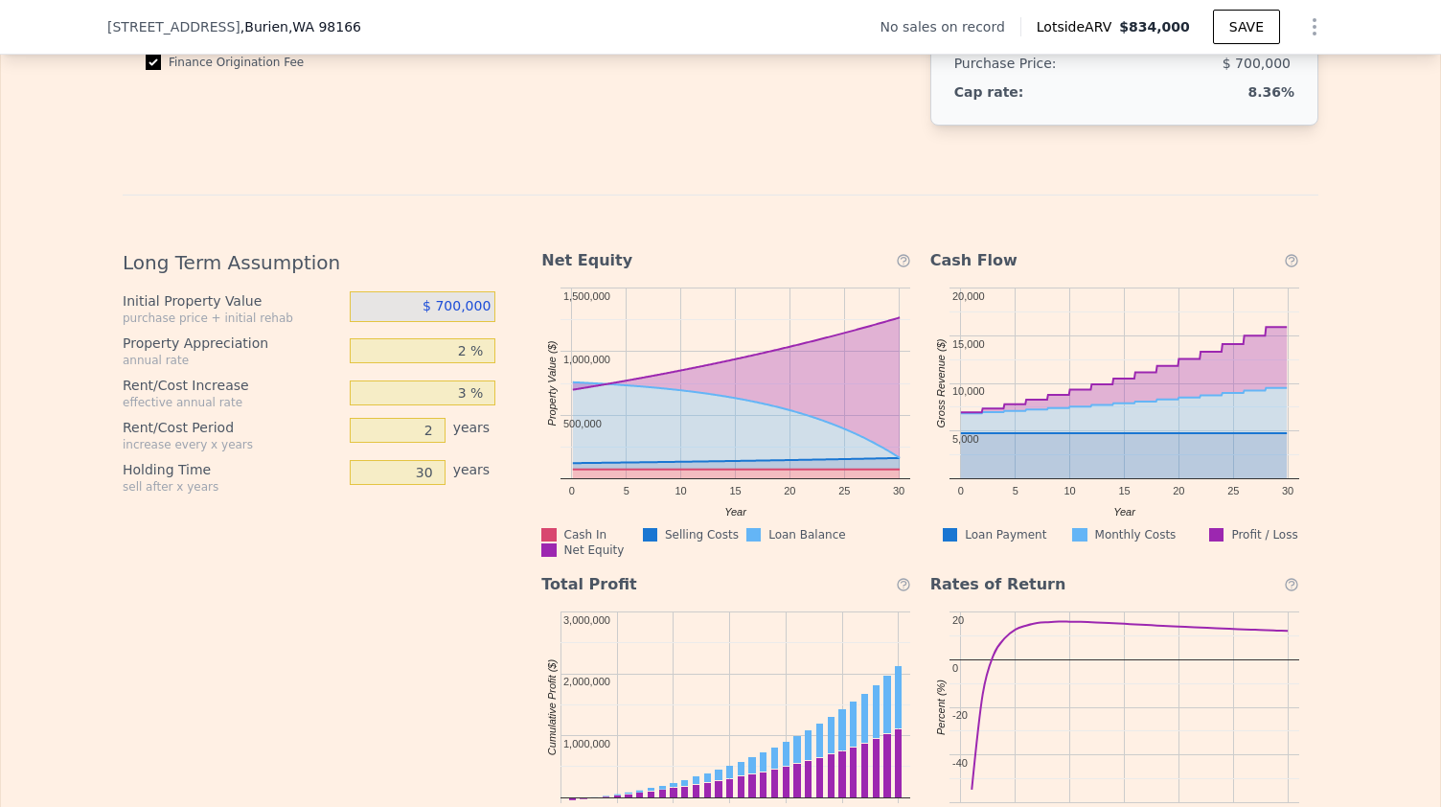
scroll to position [2888, 0]
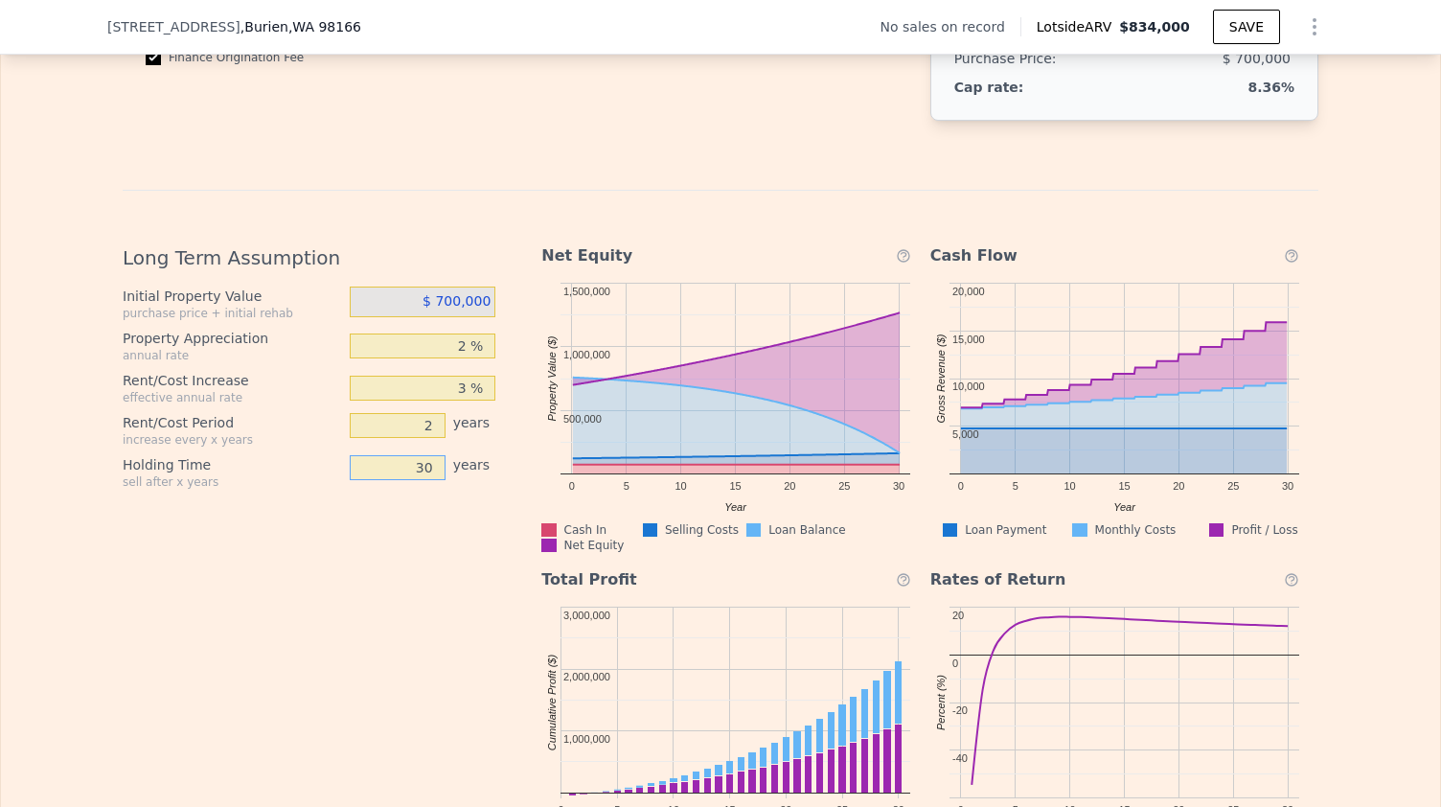
click at [423, 480] on input "30" at bounding box center [398, 467] width 96 height 25
type input "10"
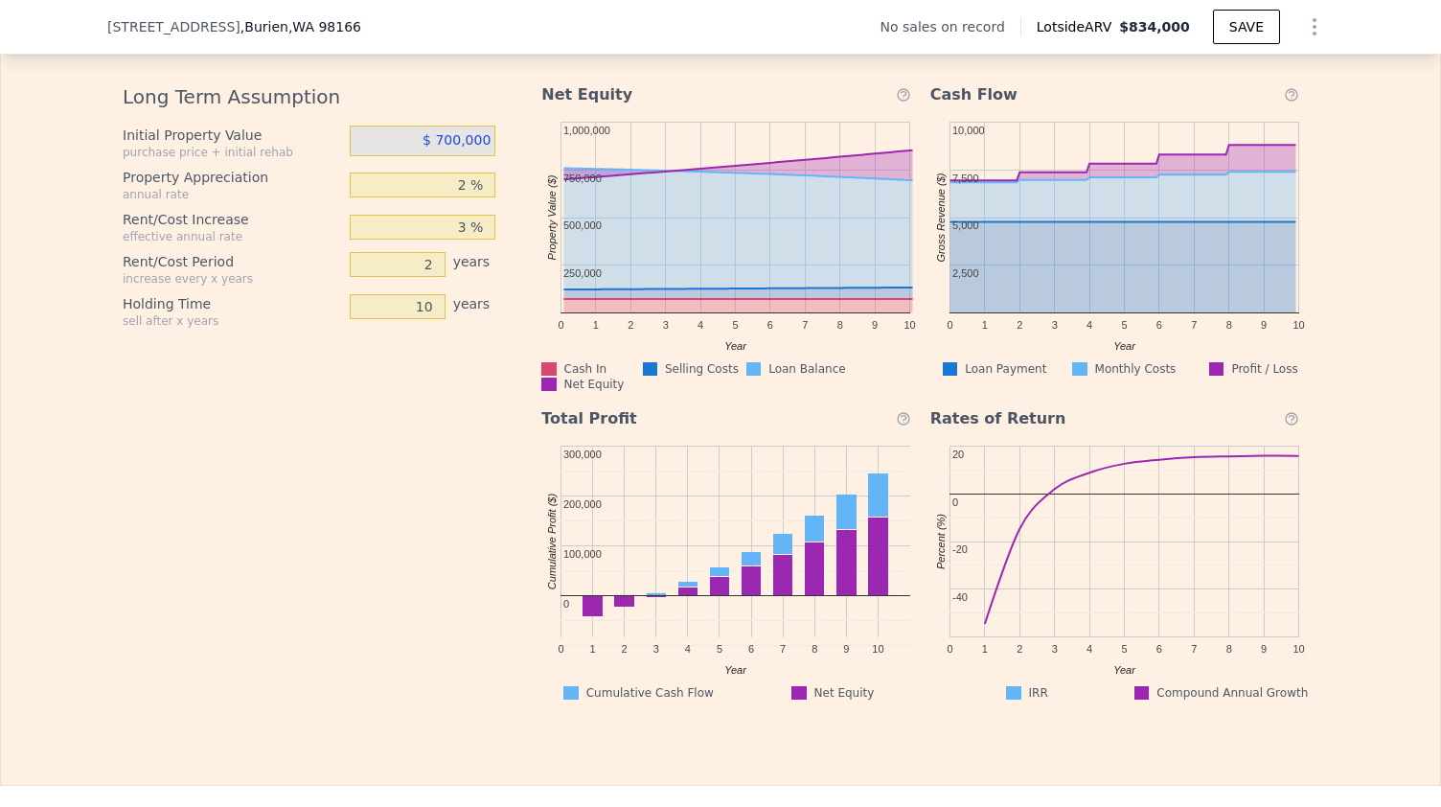
scroll to position [3052, 0]
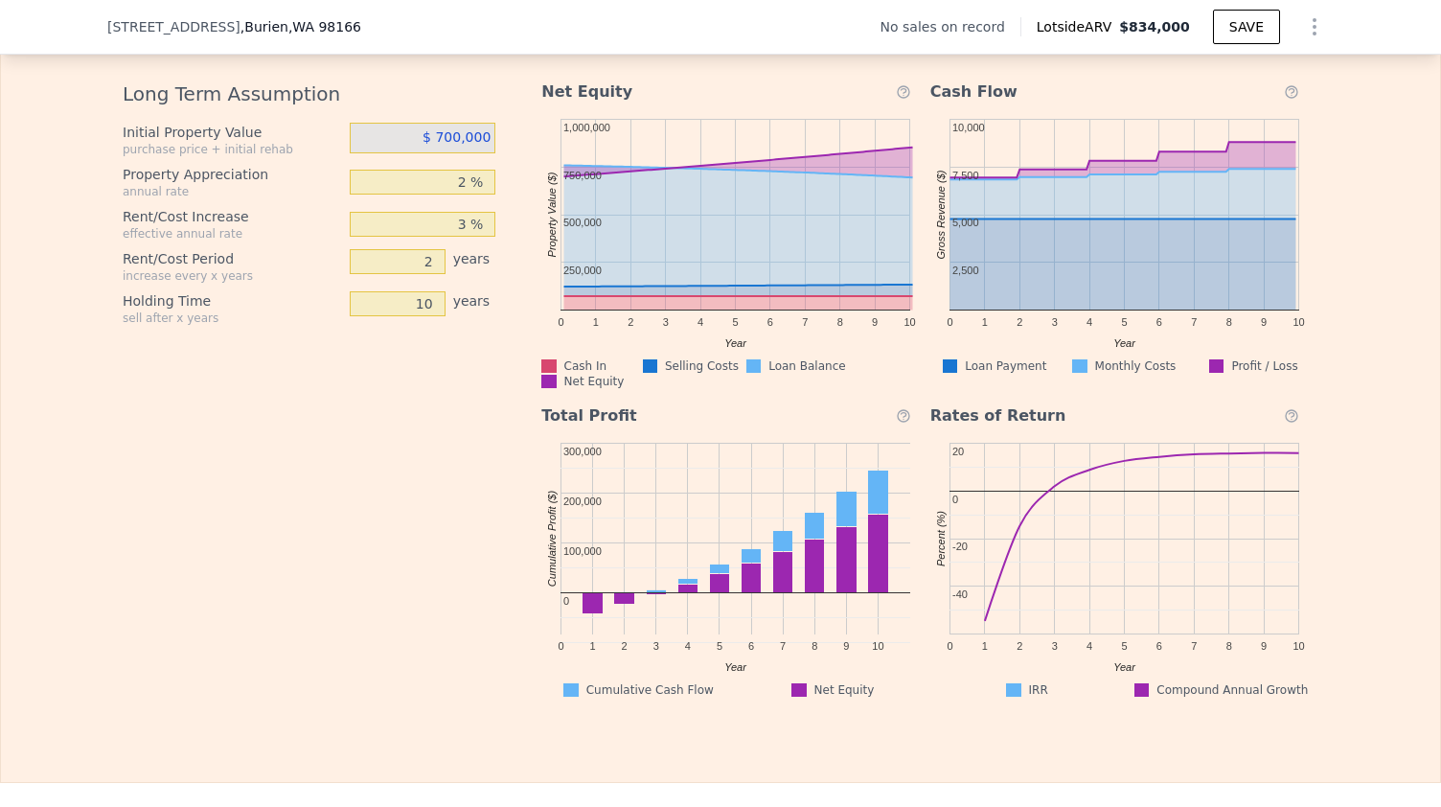
click at [1289, 421] on icon at bounding box center [1291, 415] width 11 height 11
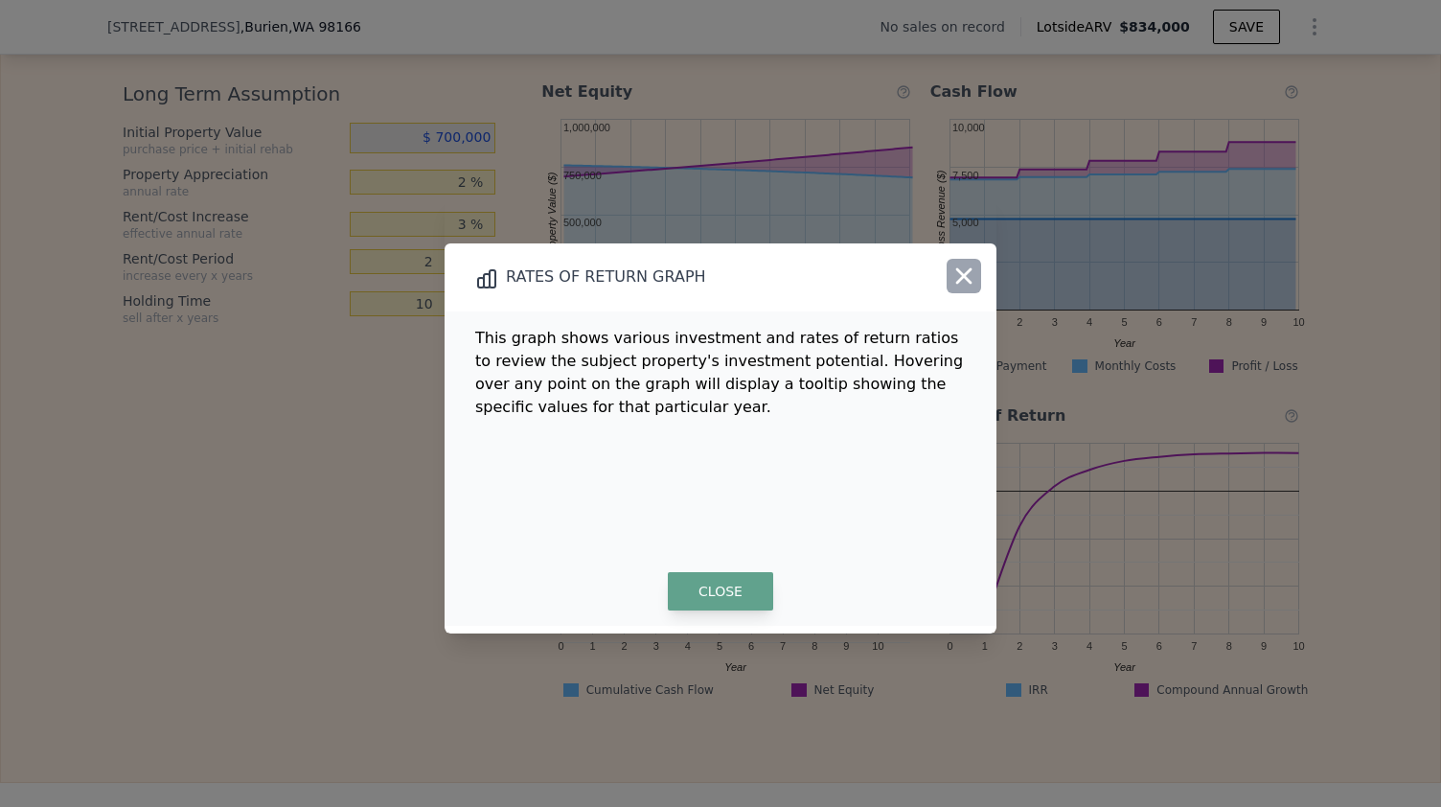
click at [958, 266] on icon "button" at bounding box center [963, 275] width 27 height 27
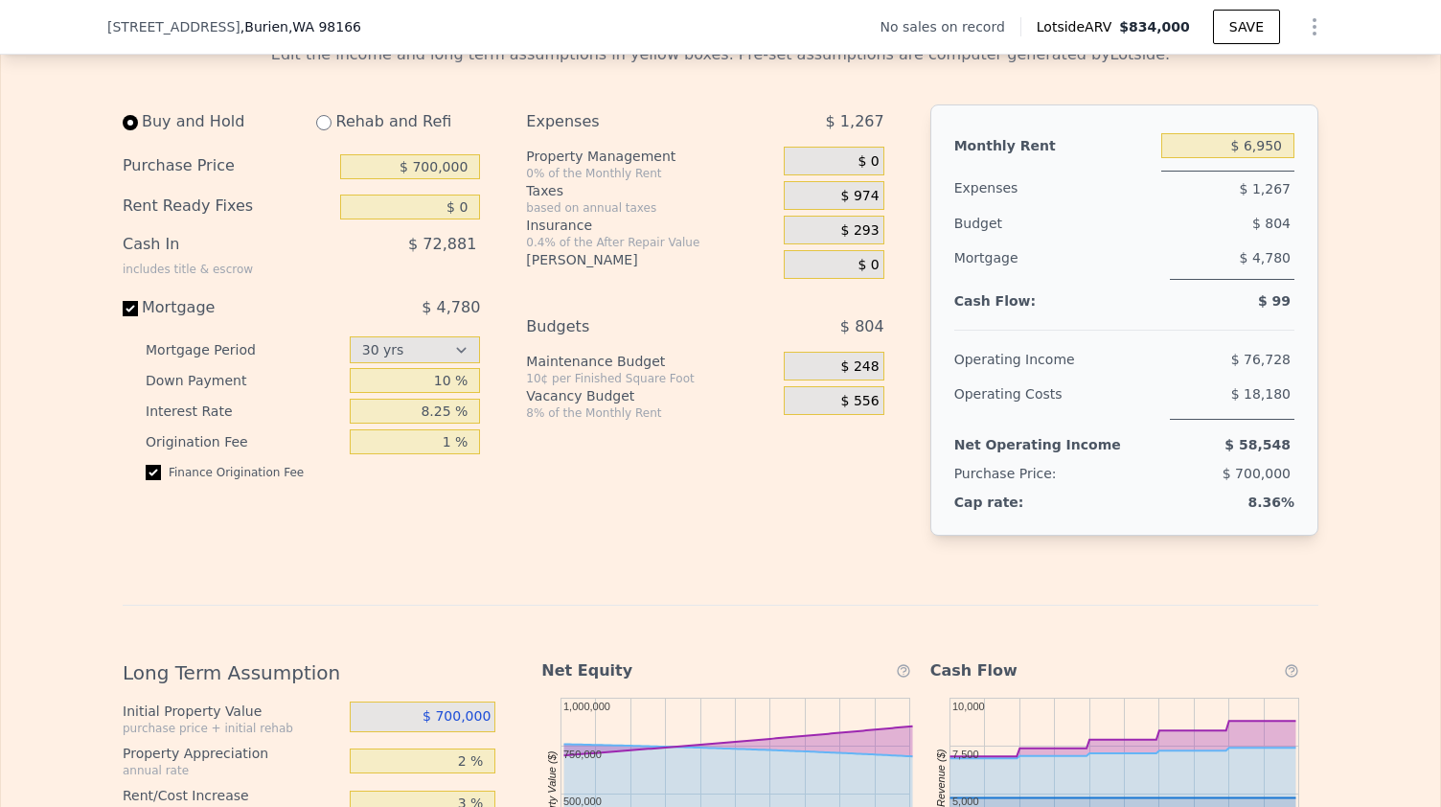
scroll to position [2470, 0]
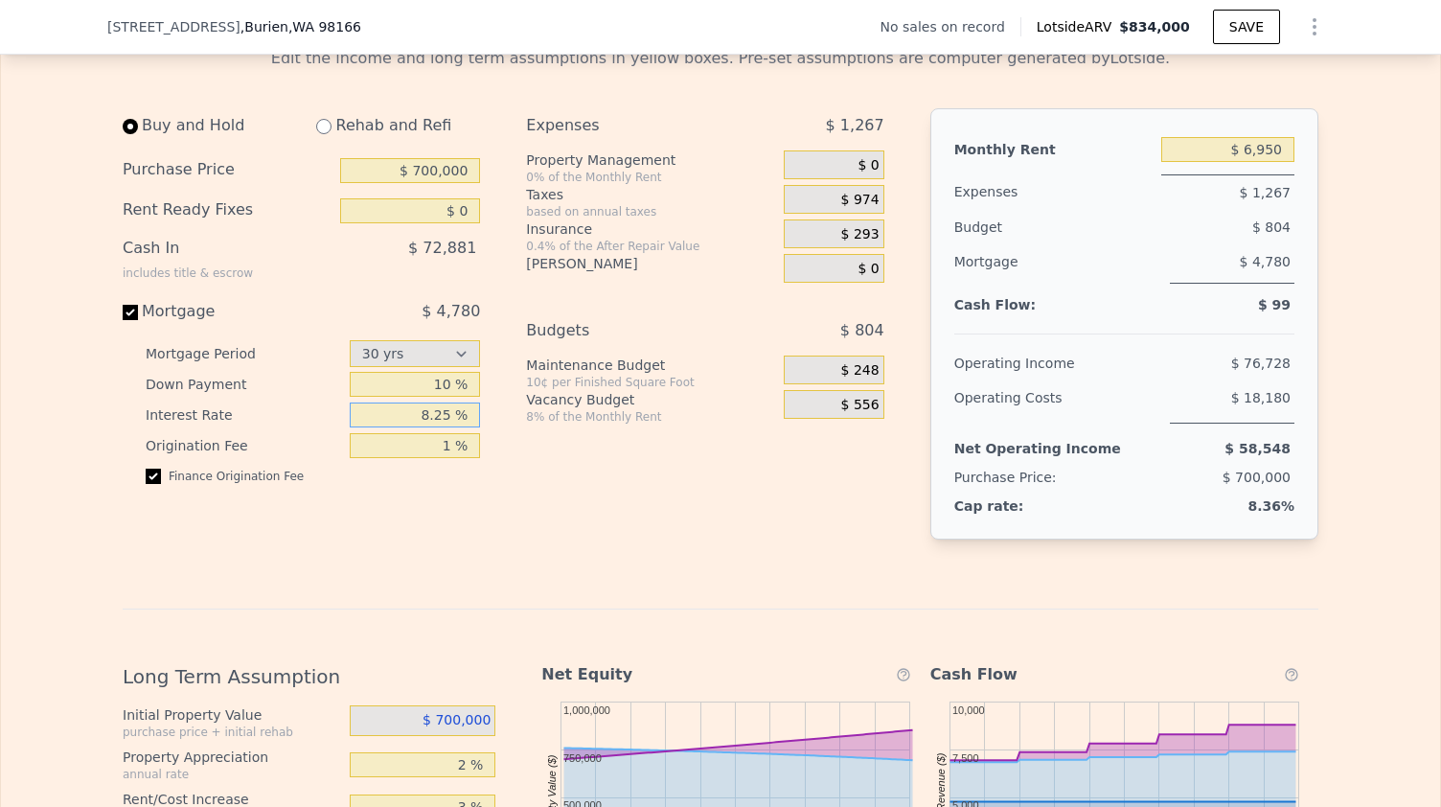
click at [433, 427] on input "8.25 %" at bounding box center [415, 414] width 131 height 25
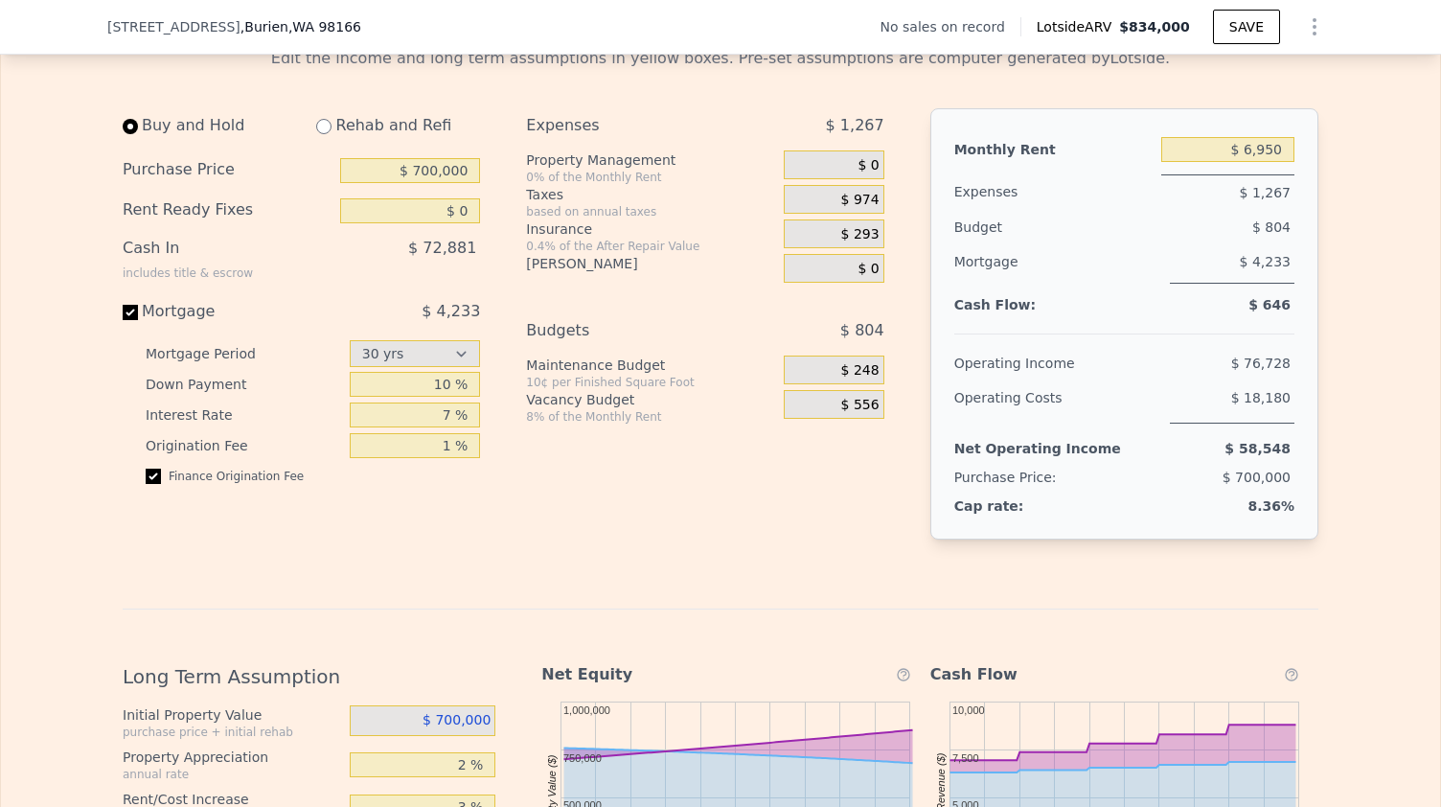
click at [568, 593] on div "Edit the income and long term assumptions in yellow boxes. Pre-set assumptions …" at bounding box center [721, 663] width 1196 height 1233
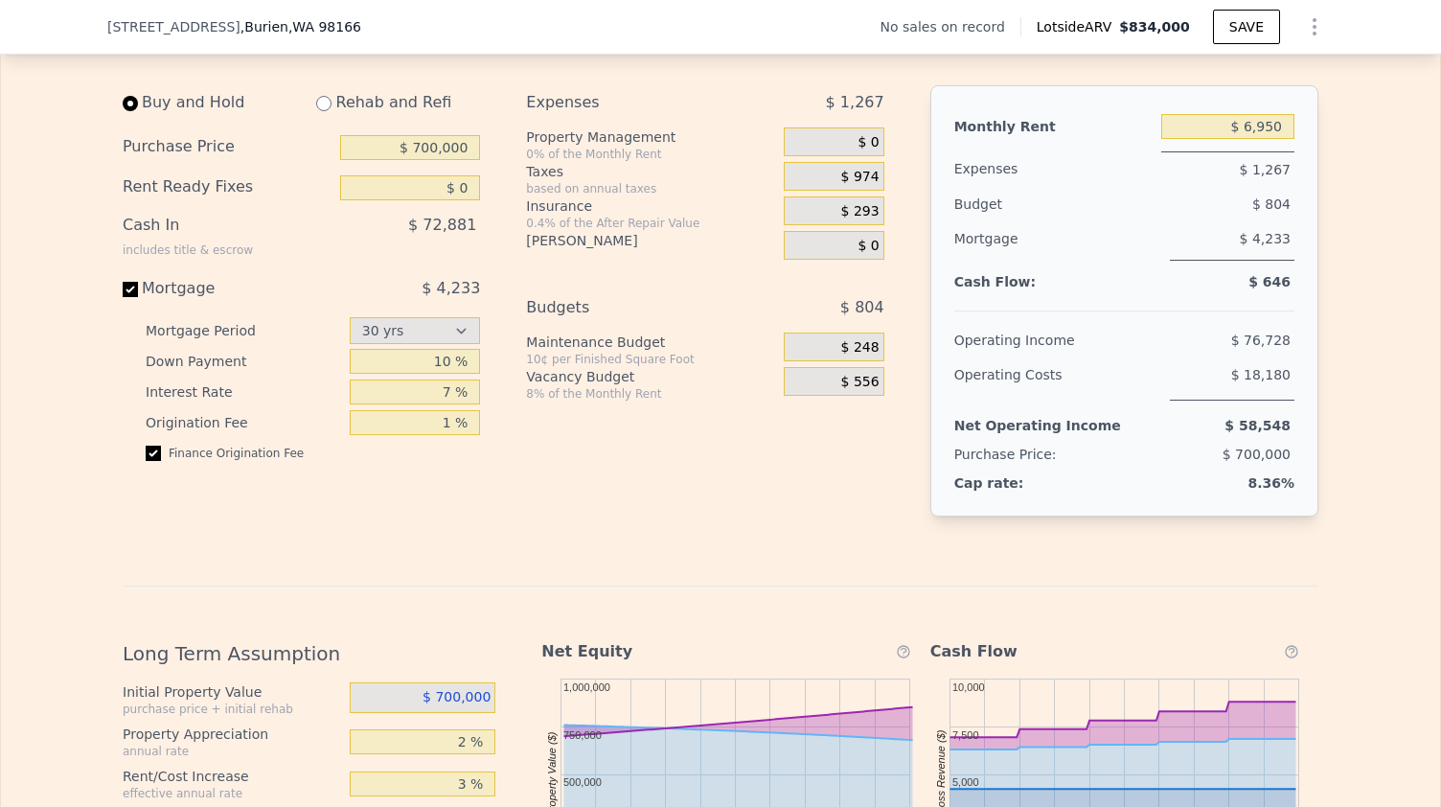
scroll to position [2491, 0]
click at [441, 406] on input "7 %" at bounding box center [415, 393] width 131 height 25
type input "8 %"
click at [606, 608] on div "Edit the income and long term assumptions in yellow boxes. Pre-set assumptions …" at bounding box center [721, 642] width 1196 height 1233
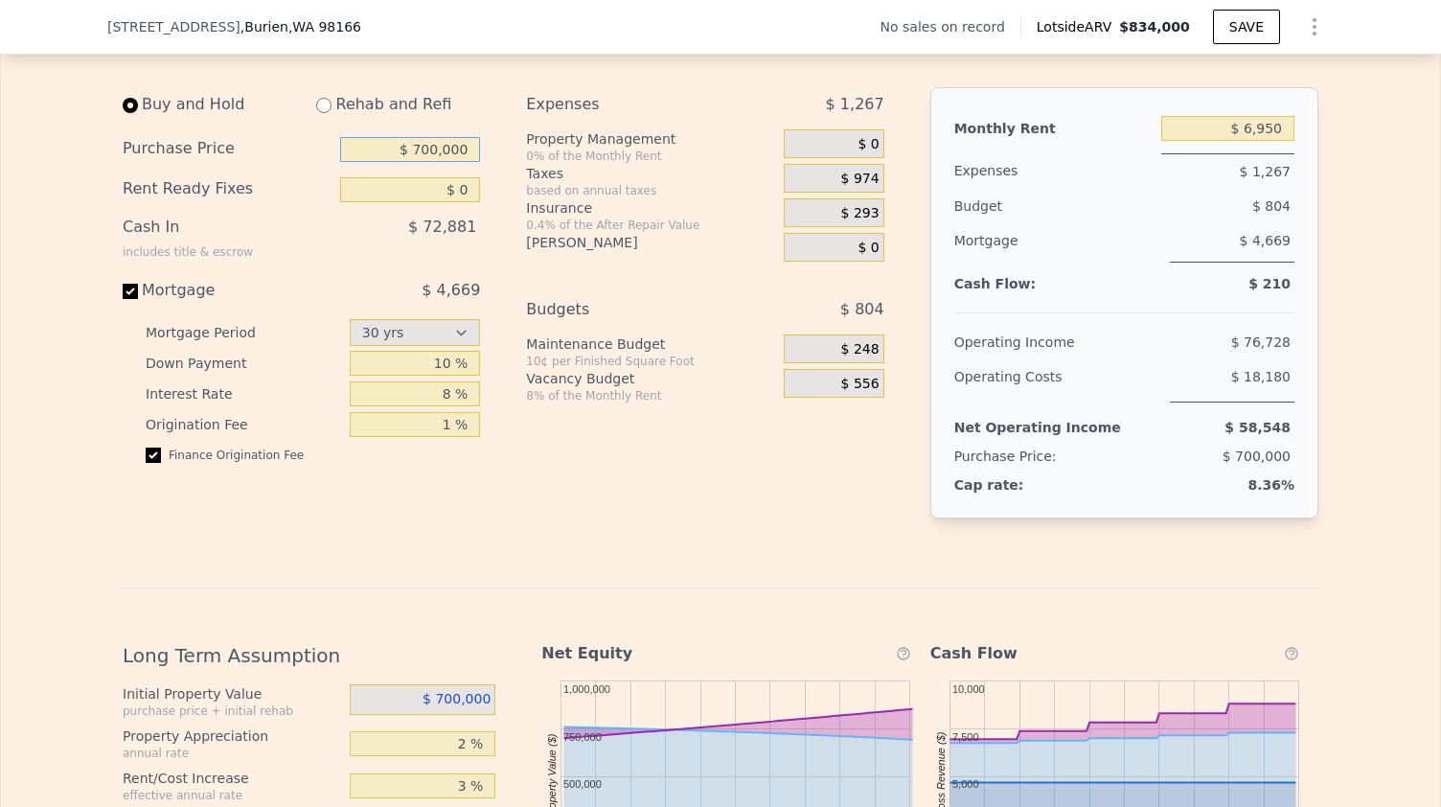
click at [431, 162] on input "$ 700,000" at bounding box center [410, 149] width 140 height 25
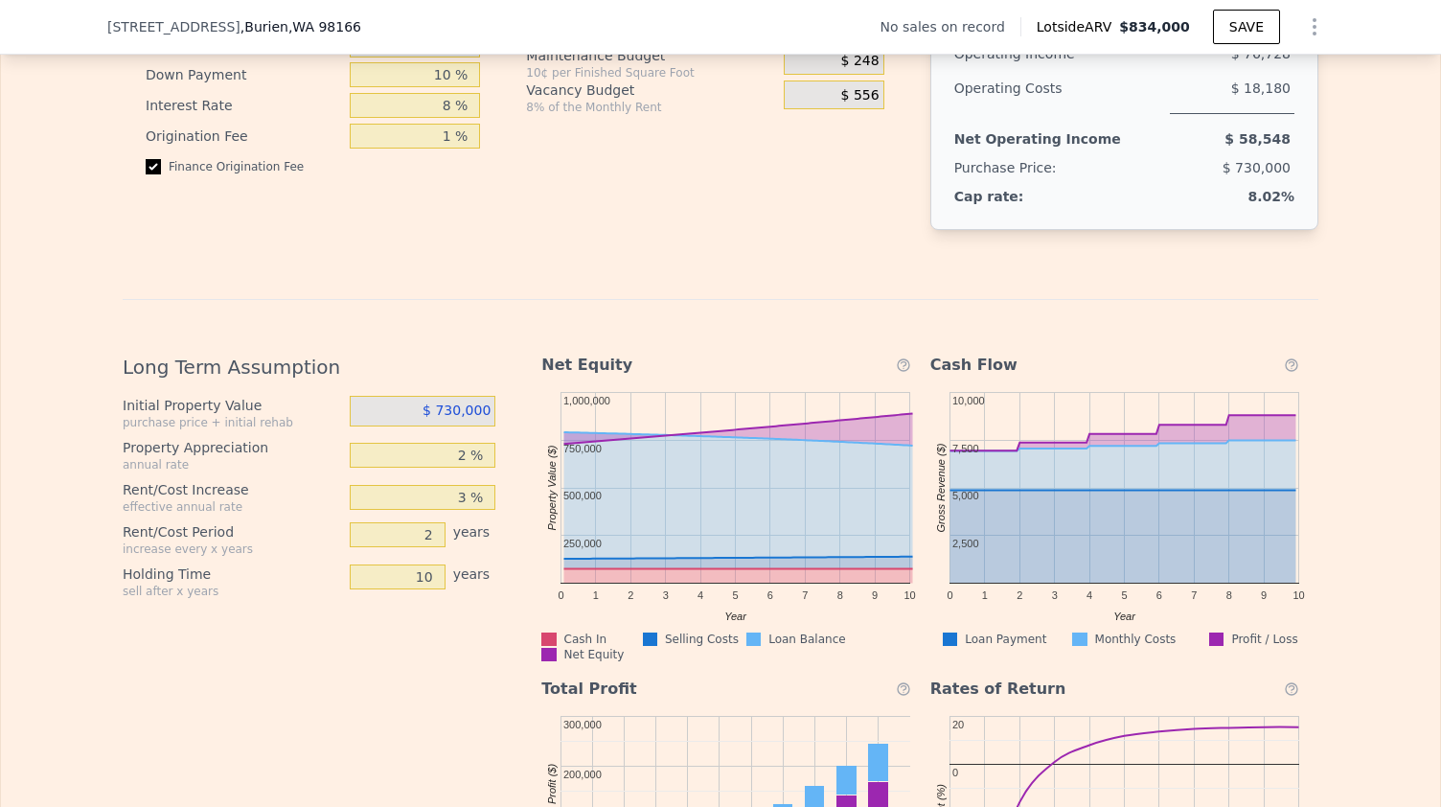
scroll to position [2787, 0]
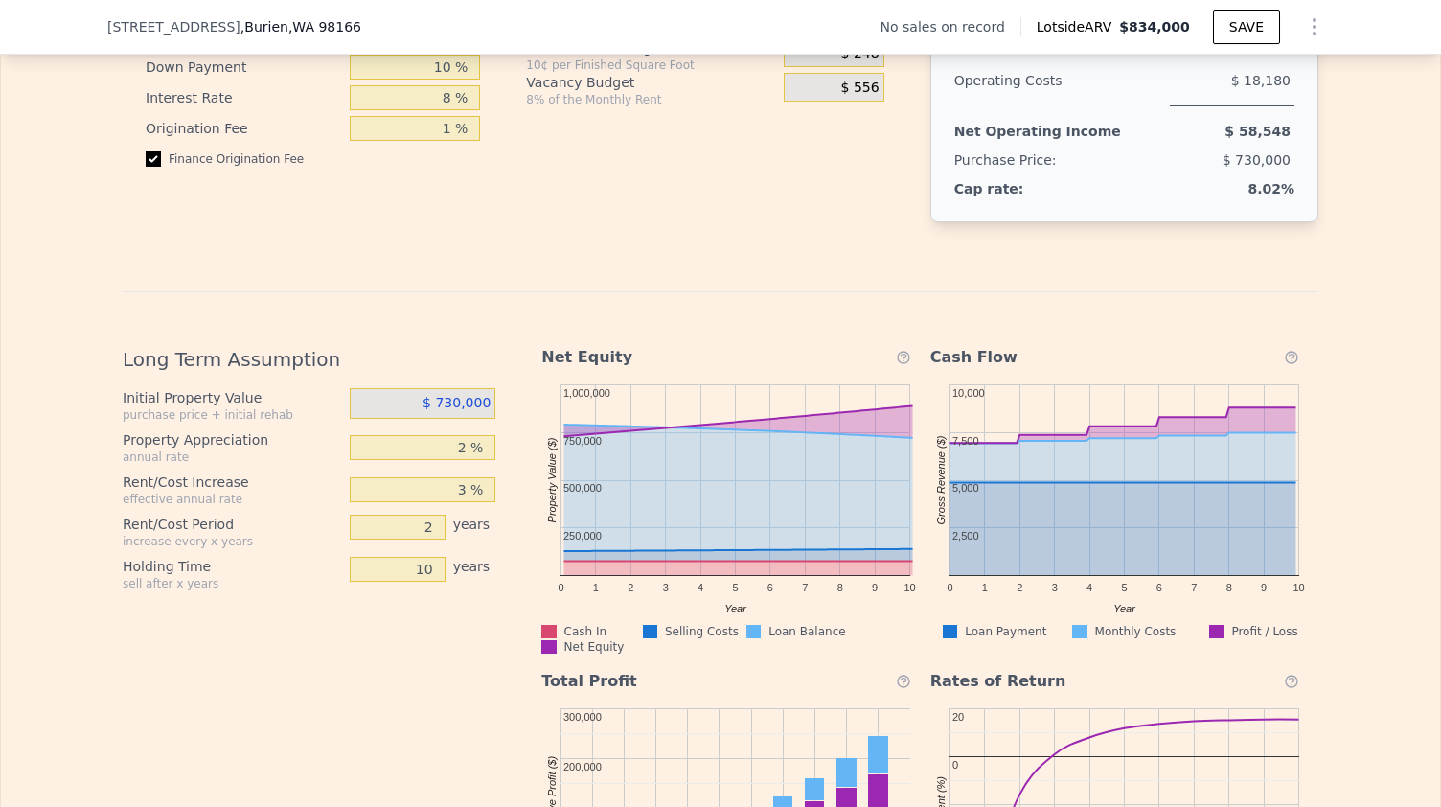
click at [896, 369] on icon at bounding box center [903, 357] width 15 height 23
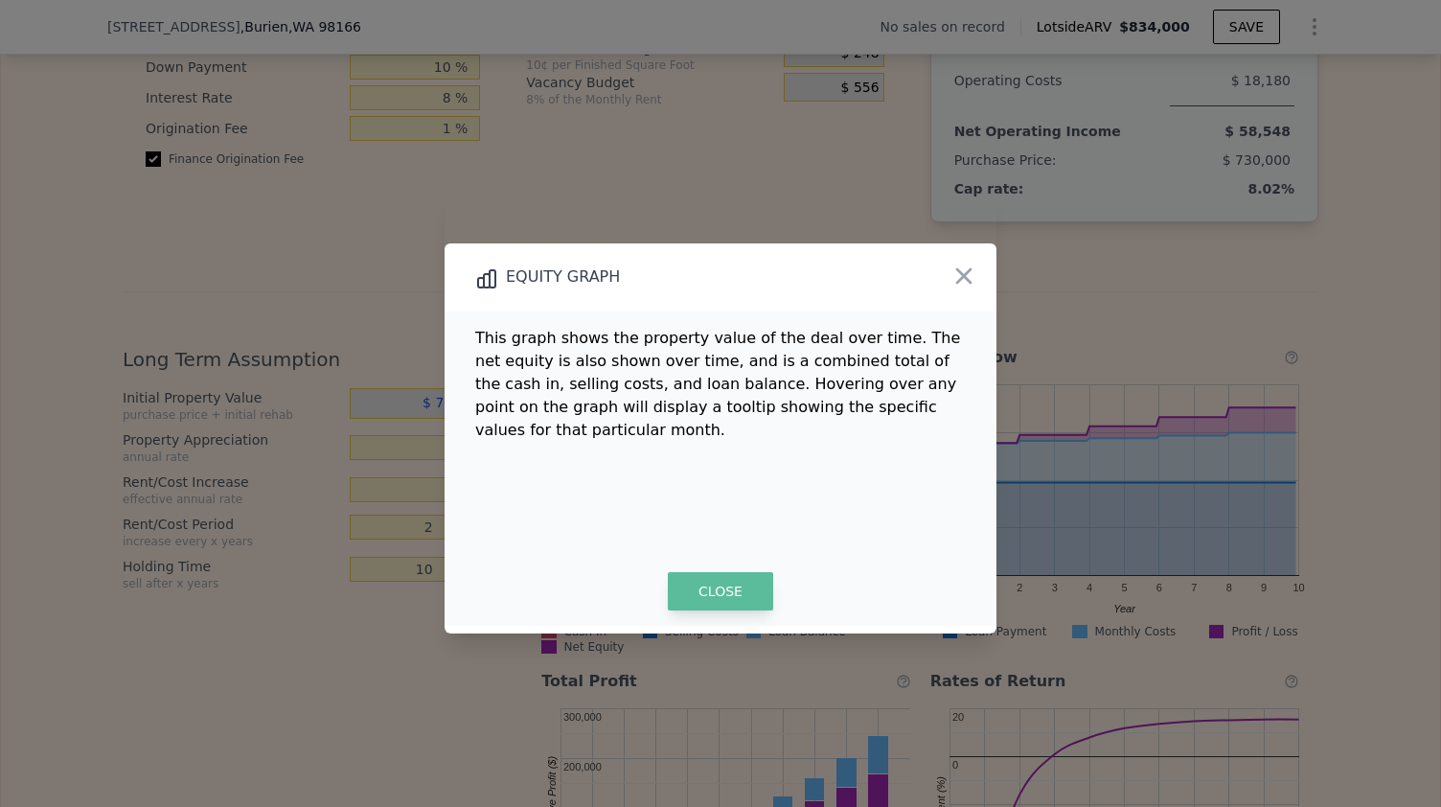
click at [715, 587] on button "CLOSE" at bounding box center [720, 591] width 105 height 38
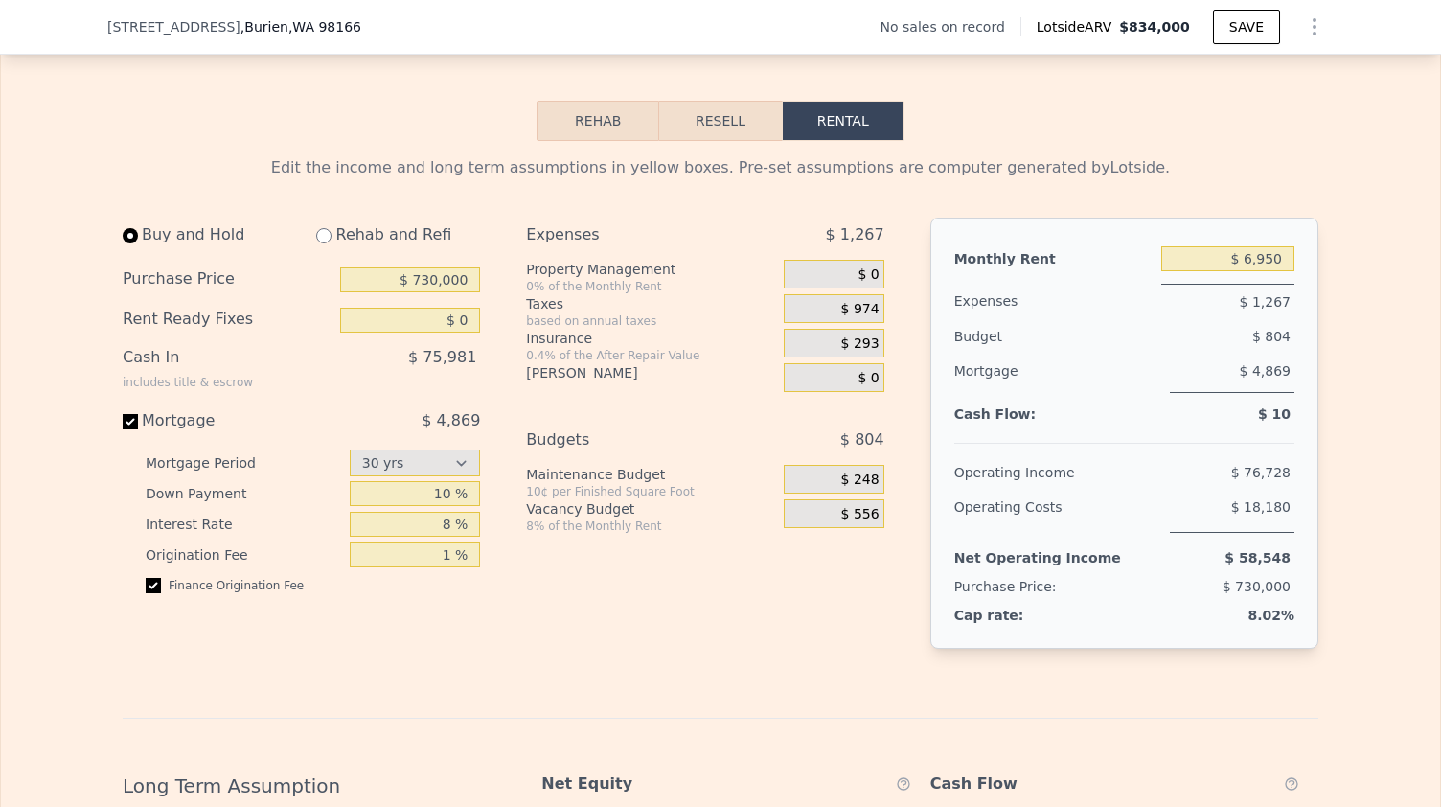
scroll to position [2351, 0]
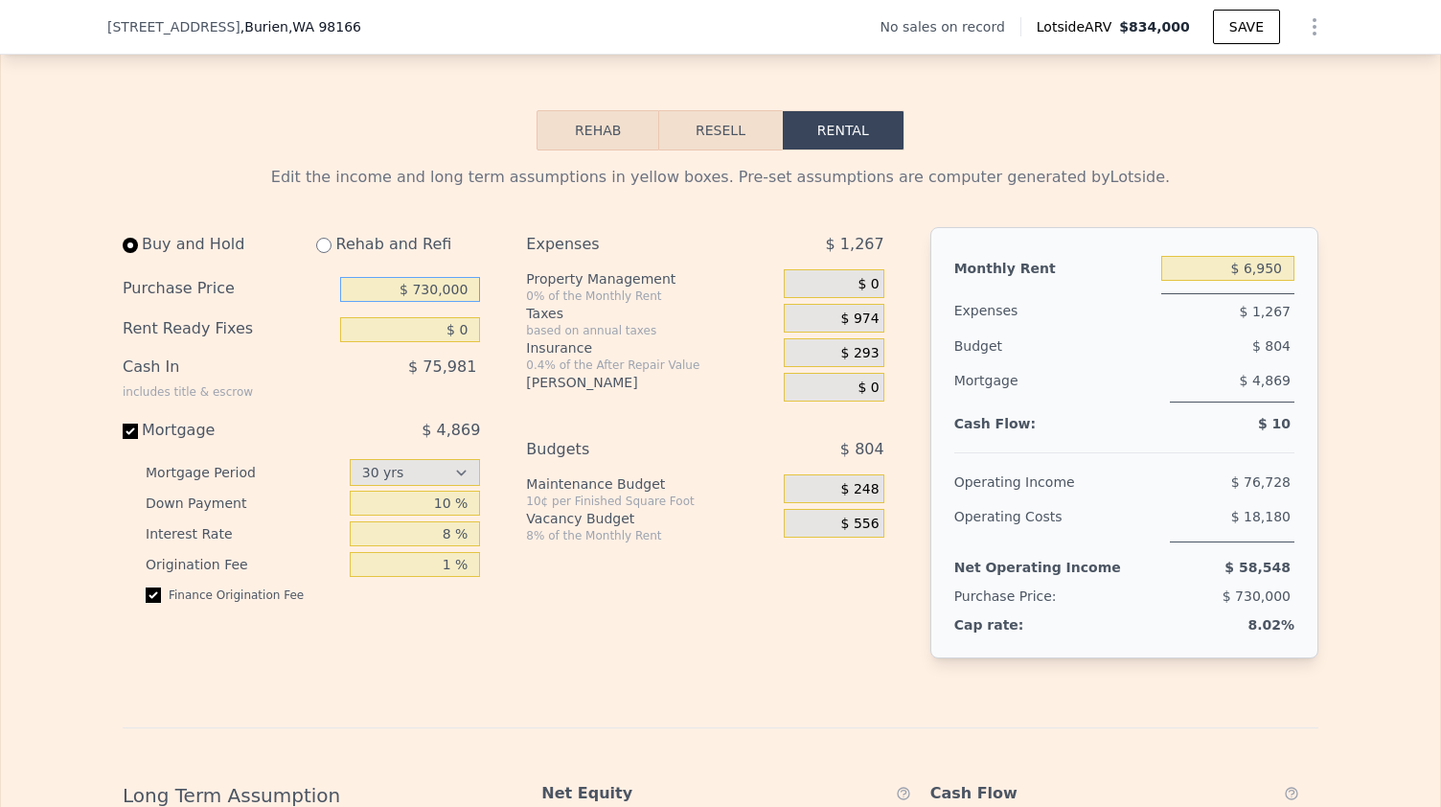
click at [425, 302] on input "$ 730,000" at bounding box center [410, 289] width 140 height 25
type input "$ 700,000"
click at [542, 719] on div "Edit the income and long term assumptions in yellow boxes. Pre-set assumptions …" at bounding box center [721, 782] width 1196 height 1233
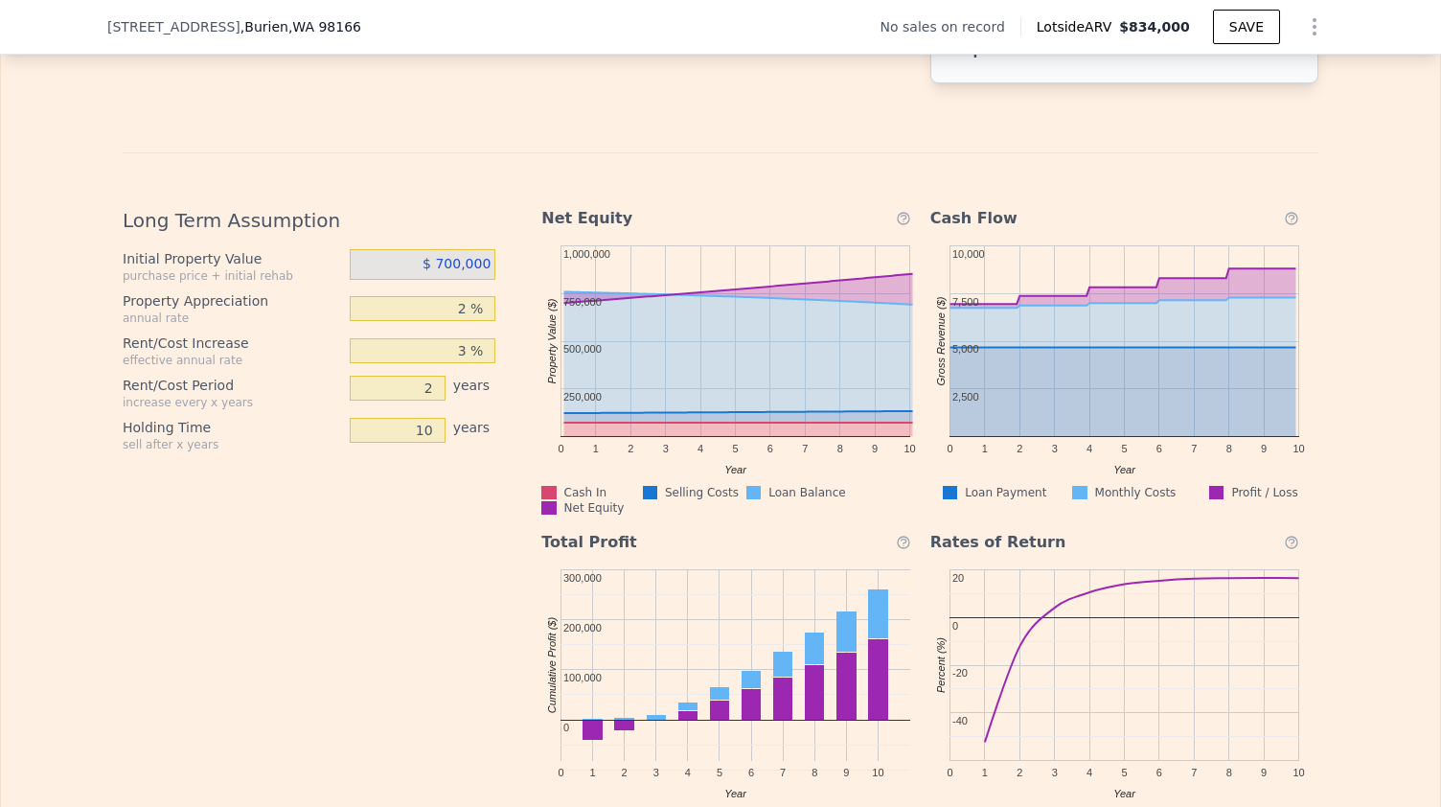
scroll to position [2930, 0]
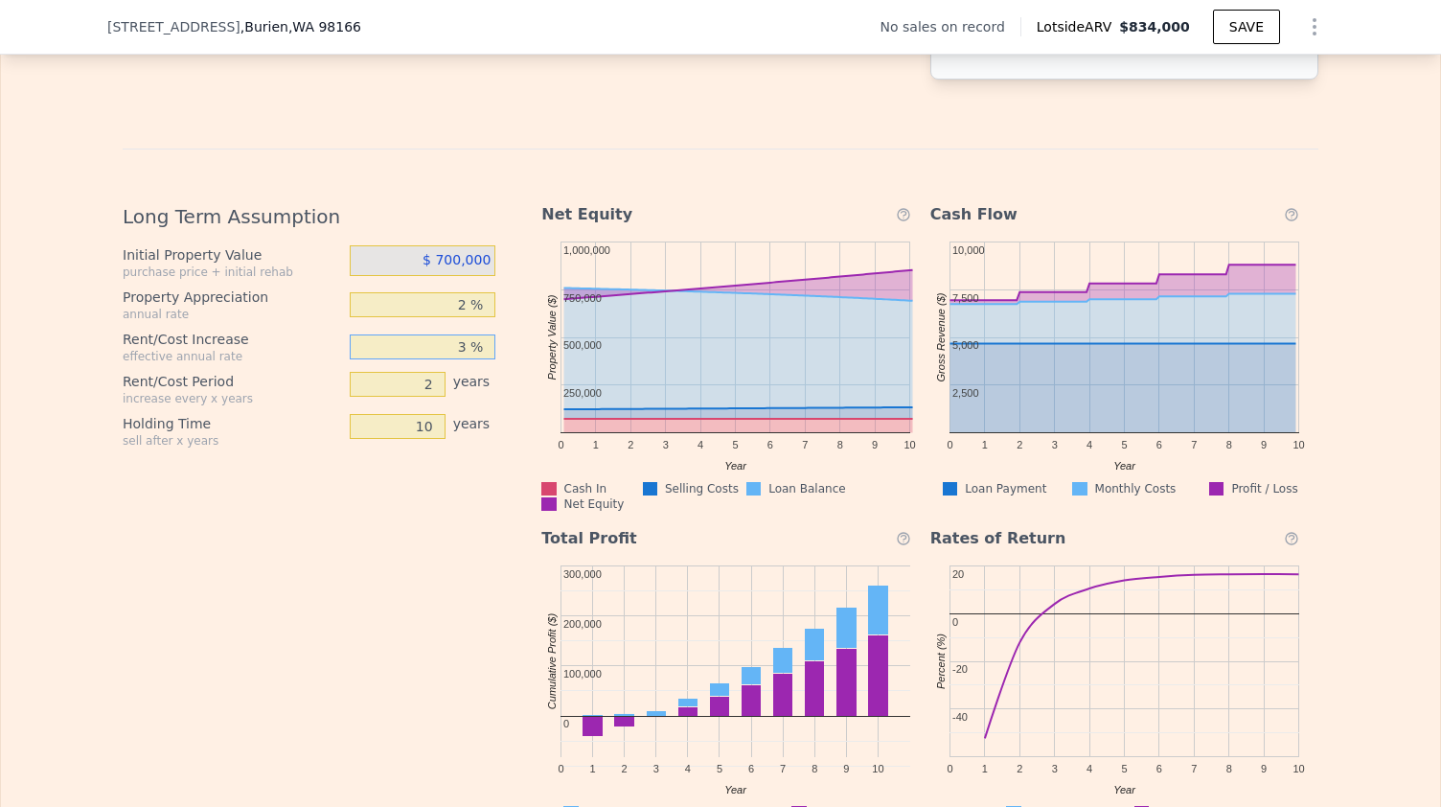
click at [446, 359] on input "3 %" at bounding box center [423, 346] width 147 height 25
type input "1 %"
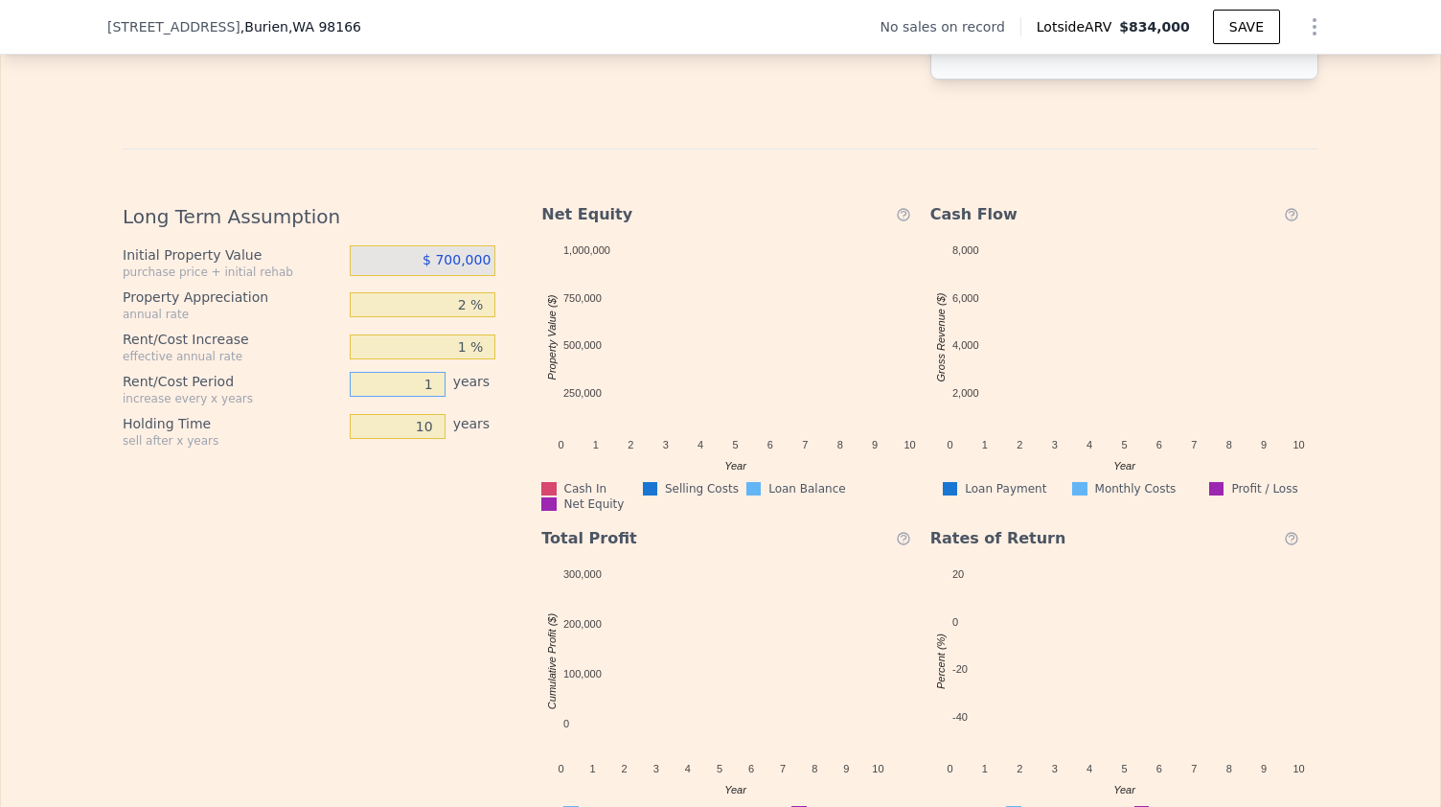
type input "1"
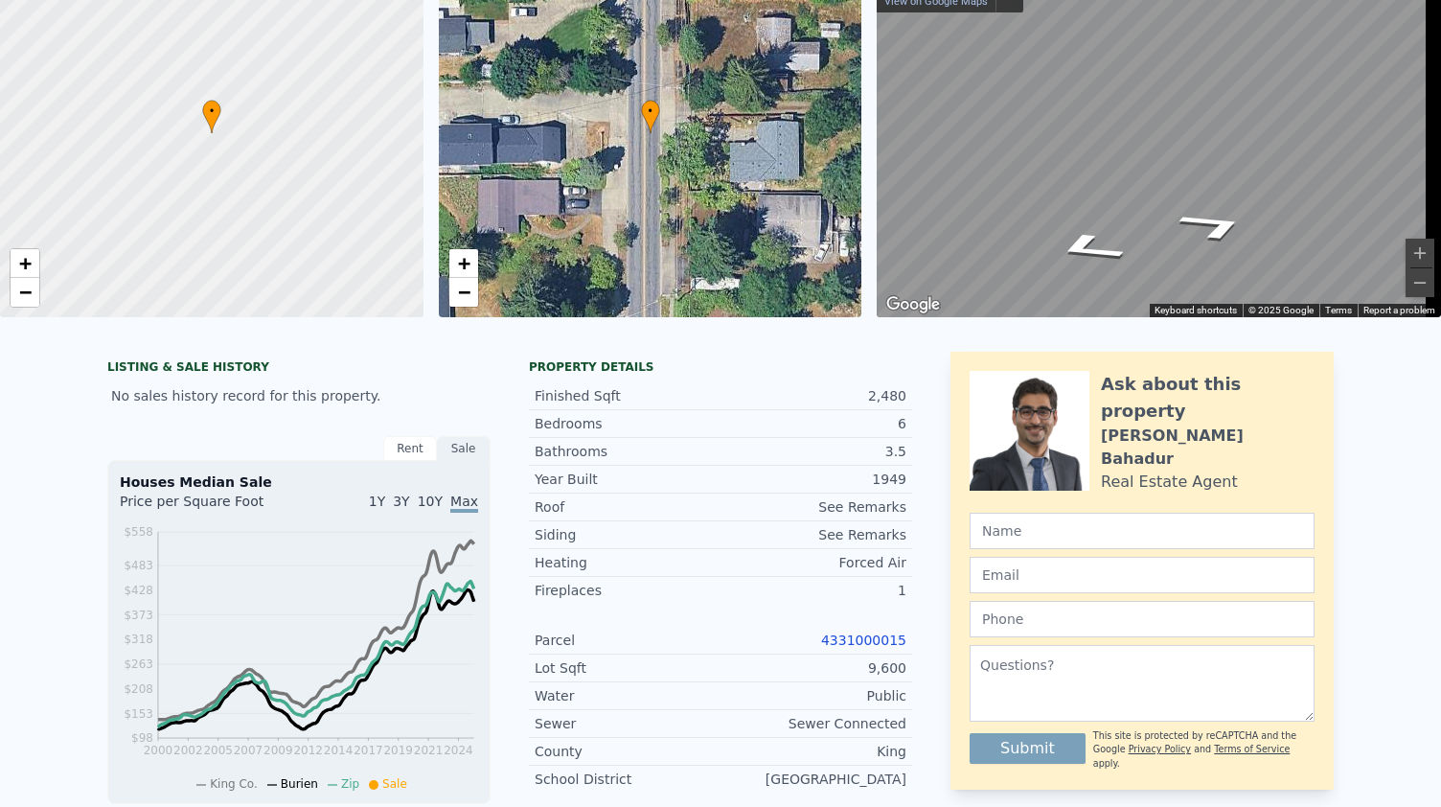
scroll to position [0, 0]
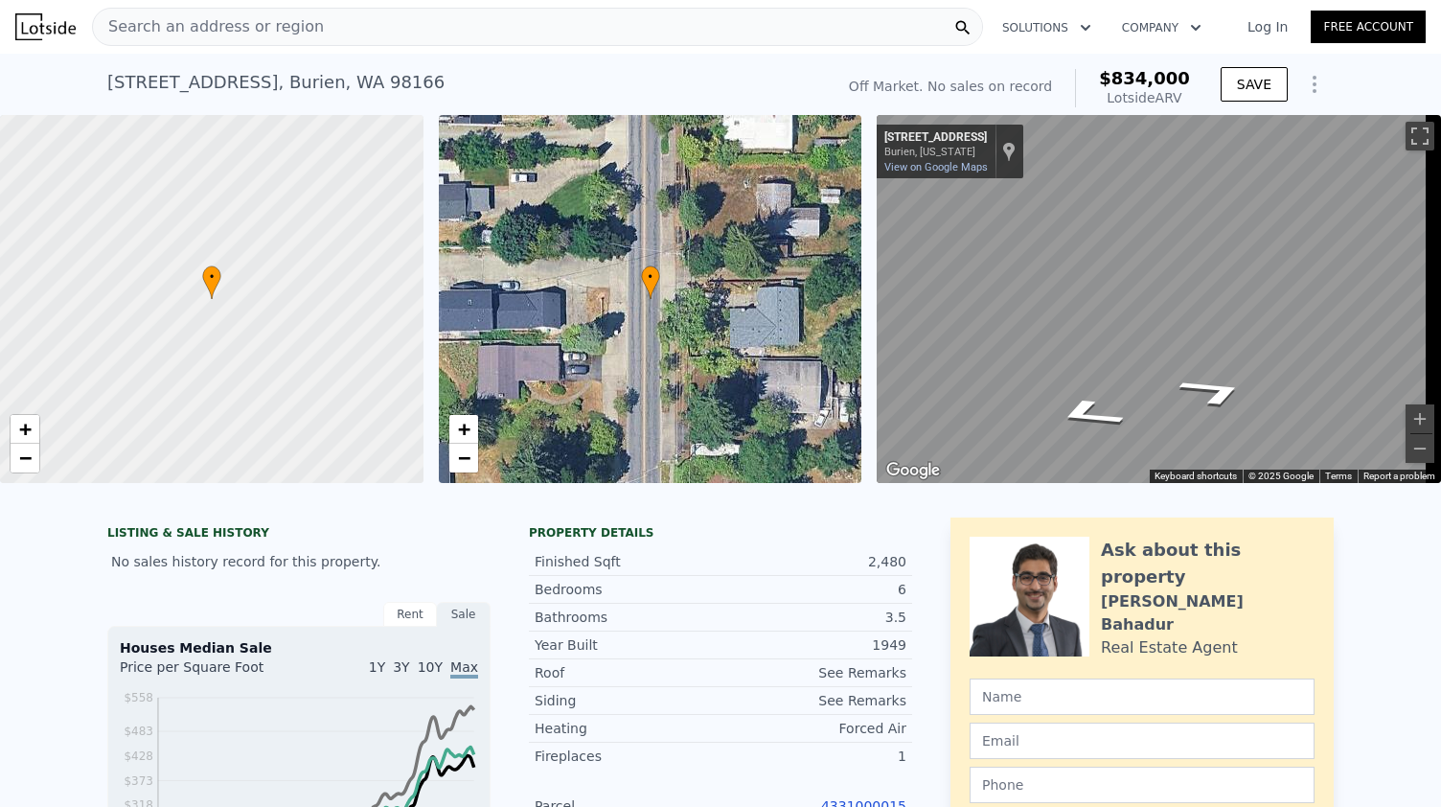
click at [324, 14] on div "Search an address or region" at bounding box center [537, 27] width 891 height 38
click at [66, 607] on div "LISTING & SALE HISTORY No sales history record for this property. Rent Sale Ren…" at bounding box center [720, 812] width 1441 height 620
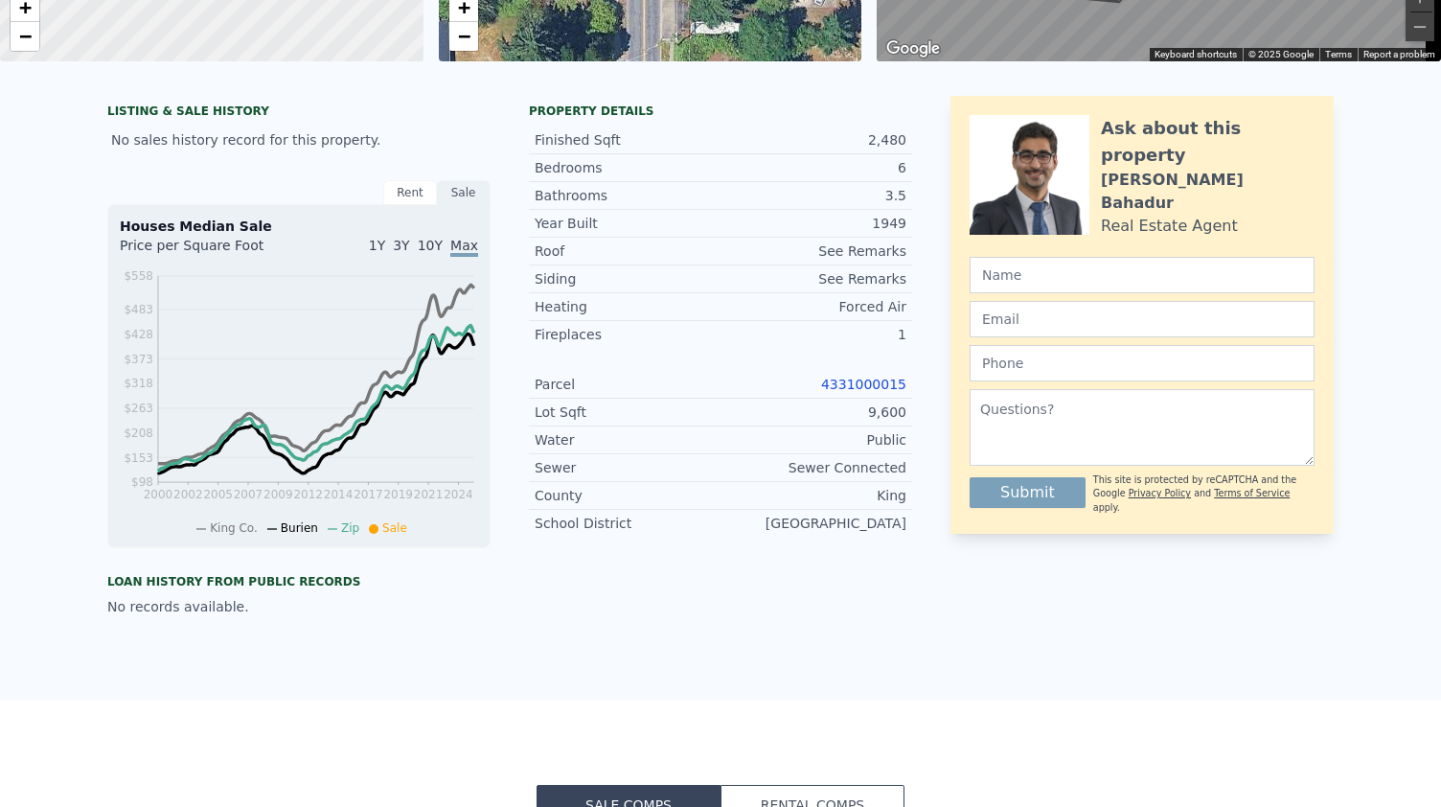
scroll to position [7, 0]
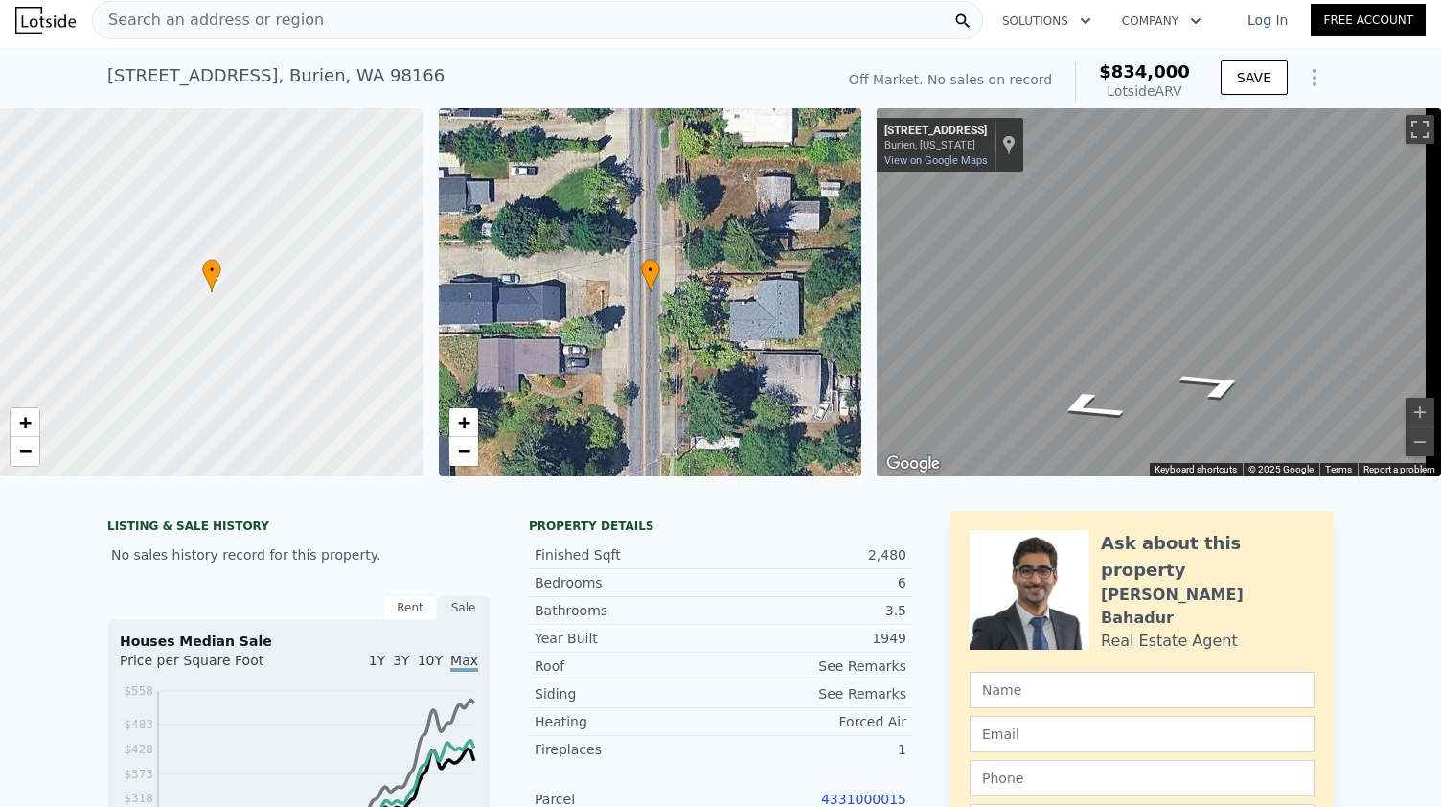
click at [308, 17] on div "Search an address or region" at bounding box center [537, 20] width 891 height 38
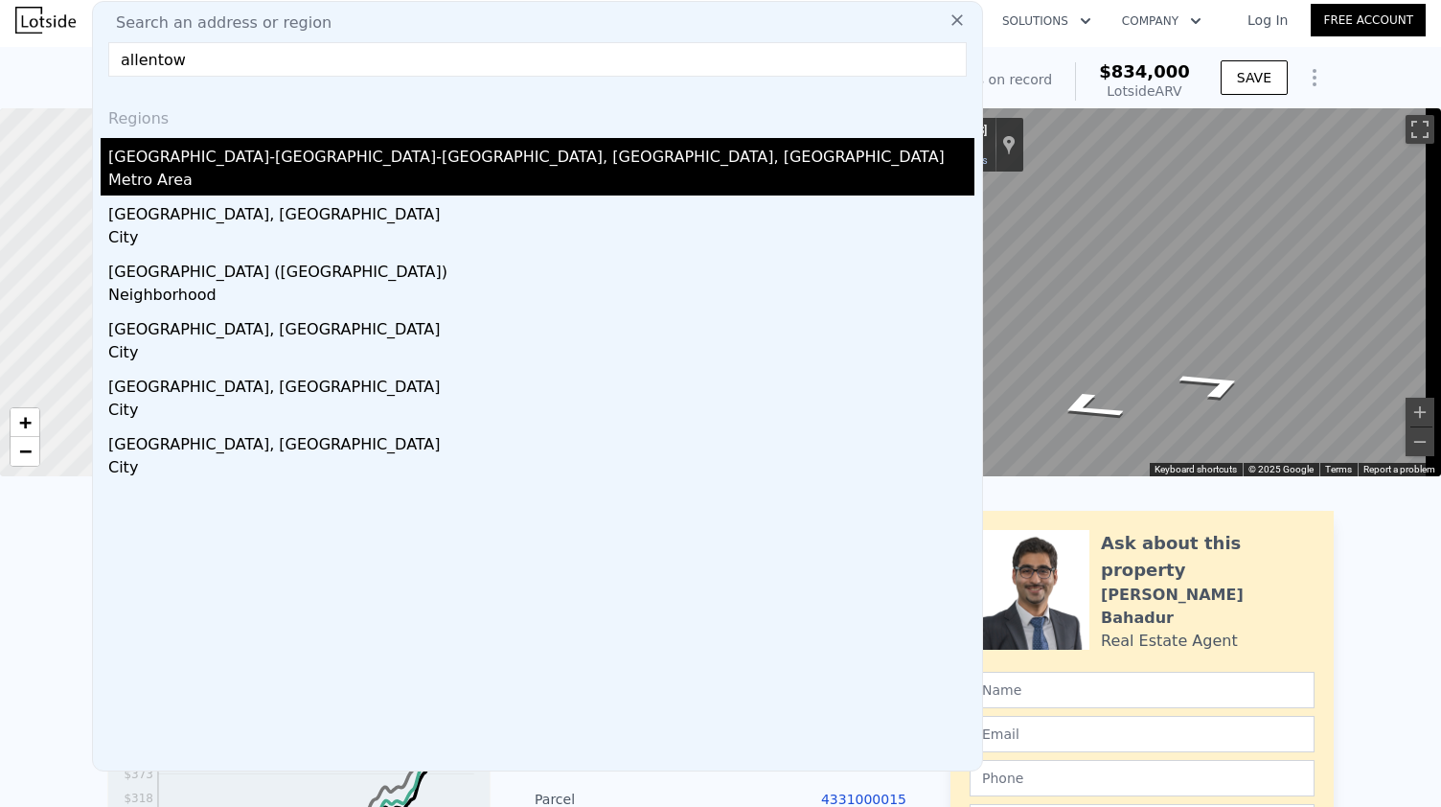
type input "allentow"
click at [299, 162] on div "[GEOGRAPHIC_DATA]-[GEOGRAPHIC_DATA]-[GEOGRAPHIC_DATA], [GEOGRAPHIC_DATA], [GEOG…" at bounding box center [541, 153] width 866 height 31
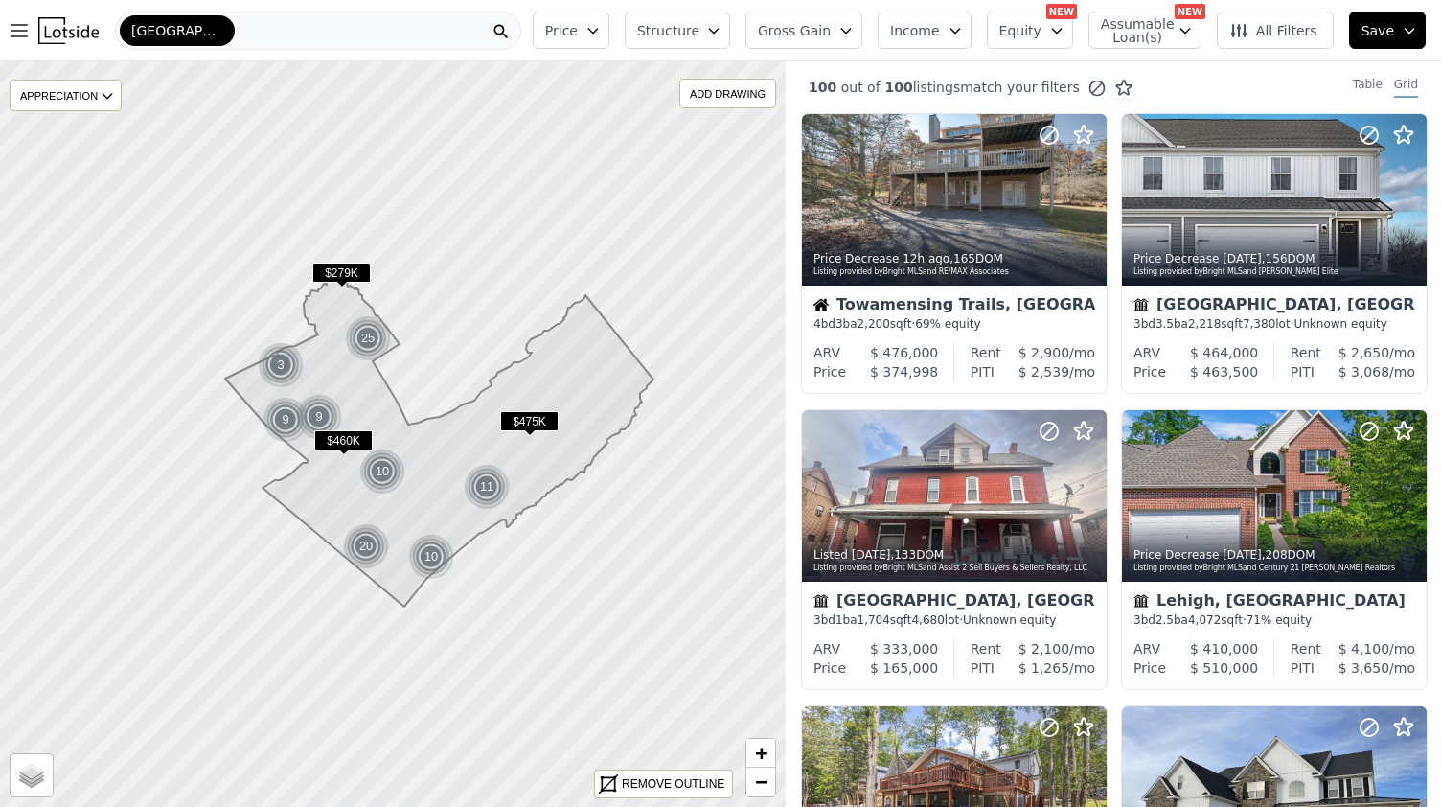
click at [578, 29] on span "Price" at bounding box center [561, 30] width 33 height 19
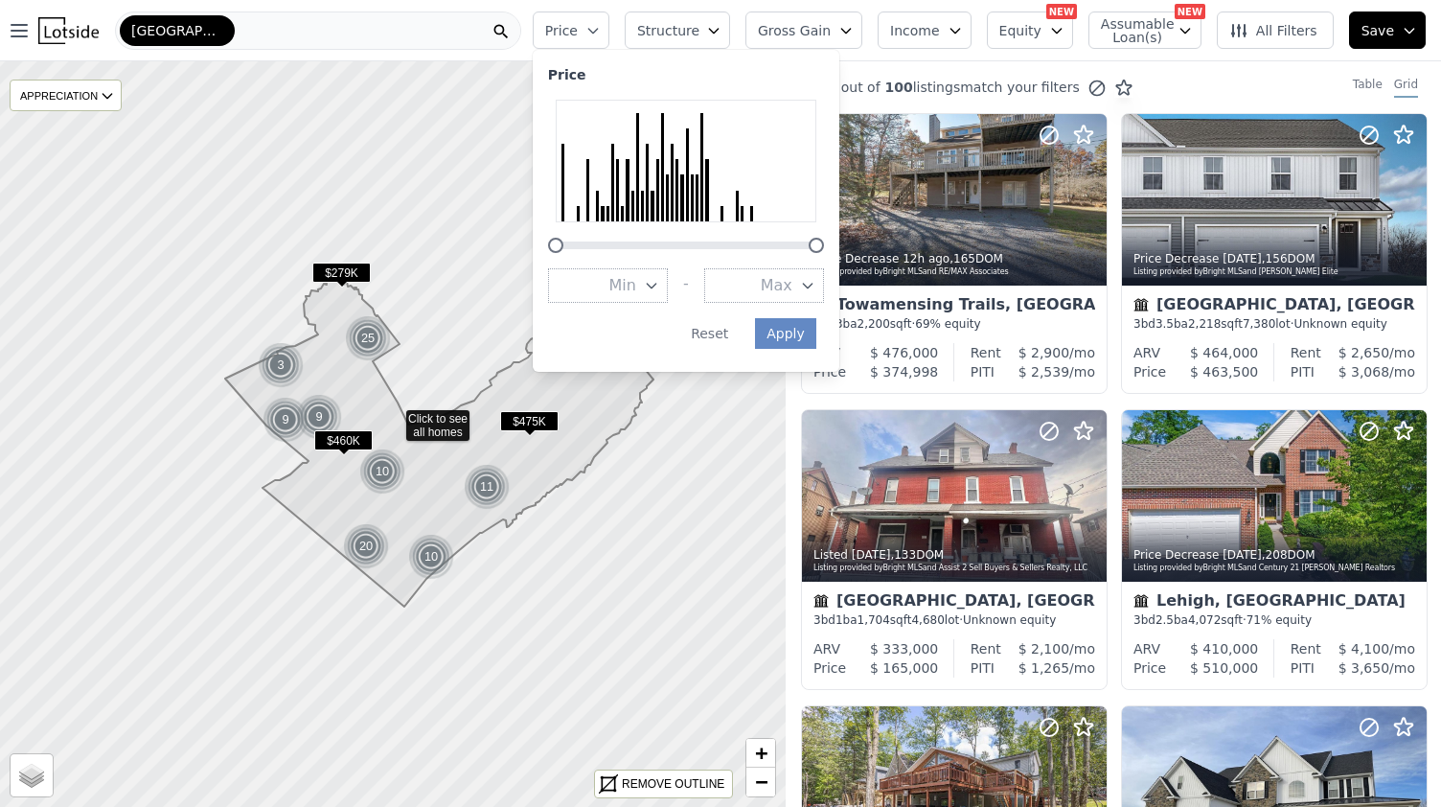
click at [1288, 40] on button "All Filters" at bounding box center [1275, 29] width 117 height 37
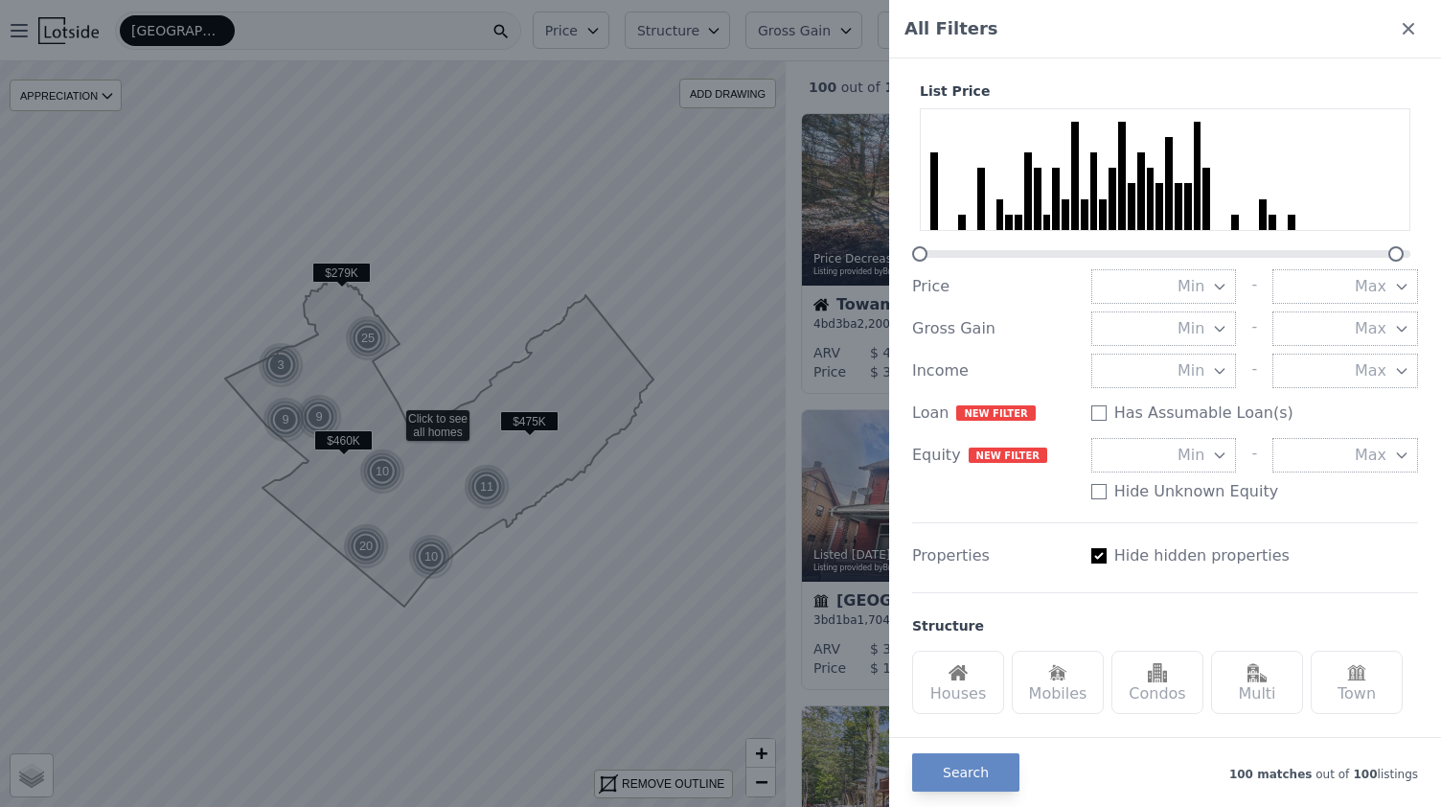
click at [1197, 294] on button "Min" at bounding box center [1164, 286] width 146 height 34
click at [1171, 459] on button "$400K" at bounding box center [1164, 459] width 146 height 34
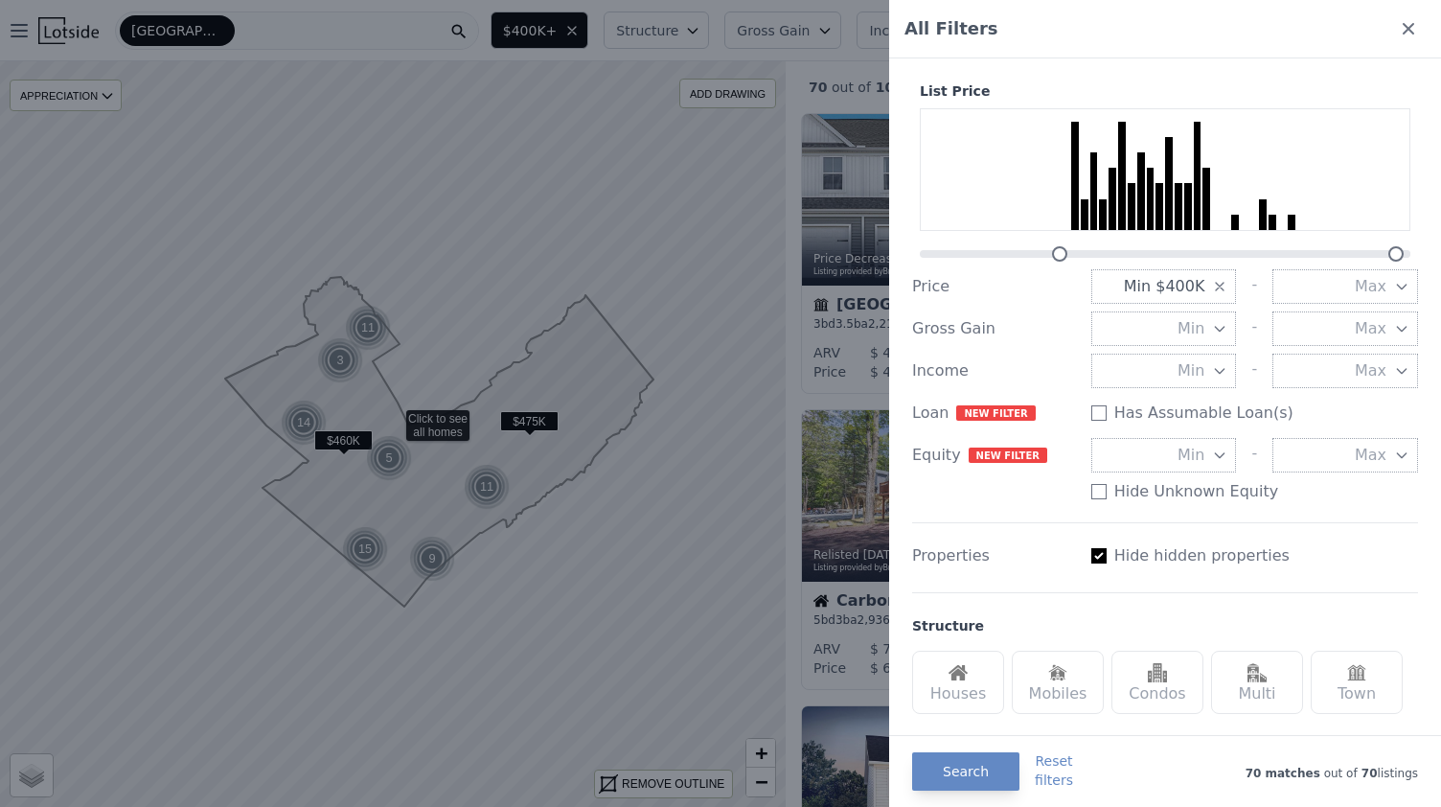
click at [1212, 285] on icon "button" at bounding box center [1219, 286] width 15 height 15
click at [1364, 296] on span "Max" at bounding box center [1371, 286] width 32 height 23
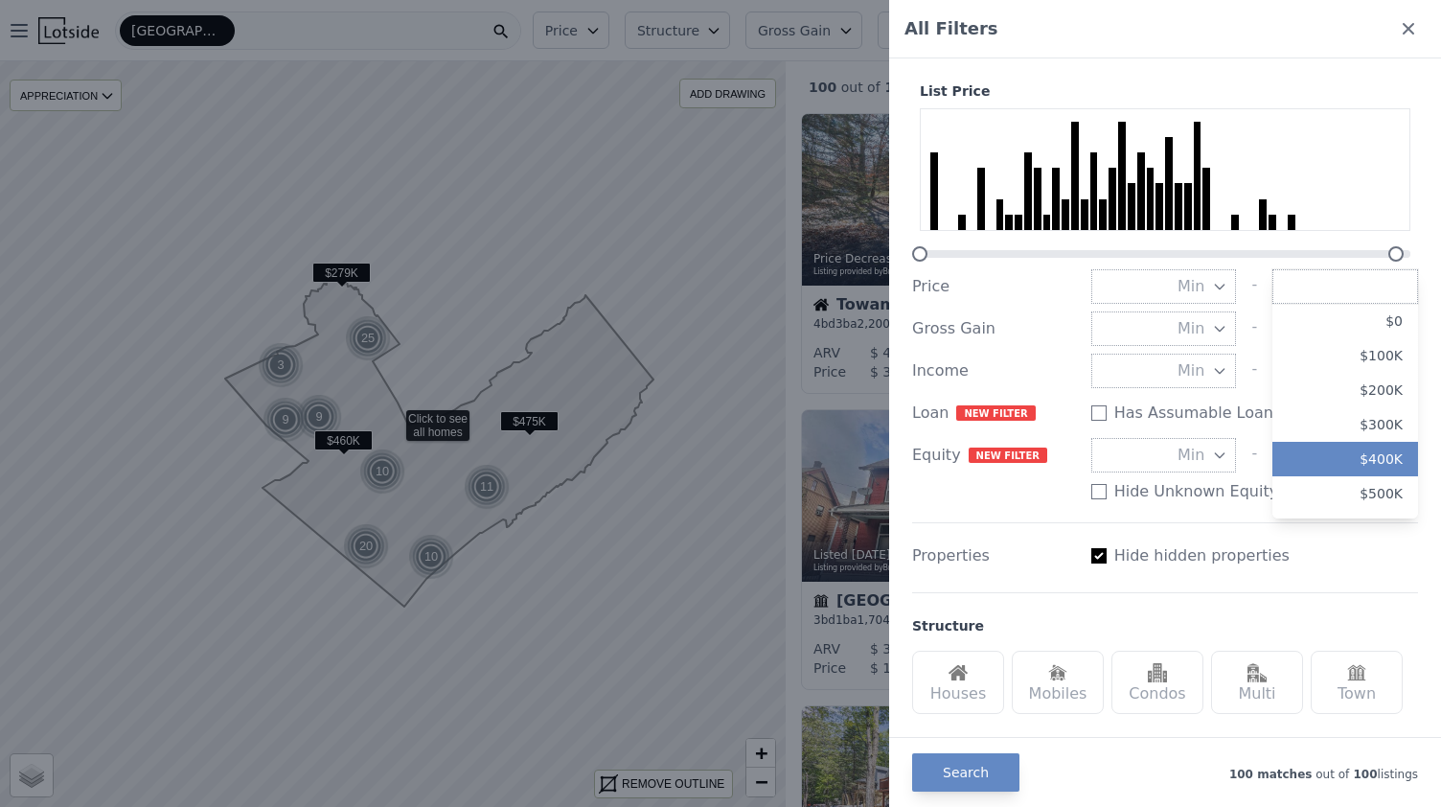
click at [1346, 465] on button "$400K" at bounding box center [1345, 459] width 146 height 34
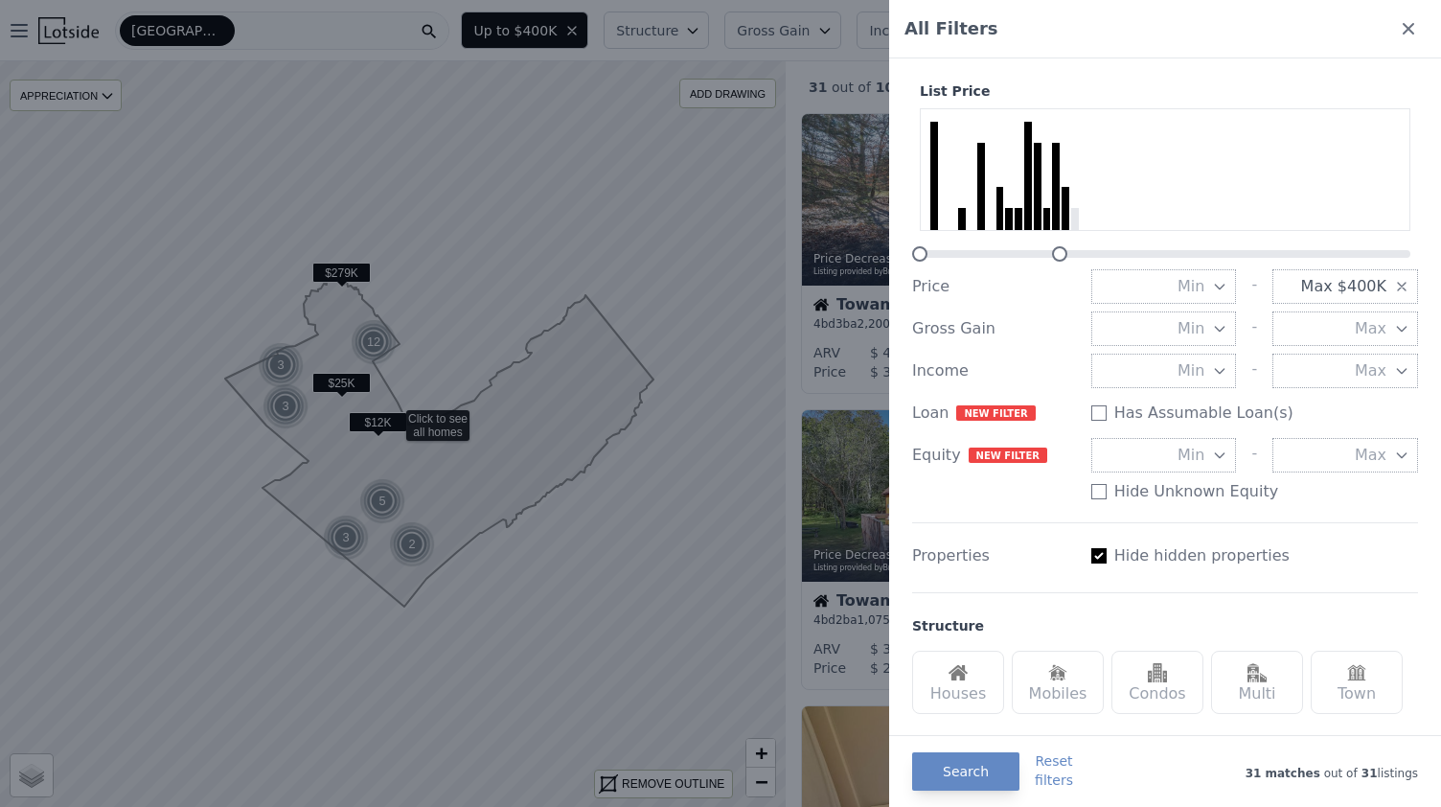
click at [1186, 373] on span "Min" at bounding box center [1190, 370] width 27 height 23
click at [1184, 499] on button "5%" at bounding box center [1164, 508] width 146 height 34
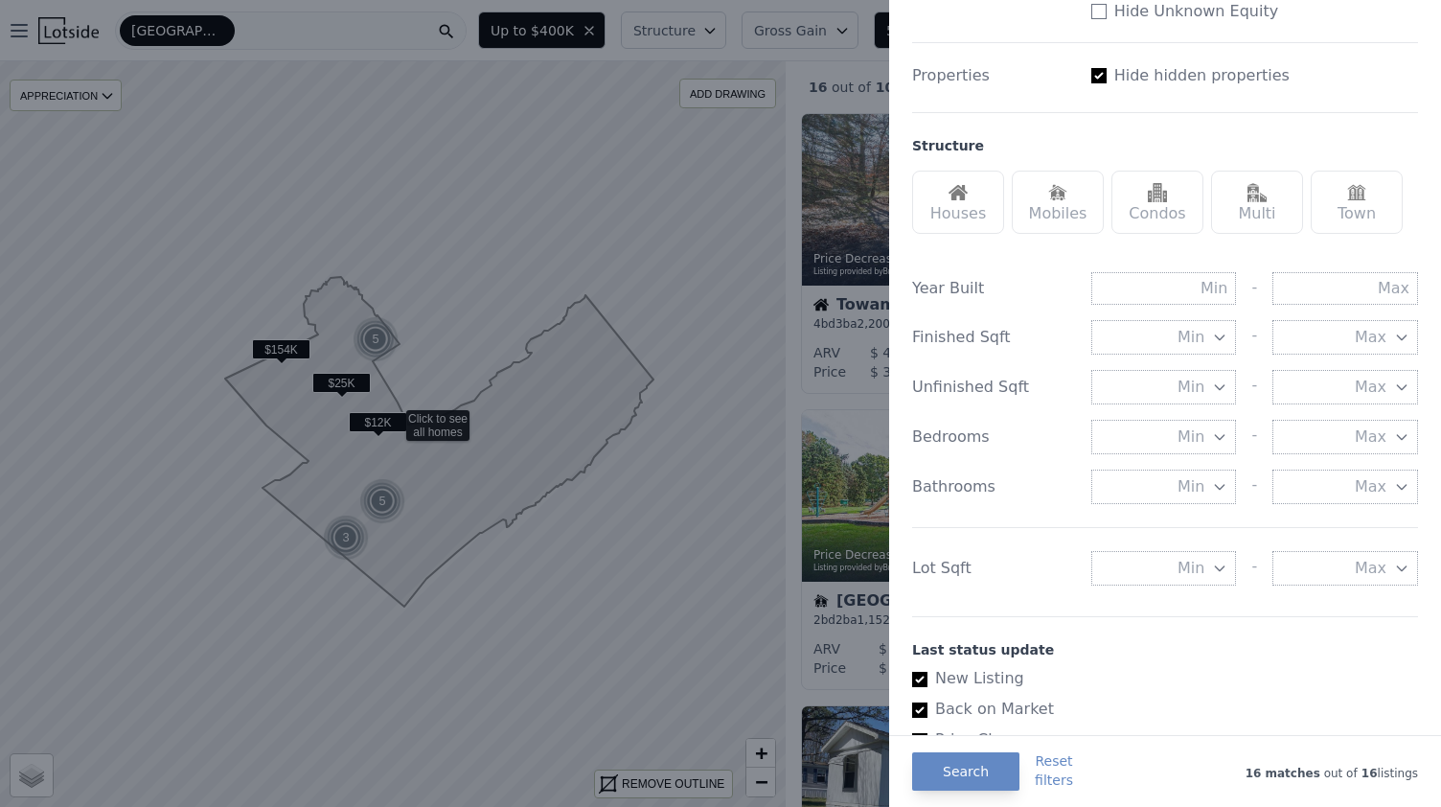
scroll to position [485, 0]
click at [975, 216] on div "Houses" at bounding box center [958, 197] width 92 height 63
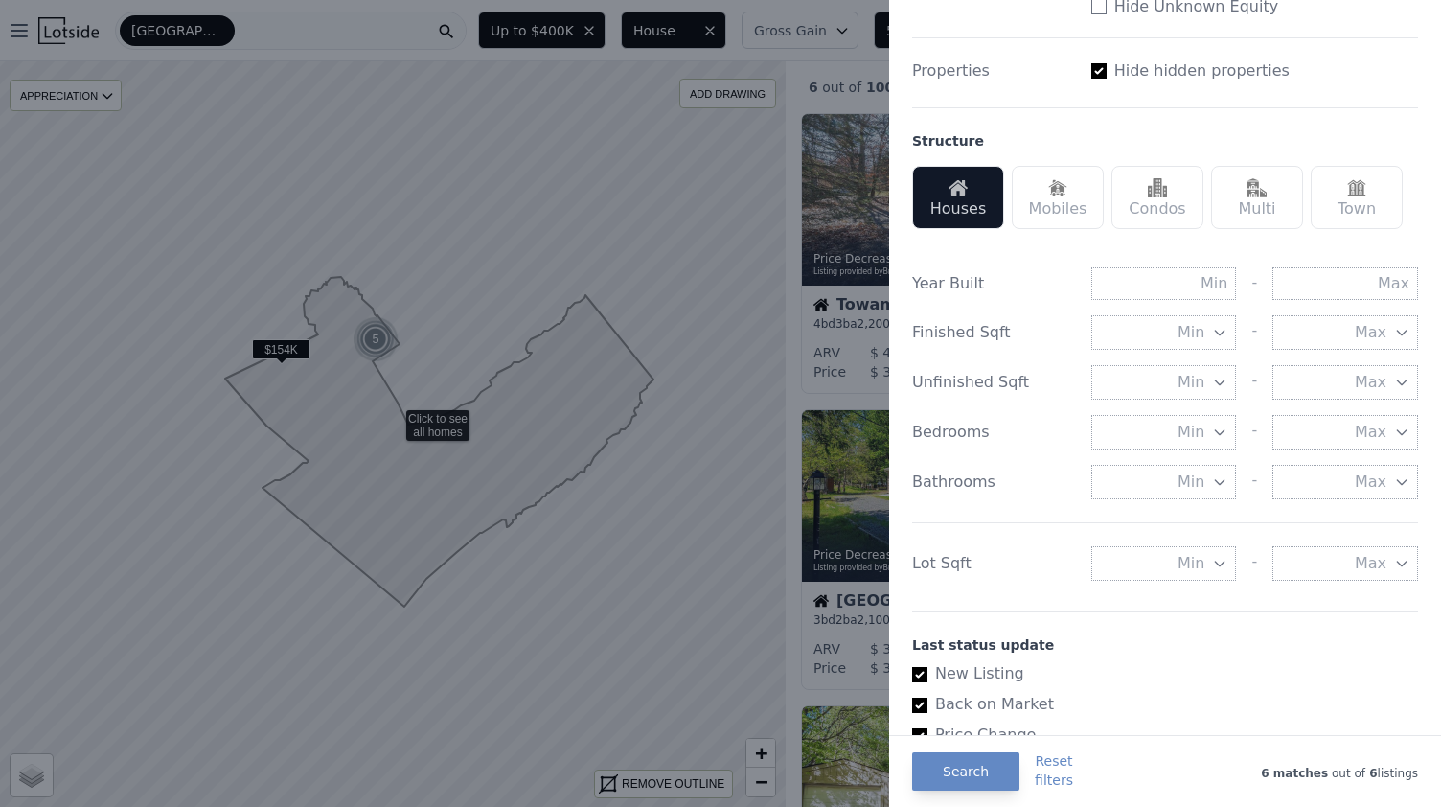
click at [1288, 202] on div "Multi" at bounding box center [1257, 197] width 92 height 63
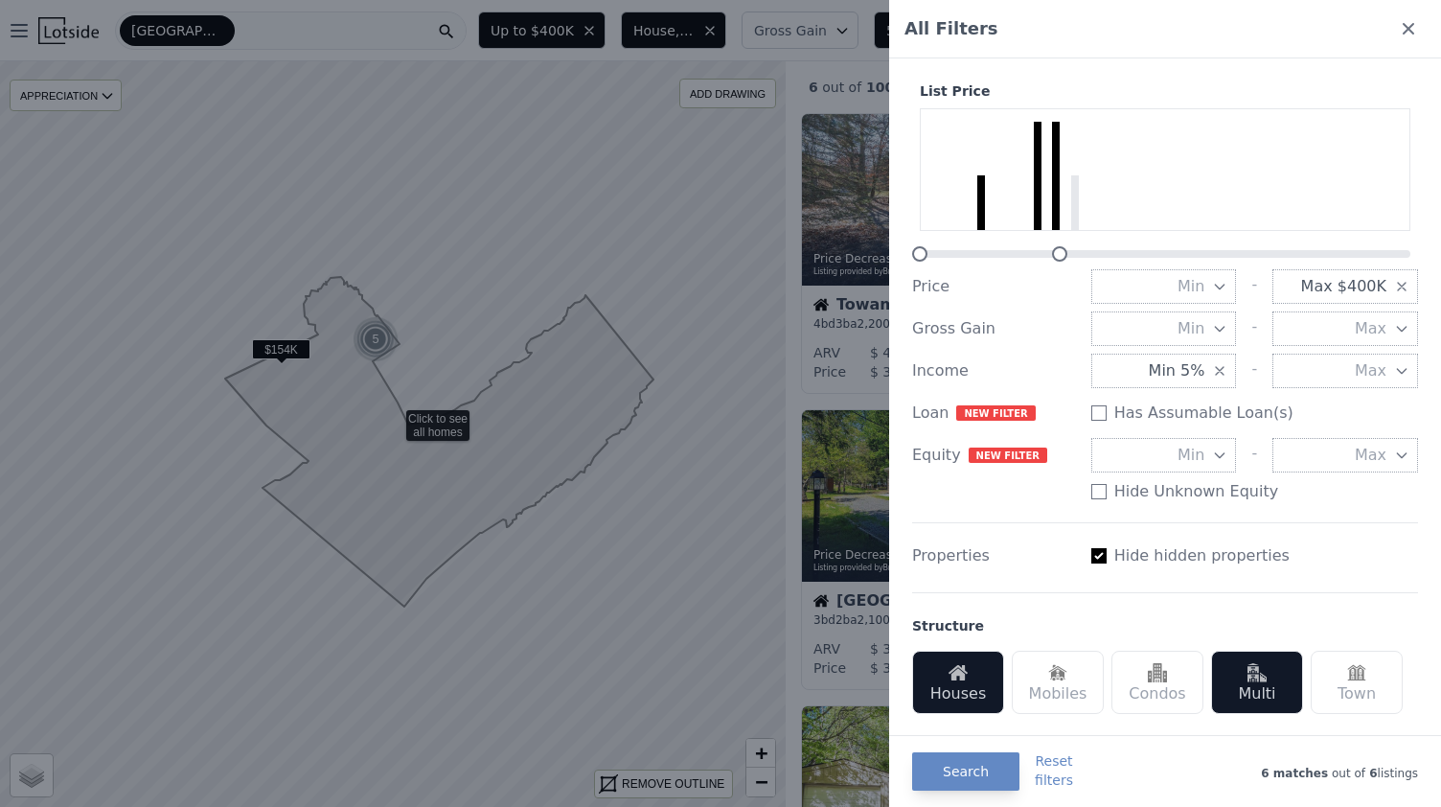
click at [1216, 373] on icon "button" at bounding box center [1220, 371] width 8 height 8
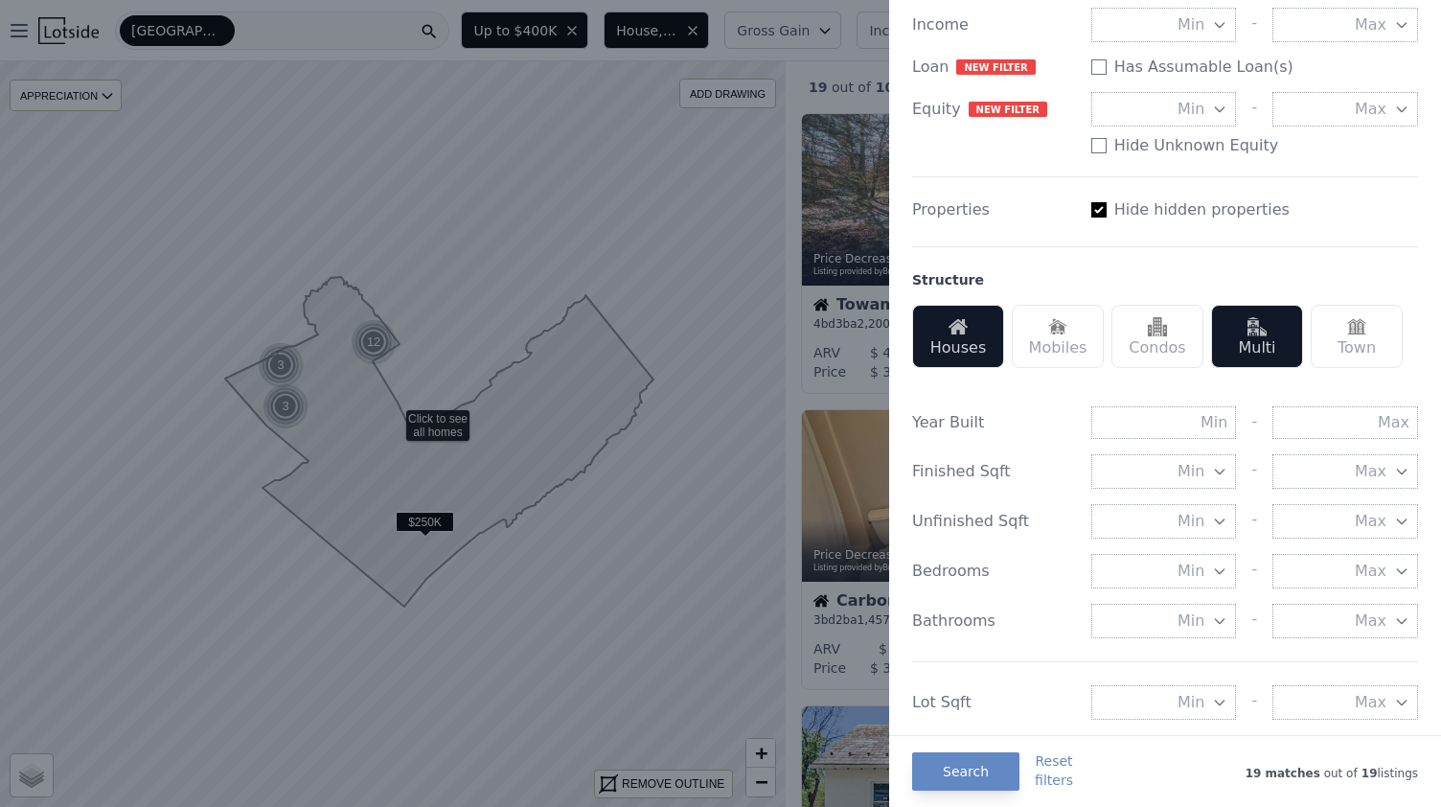
scroll to position [390, 0]
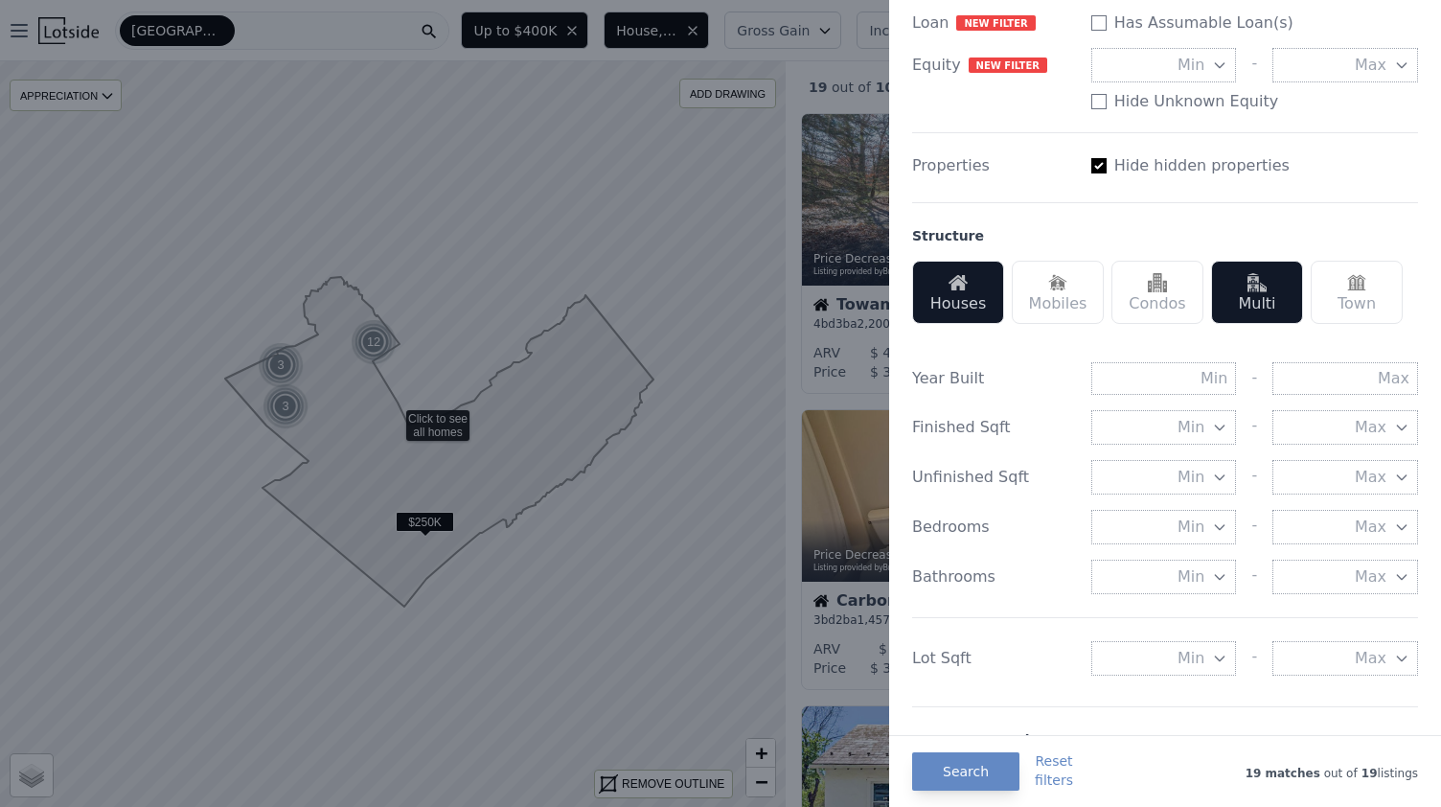
click at [1177, 535] on span "Min" at bounding box center [1190, 526] width 27 height 23
click at [1166, 664] on button "3 beds" at bounding box center [1164, 665] width 146 height 34
click at [939, 295] on div "Houses" at bounding box center [958, 292] width 92 height 63
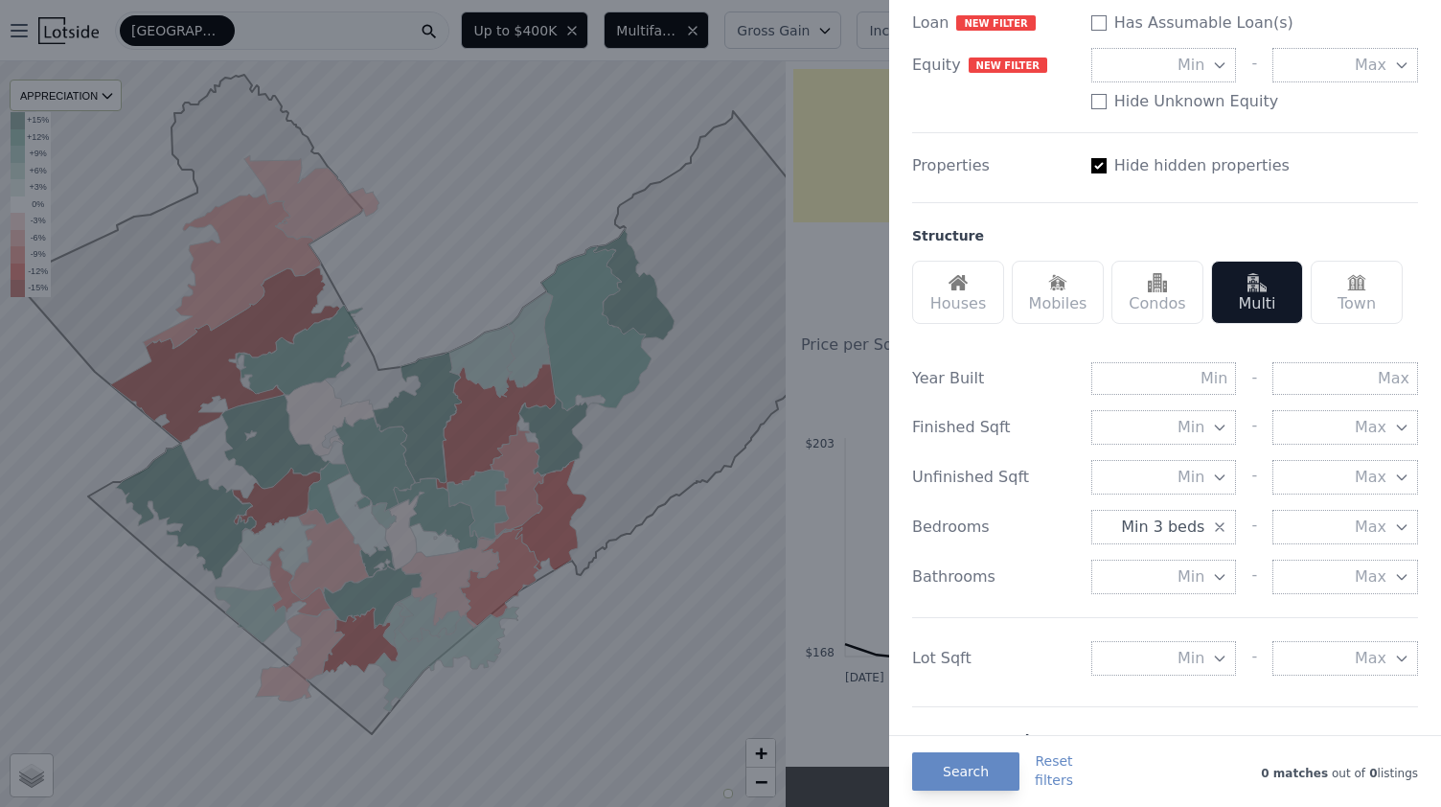
click at [939, 295] on div "Houses" at bounding box center [958, 292] width 92 height 63
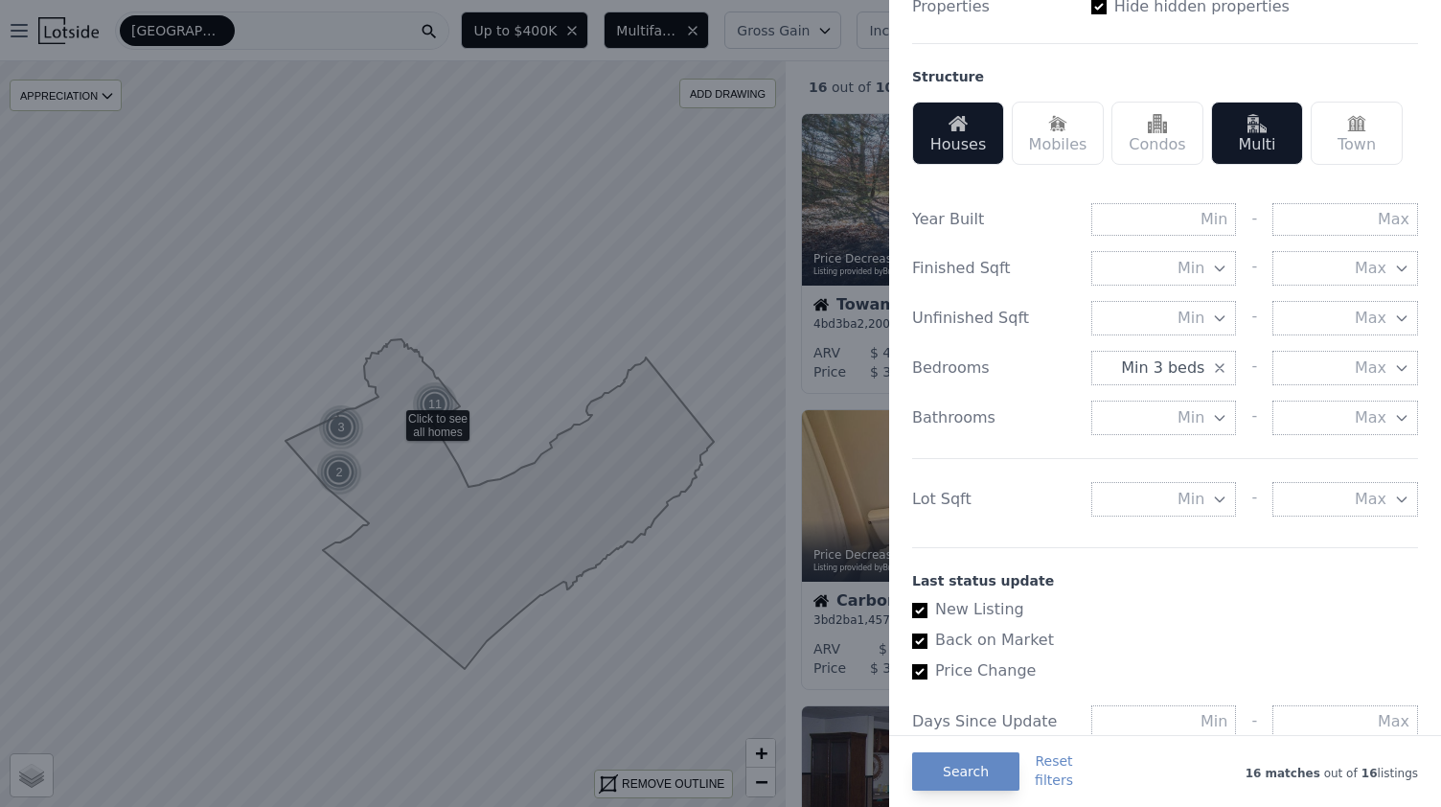
scroll to position [550, 0]
click at [1190, 210] on input "text" at bounding box center [1164, 218] width 146 height 33
type input "1970"
click at [937, 779] on button "Search" at bounding box center [965, 771] width 107 height 38
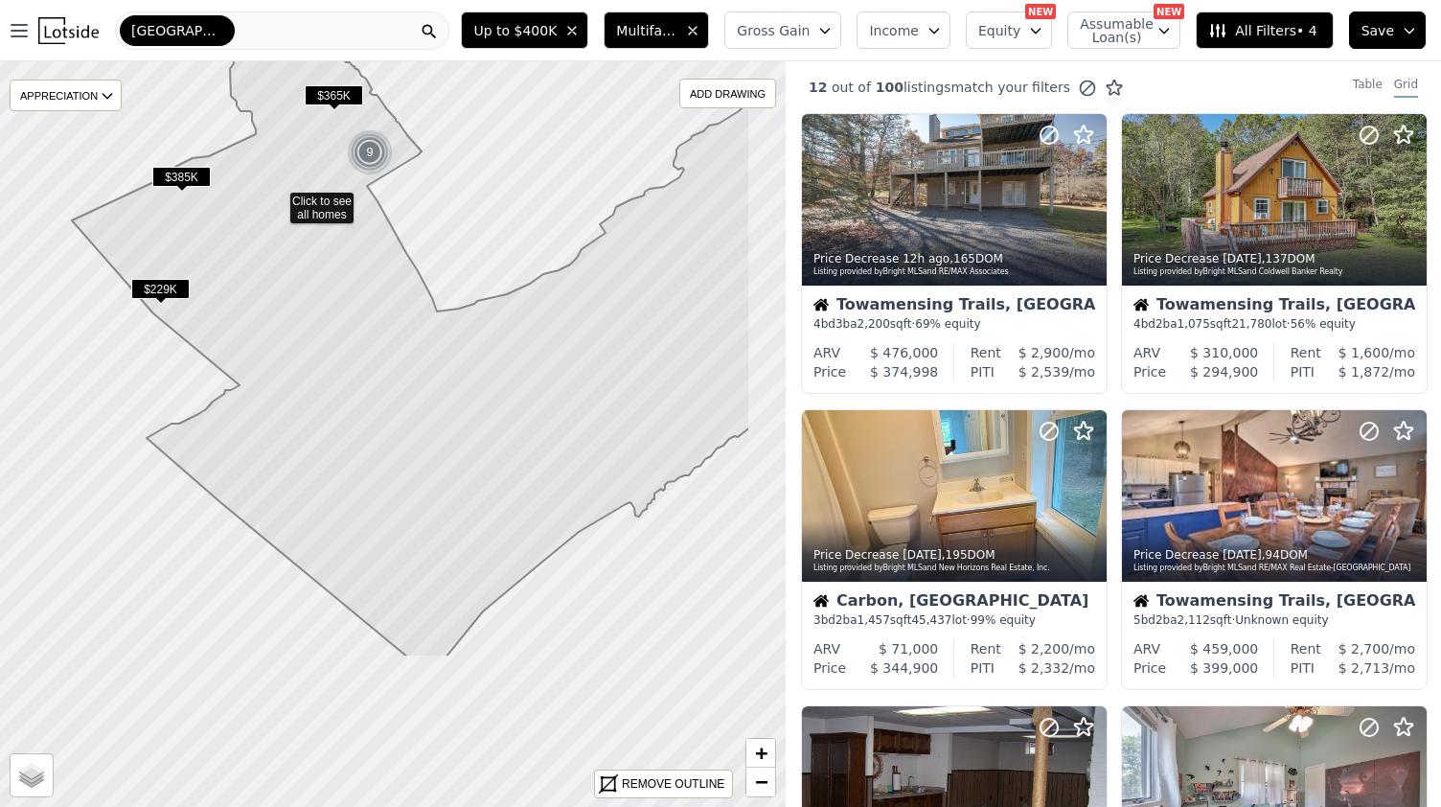
drag, startPoint x: 450, startPoint y: 501, endPoint x: 334, endPoint y: 275, distance: 254.1
click at [334, 275] on icon at bounding box center [411, 336] width 678 height 641
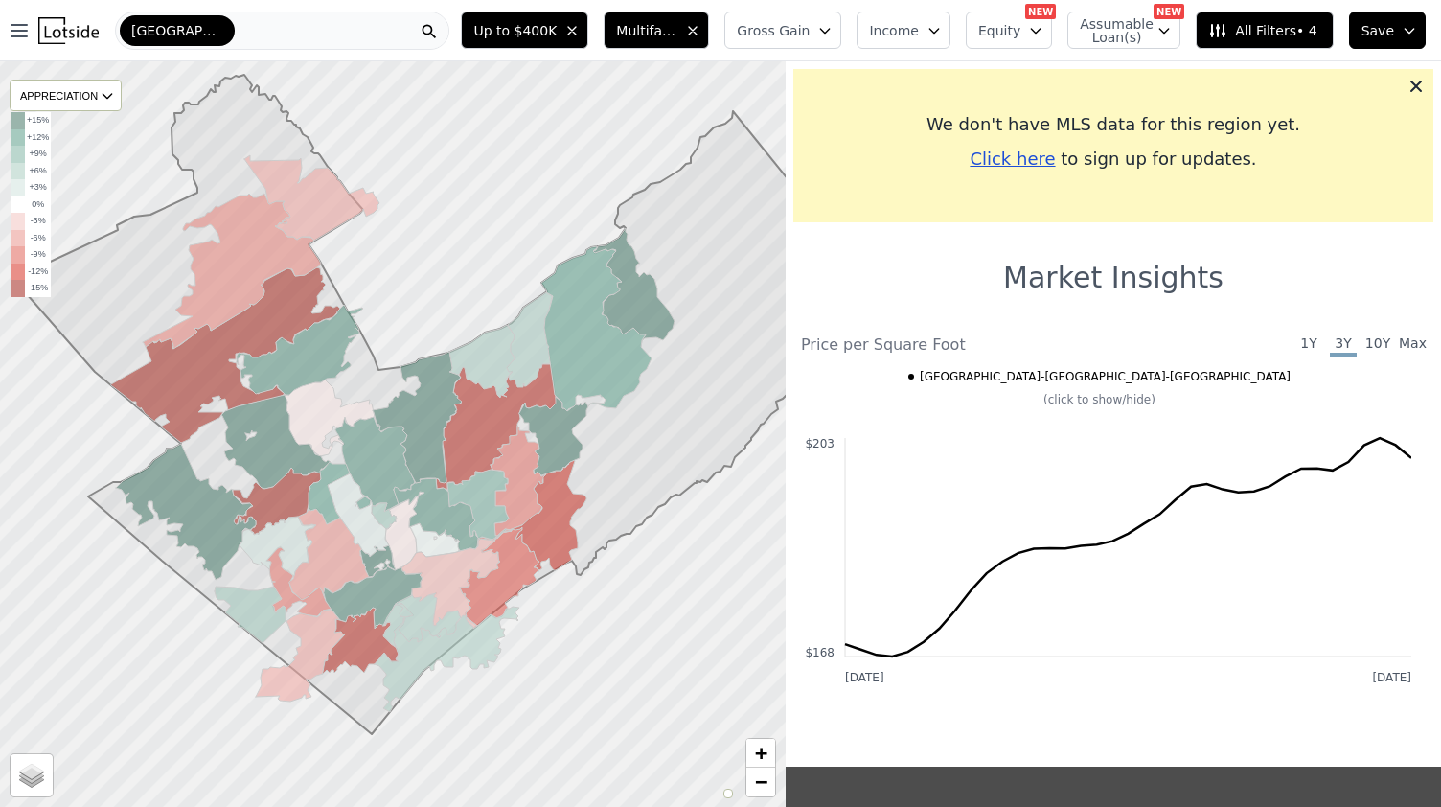
click at [217, 22] on span "[GEOGRAPHIC_DATA]-[GEOGRAPHIC_DATA]-[GEOGRAPHIC_DATA]" at bounding box center [177, 30] width 92 height 19
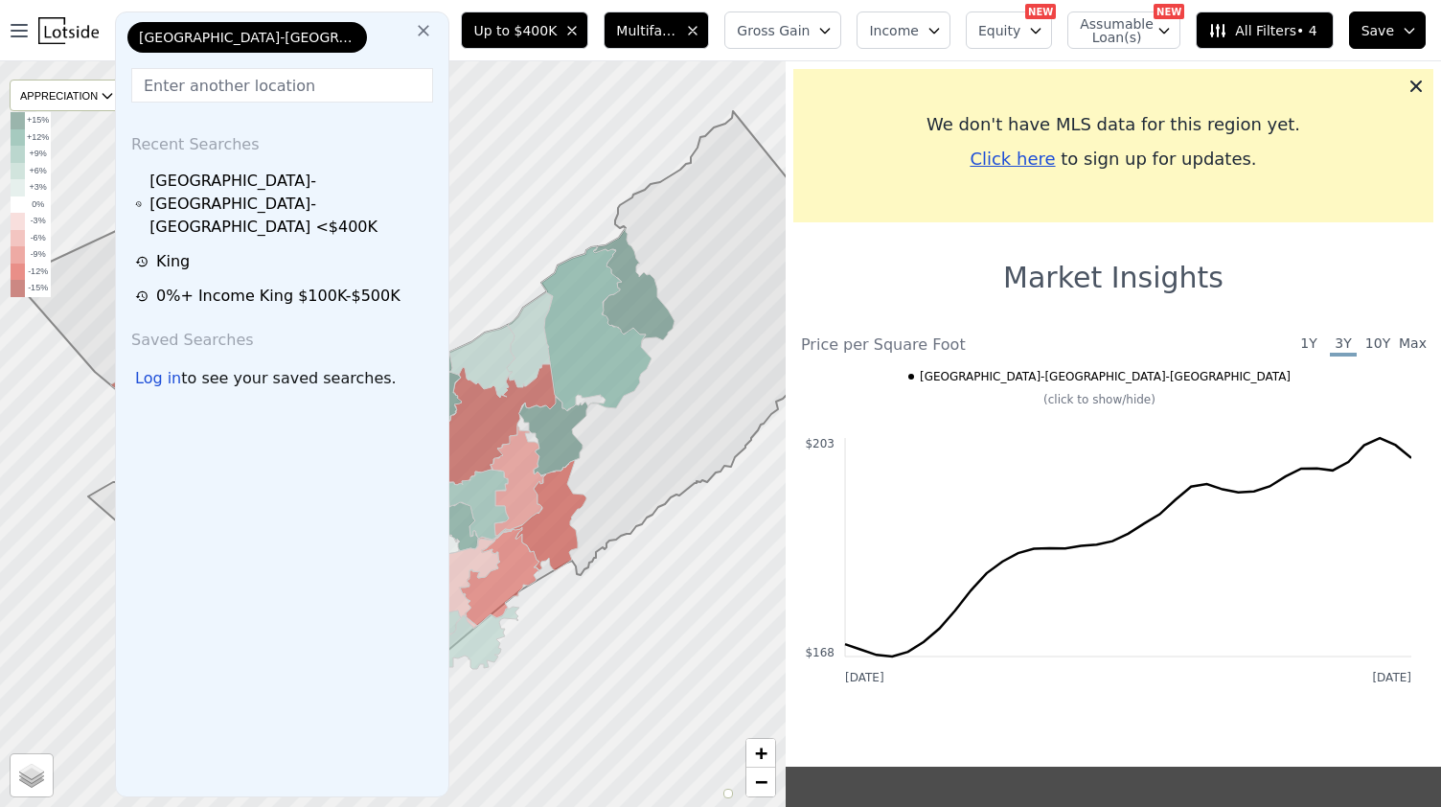
click at [308, 36] on span "[GEOGRAPHIC_DATA]-[GEOGRAPHIC_DATA]-[GEOGRAPHIC_DATA]" at bounding box center [247, 37] width 217 height 19
click at [282, 85] on input "text" at bounding box center [282, 85] width 302 height 34
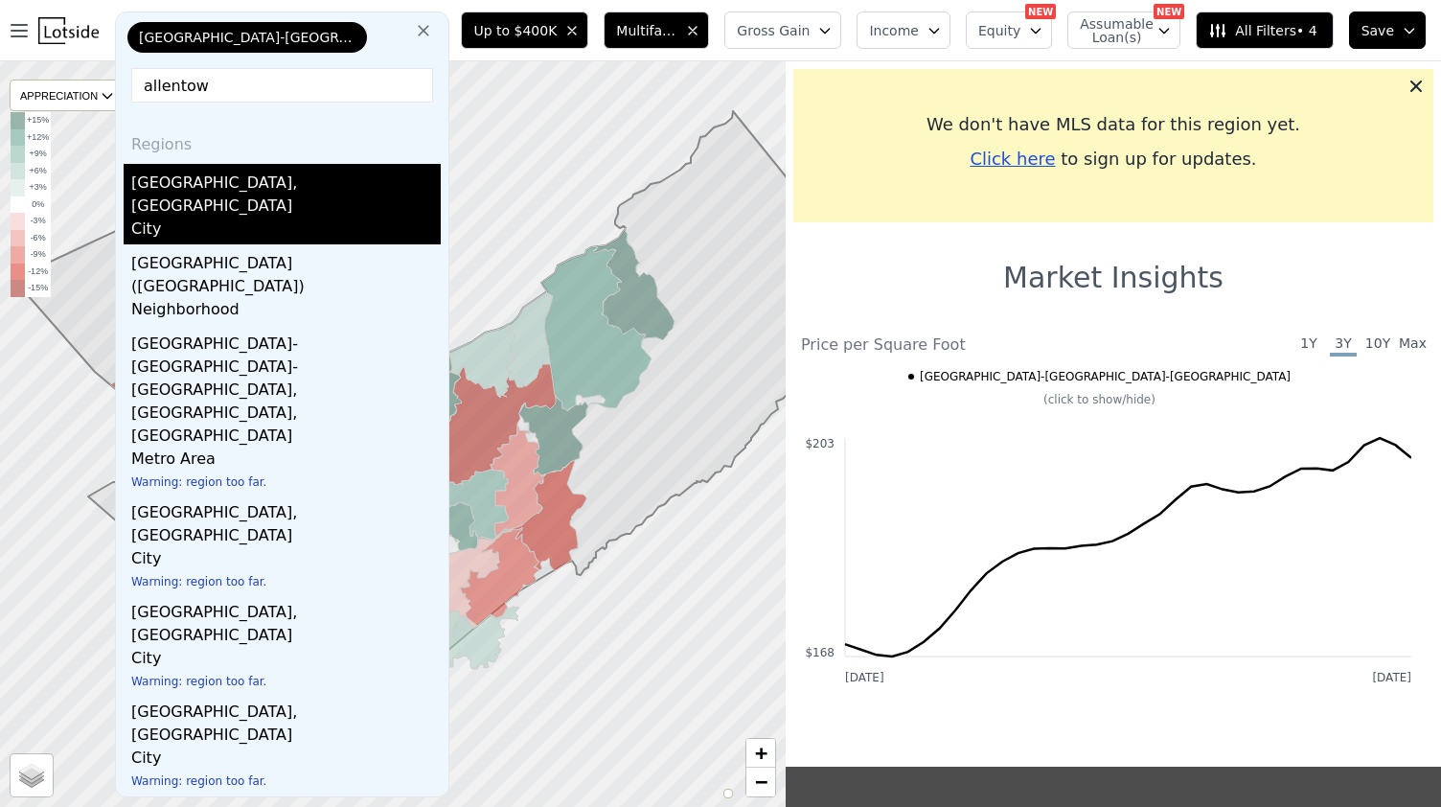
type input "allentow"
click at [251, 217] on div "City" at bounding box center [285, 230] width 309 height 27
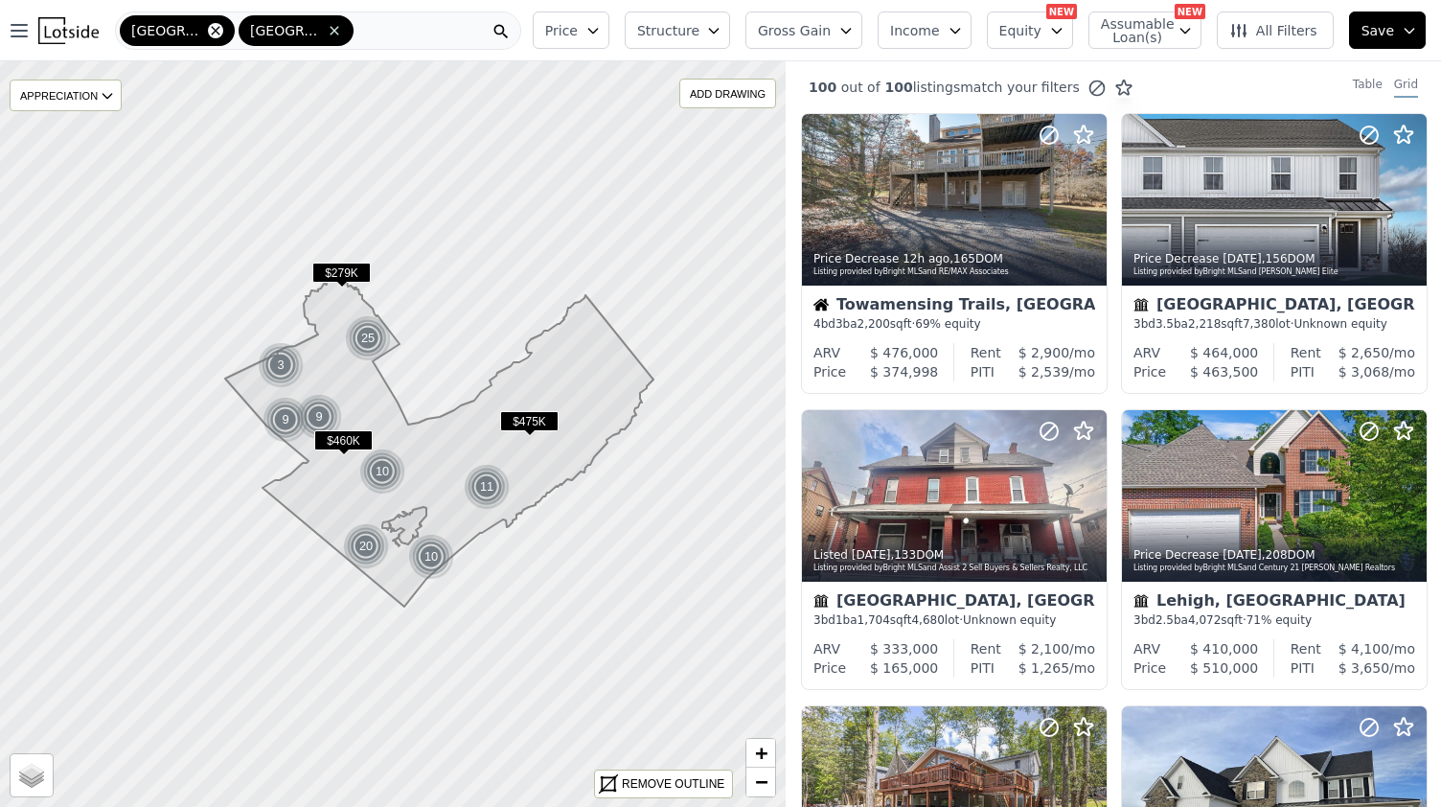
click at [211, 30] on icon at bounding box center [215, 30] width 9 height 9
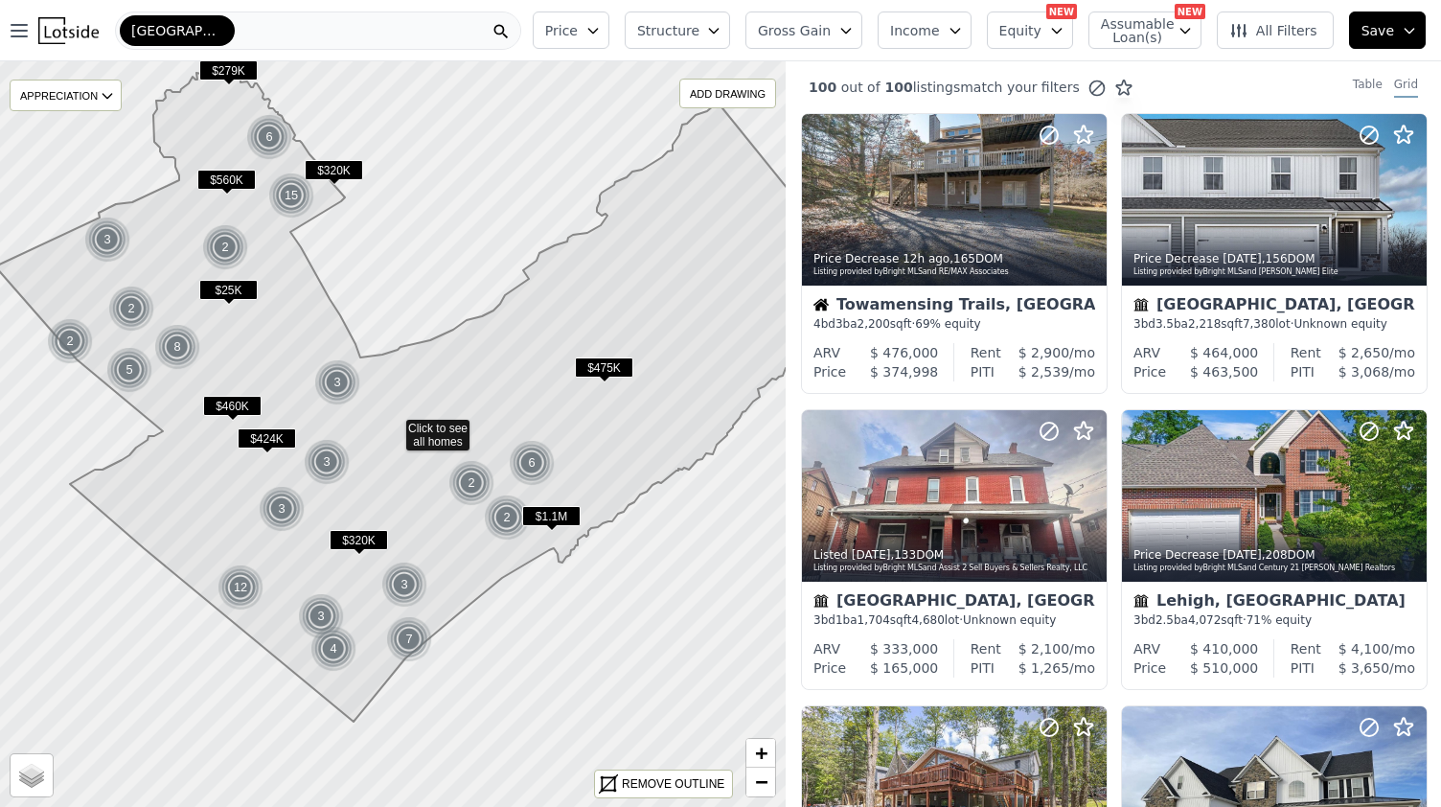
click at [608, 46] on button "Price" at bounding box center [571, 29] width 77 height 37
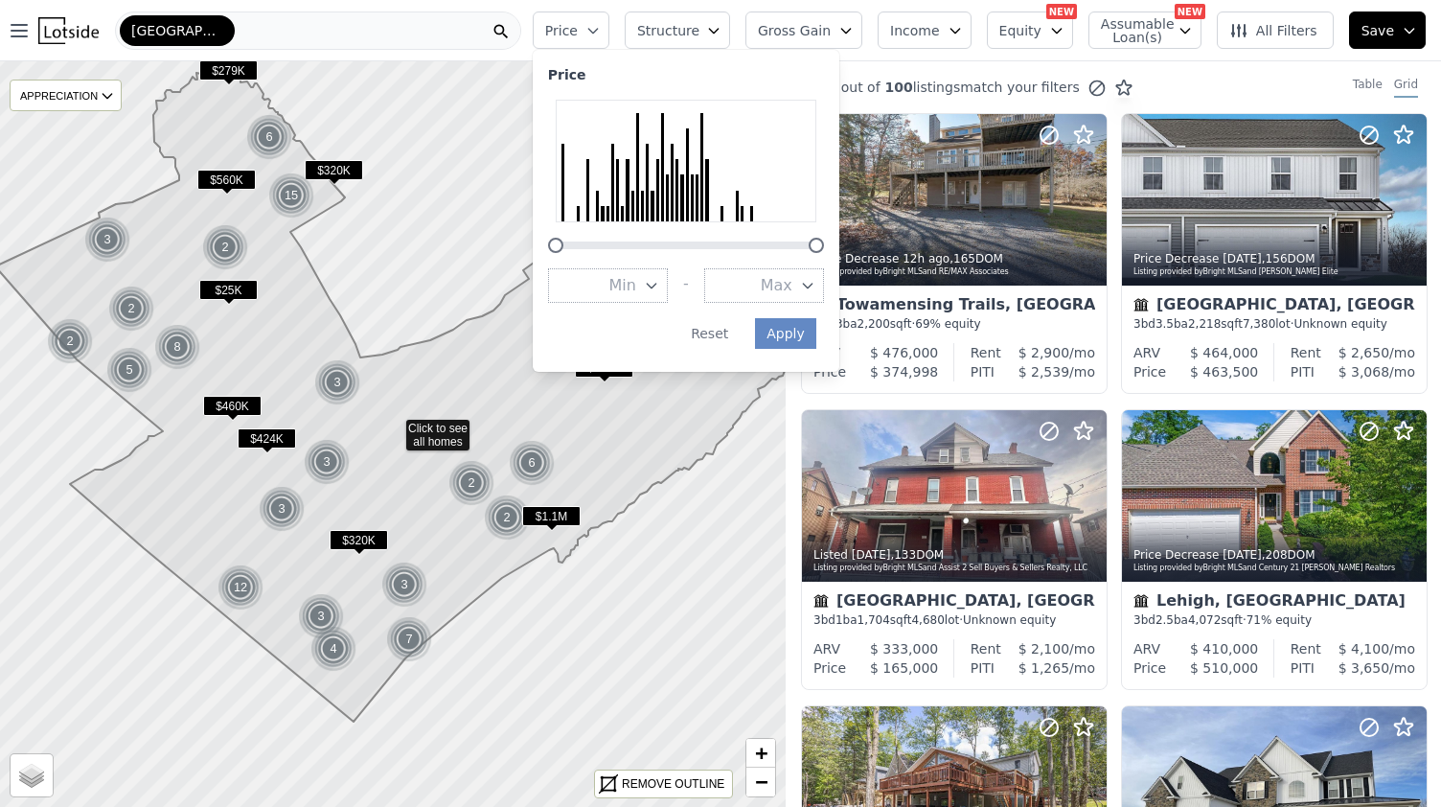
click at [824, 290] on button "Max" at bounding box center [764, 285] width 120 height 34
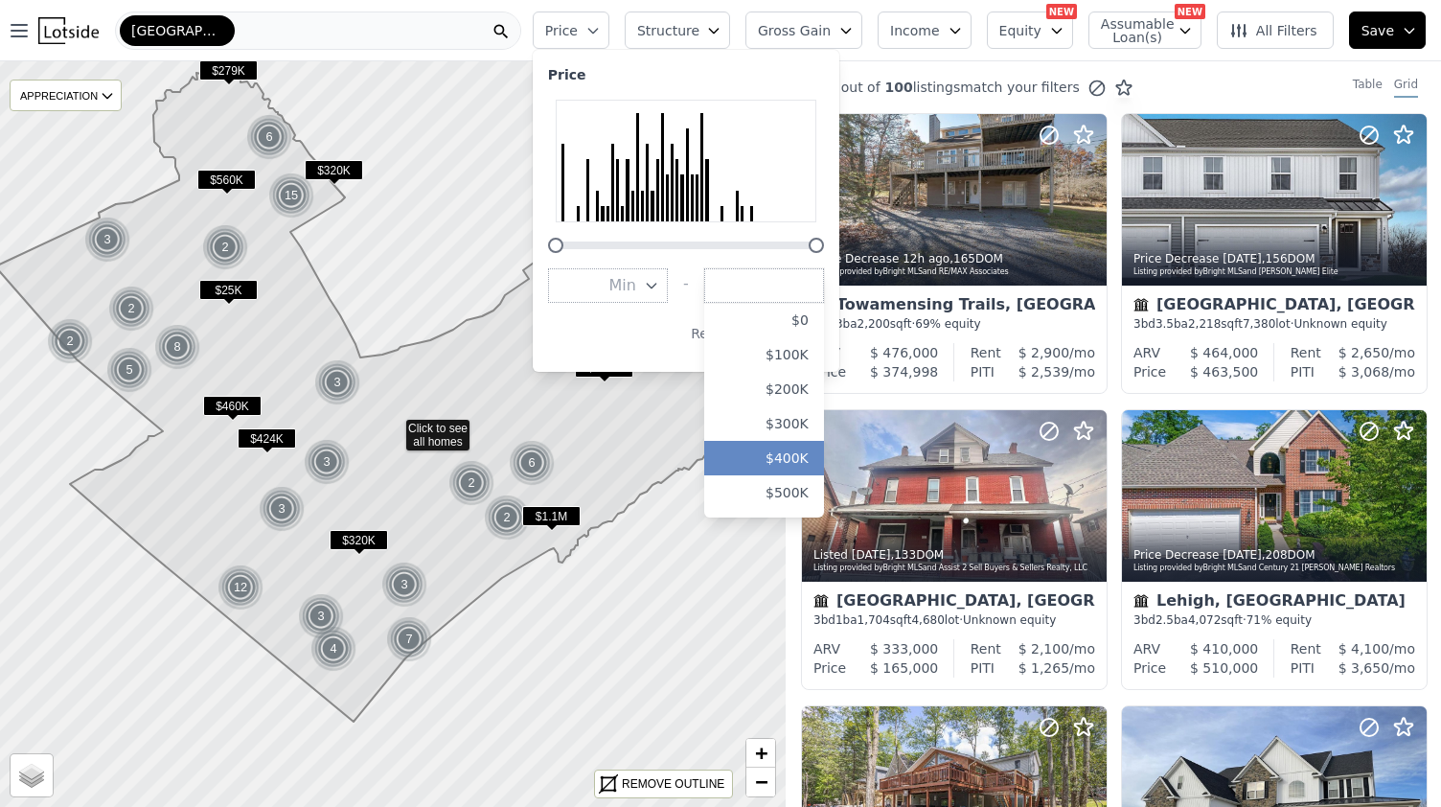
click at [824, 462] on button "$400K" at bounding box center [764, 458] width 120 height 34
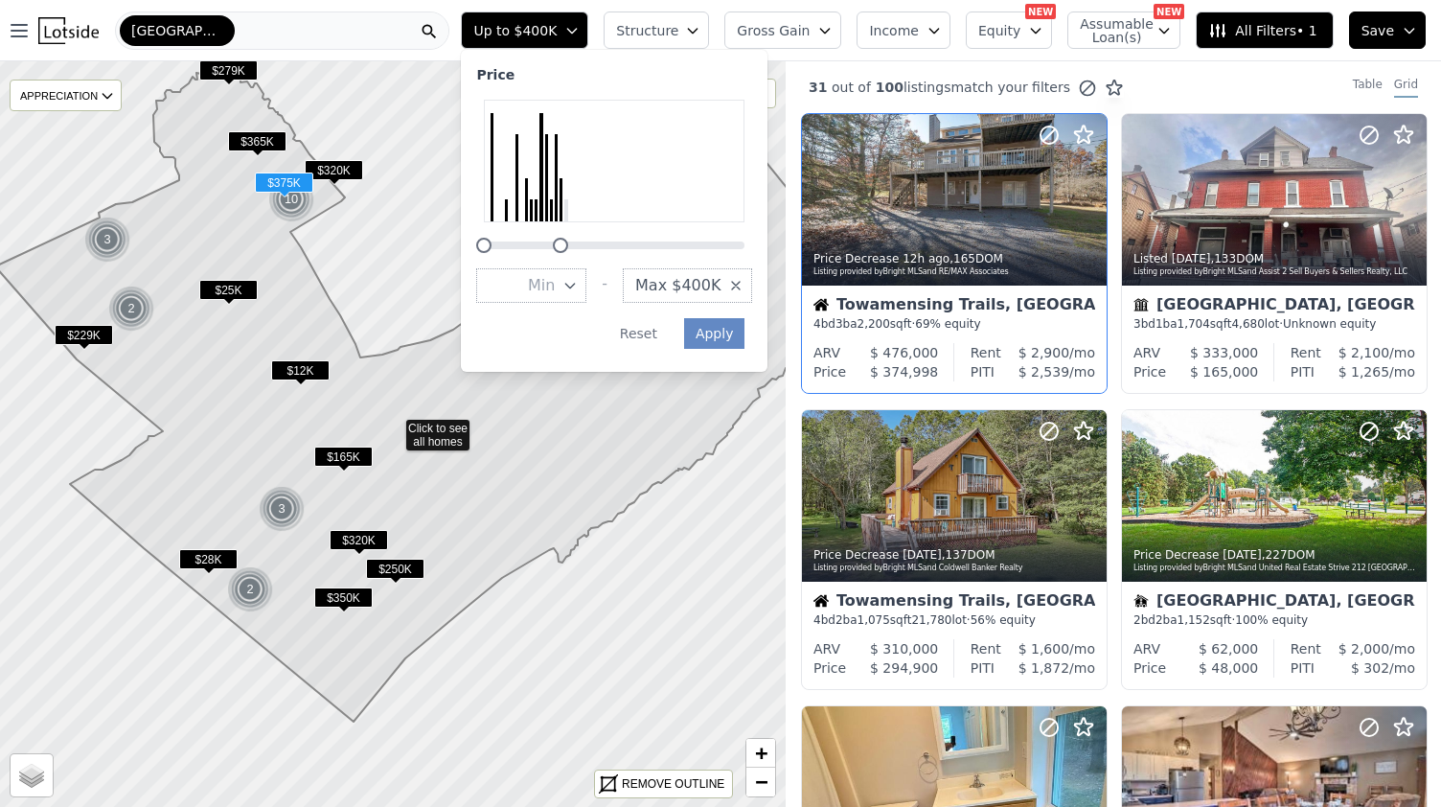
click at [811, 330] on div "Towamensing Trails, [GEOGRAPHIC_DATA] 4 bd 3 ba 2,200 sqft · 69% equity" at bounding box center [954, 313] width 305 height 57
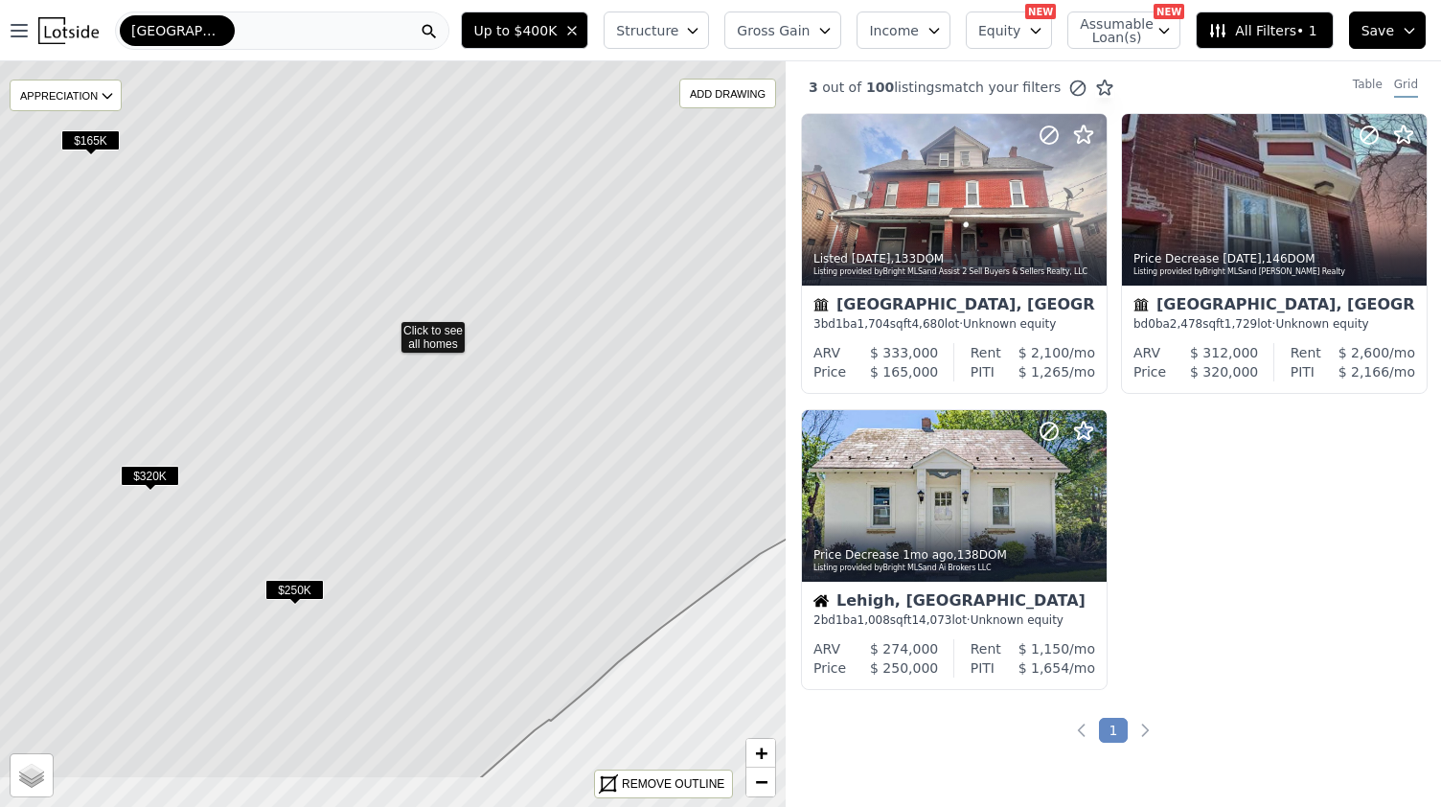
drag, startPoint x: 425, startPoint y: 586, endPoint x: 421, endPoint y: 482, distance: 104.5
click at [421, 482] on icon at bounding box center [388, 329] width 946 height 899
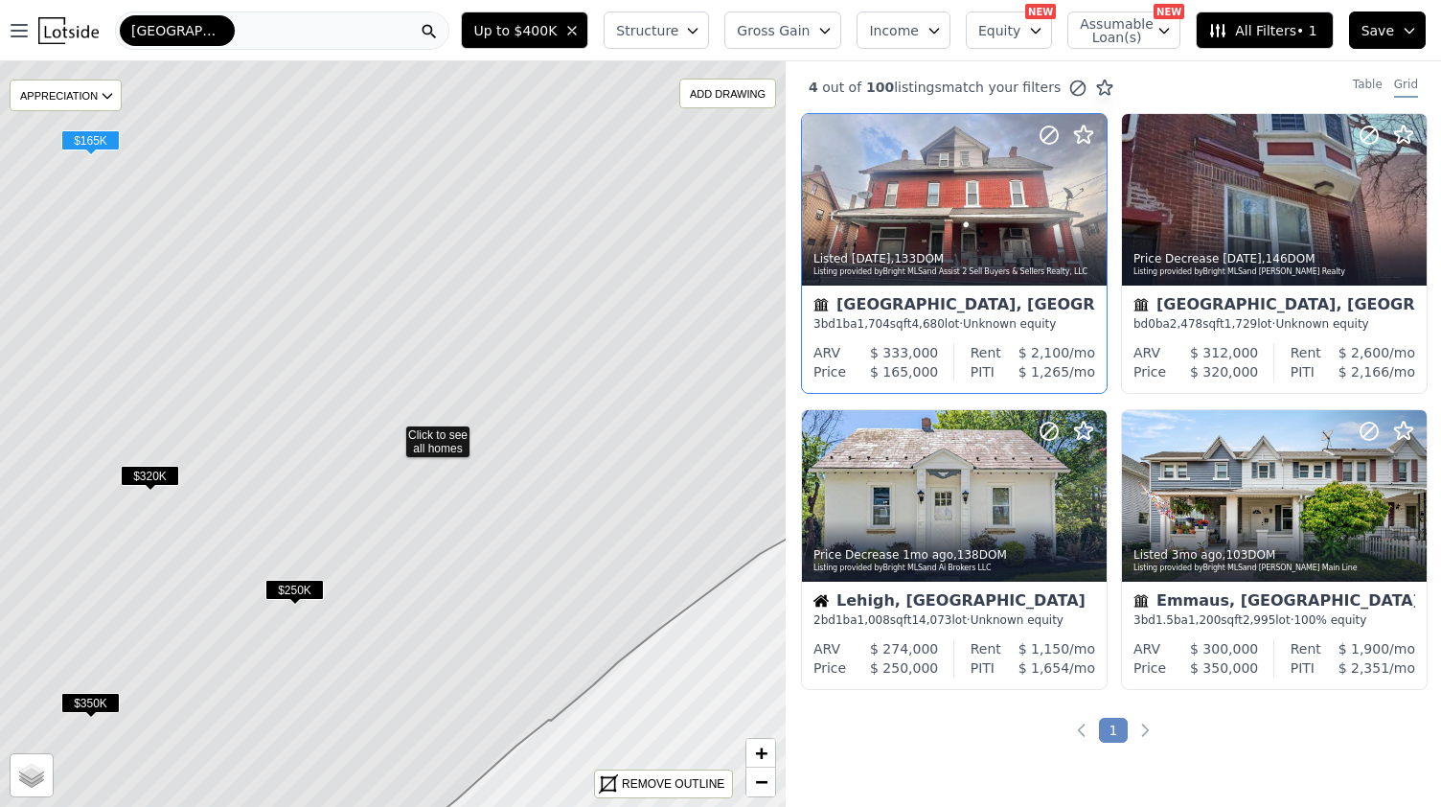
click at [892, 302] on div "[GEOGRAPHIC_DATA], [GEOGRAPHIC_DATA]" at bounding box center [954, 306] width 282 height 19
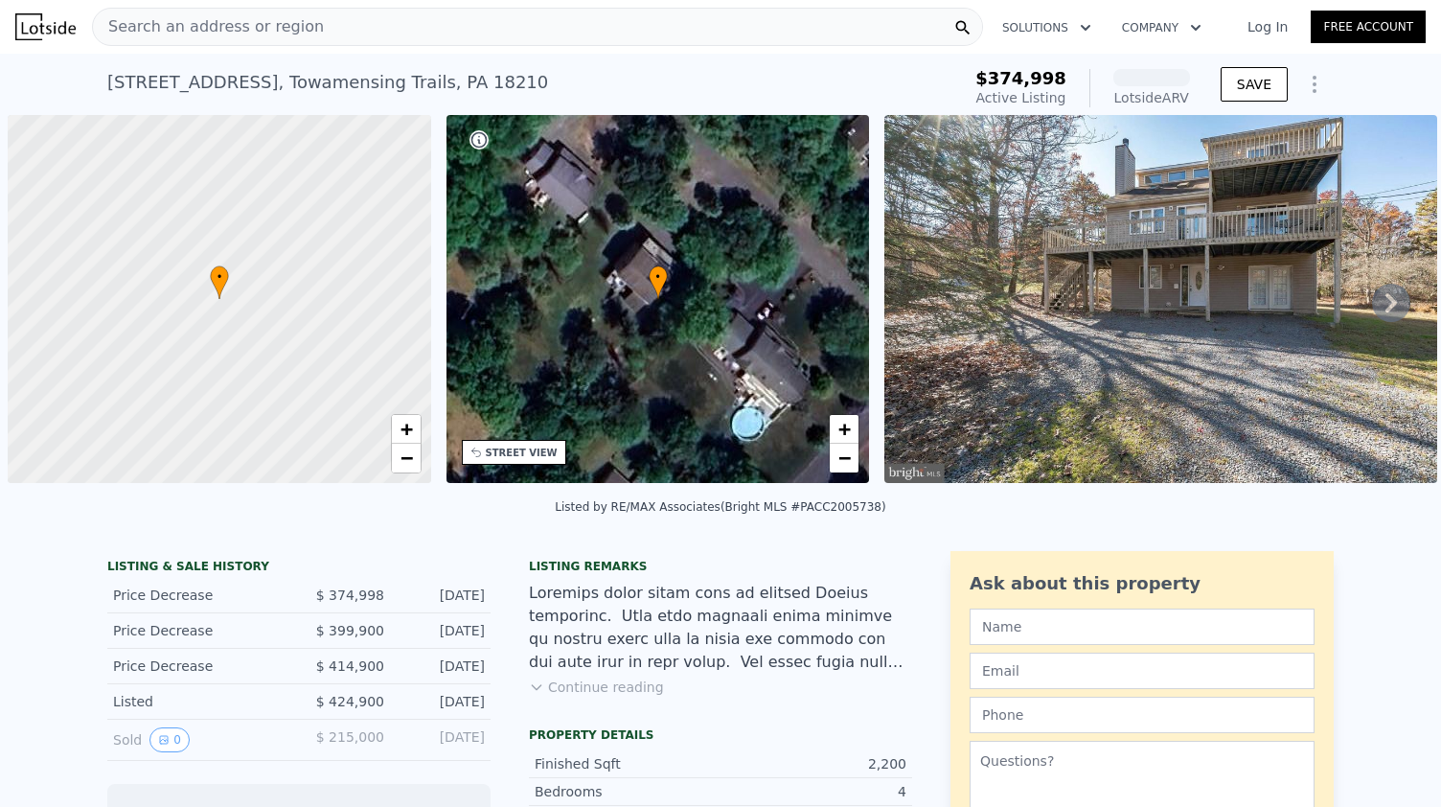
scroll to position [0, 8]
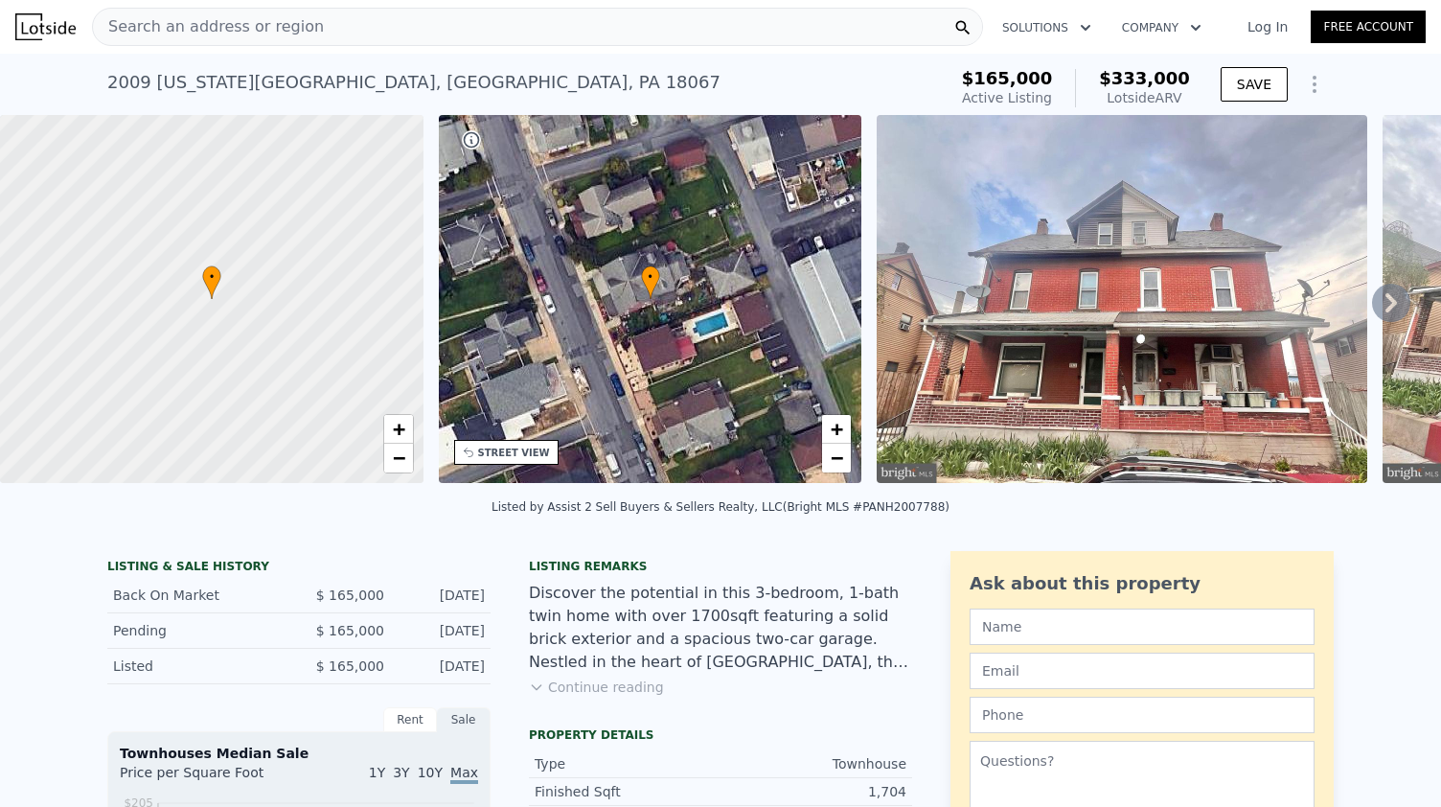
scroll to position [151, 0]
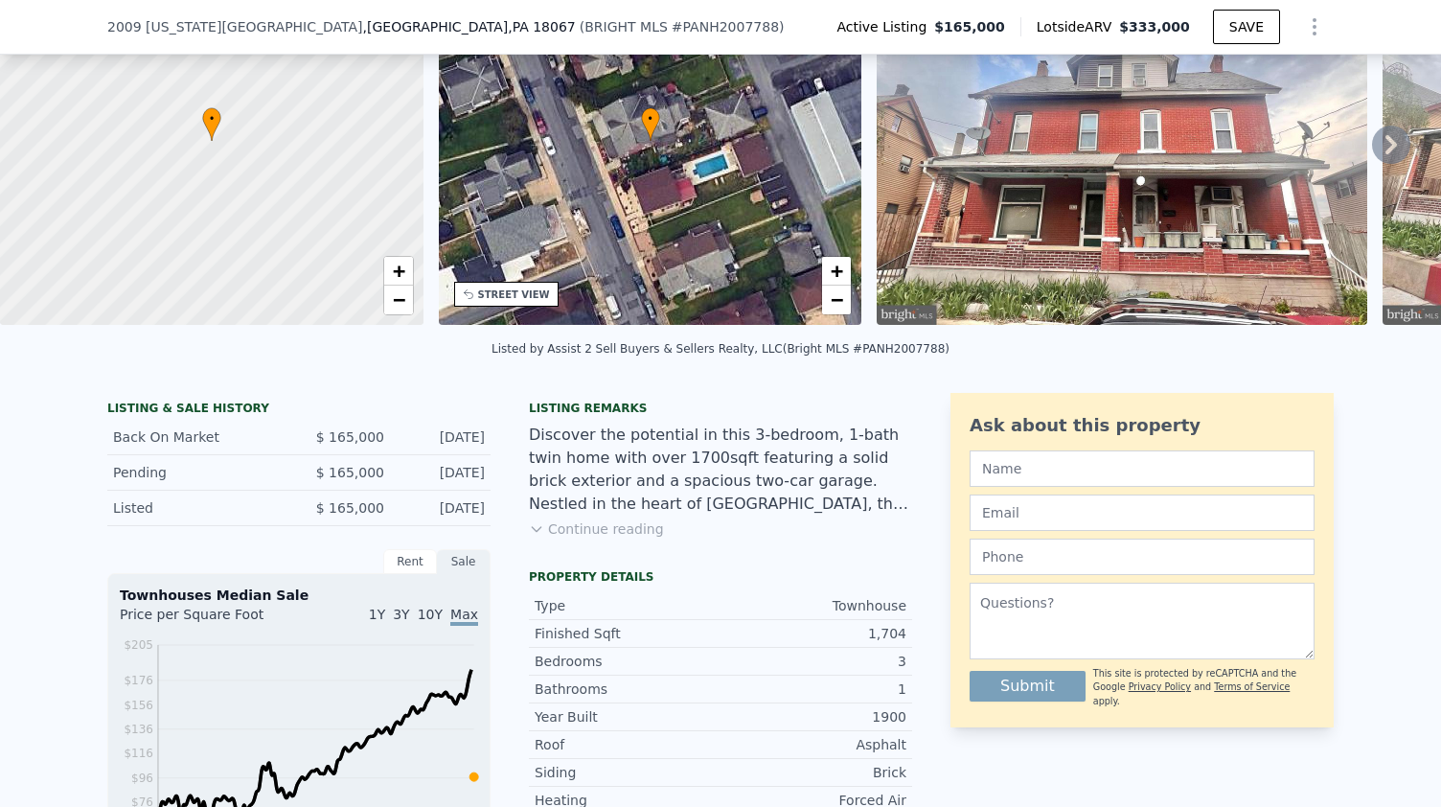
click at [565, 538] on button "Continue reading" at bounding box center [596, 528] width 135 height 19
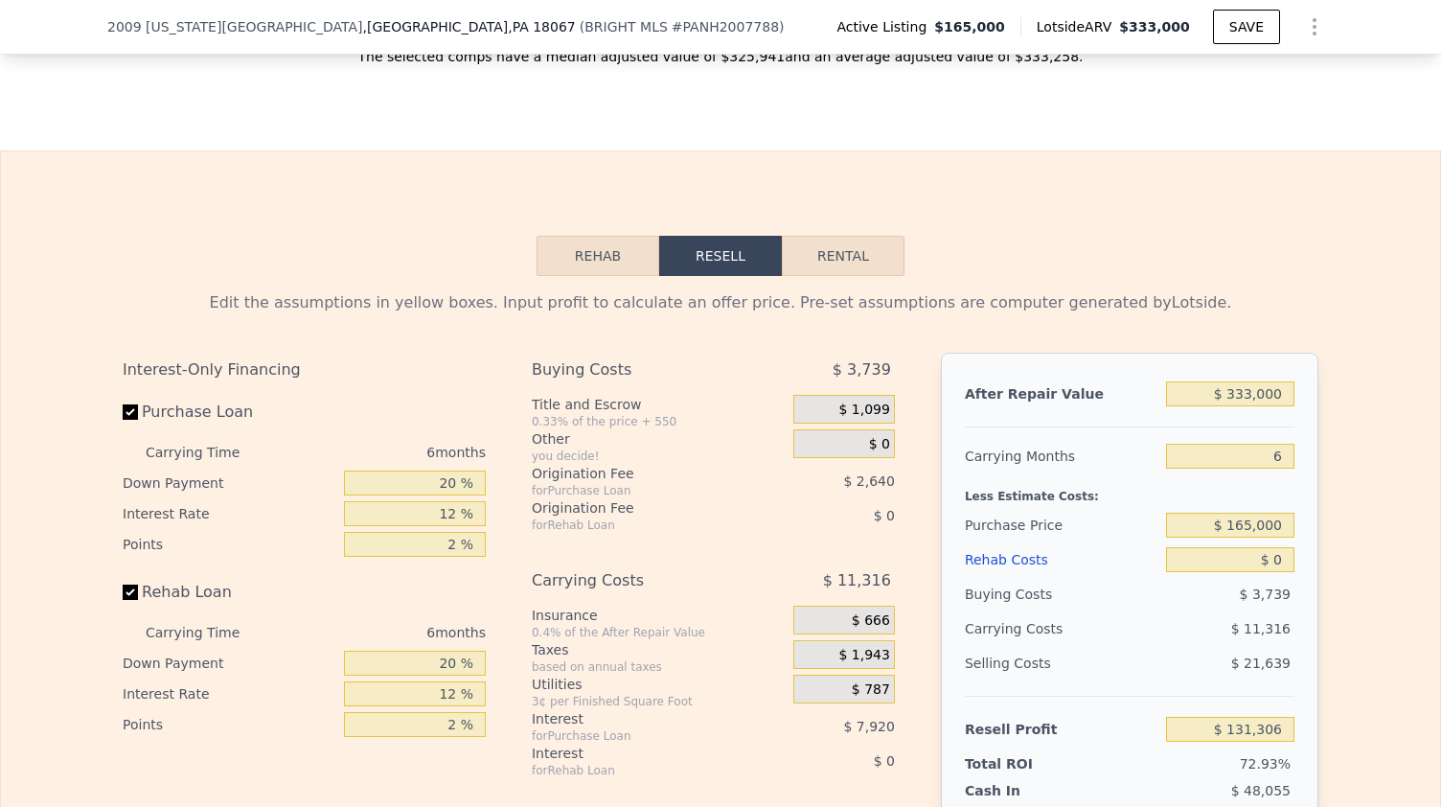
scroll to position [2562, 0]
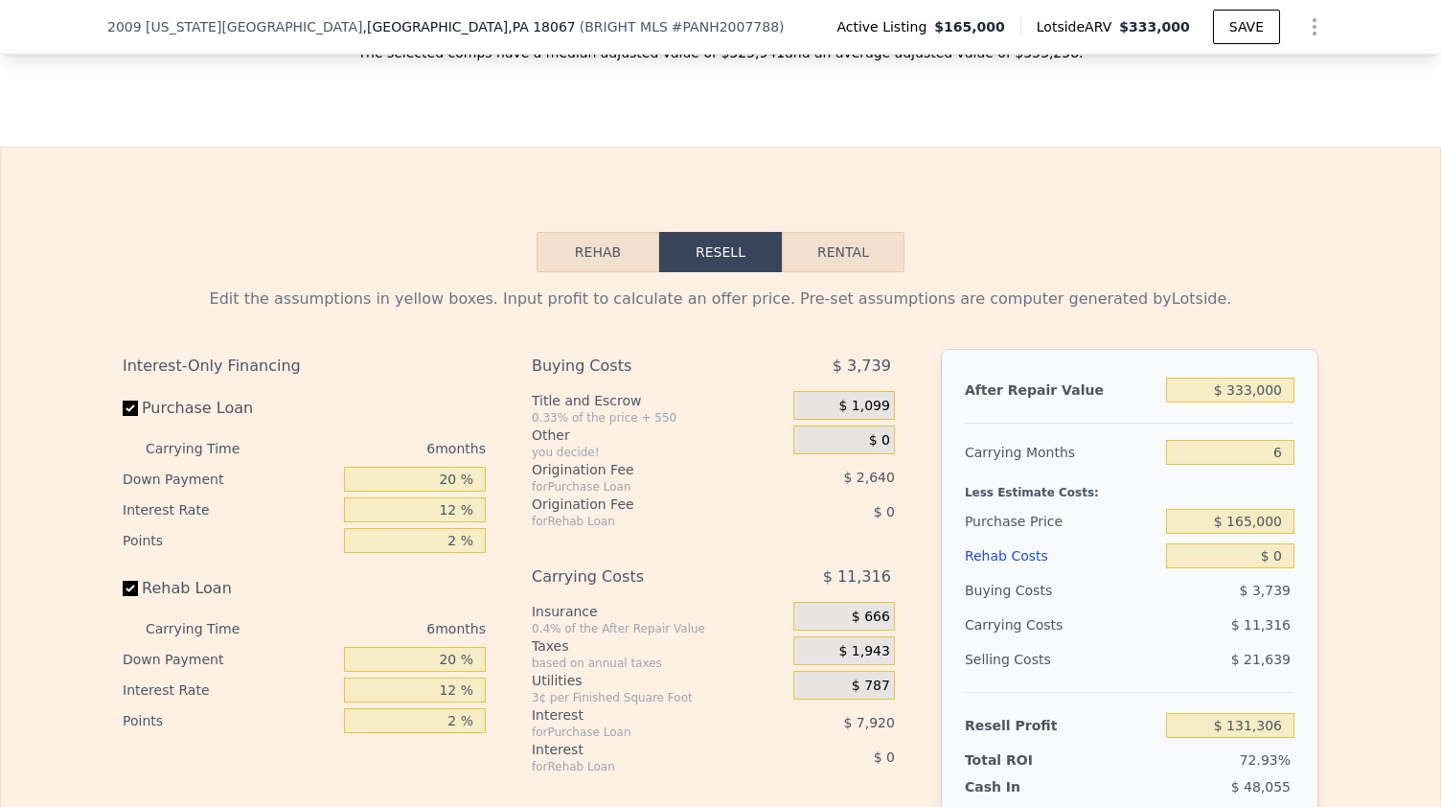
click at [847, 250] on button "Rental" at bounding box center [843, 252] width 123 height 40
select select "30"
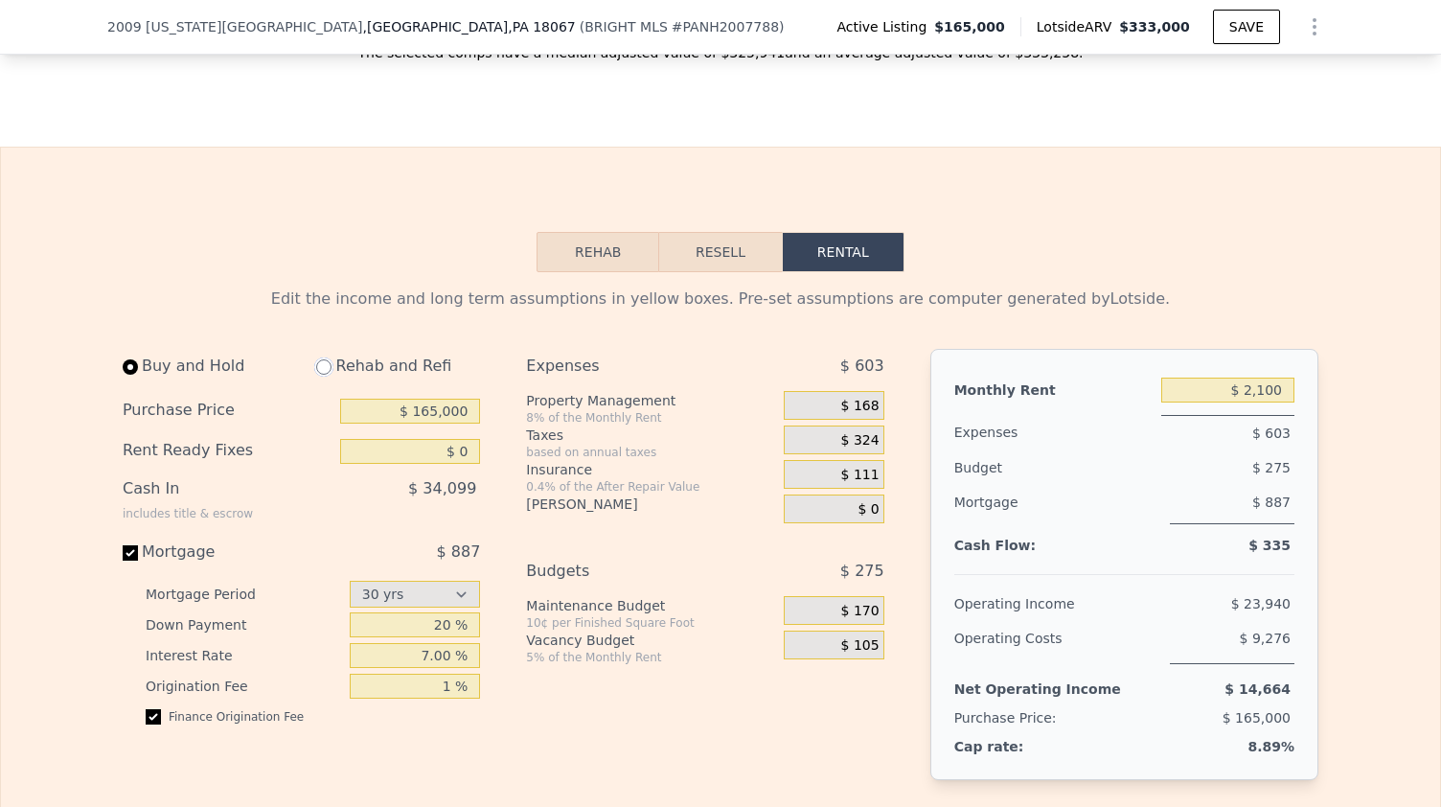
click at [321, 375] on input "radio" at bounding box center [323, 366] width 15 height 15
radio input "true"
type input "$ 3,150"
select select "30"
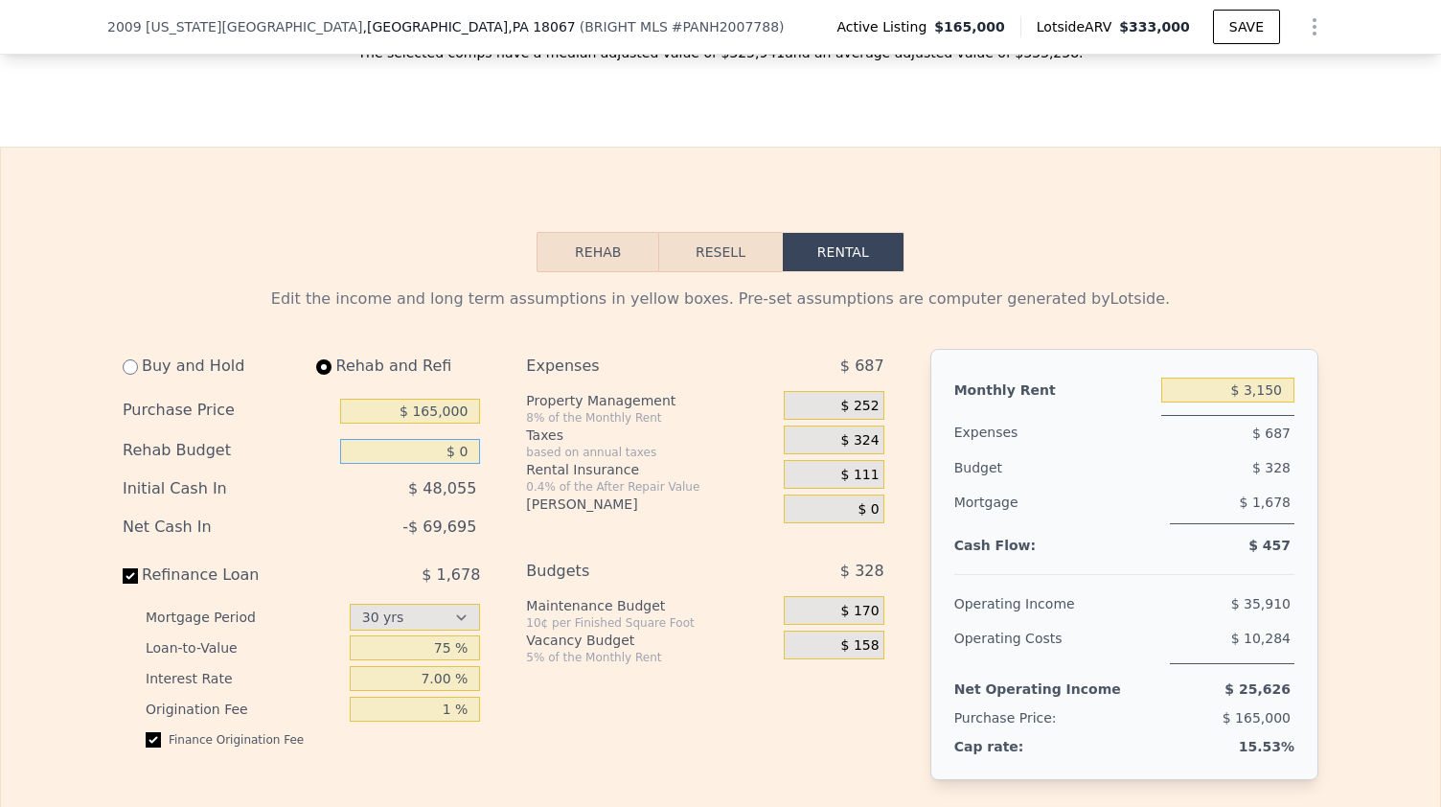
click at [446, 464] on input "$ 0" at bounding box center [410, 451] width 140 height 25
click at [457, 464] on input "$ 0" at bounding box center [410, 451] width 140 height 25
type input "$ 50,000"
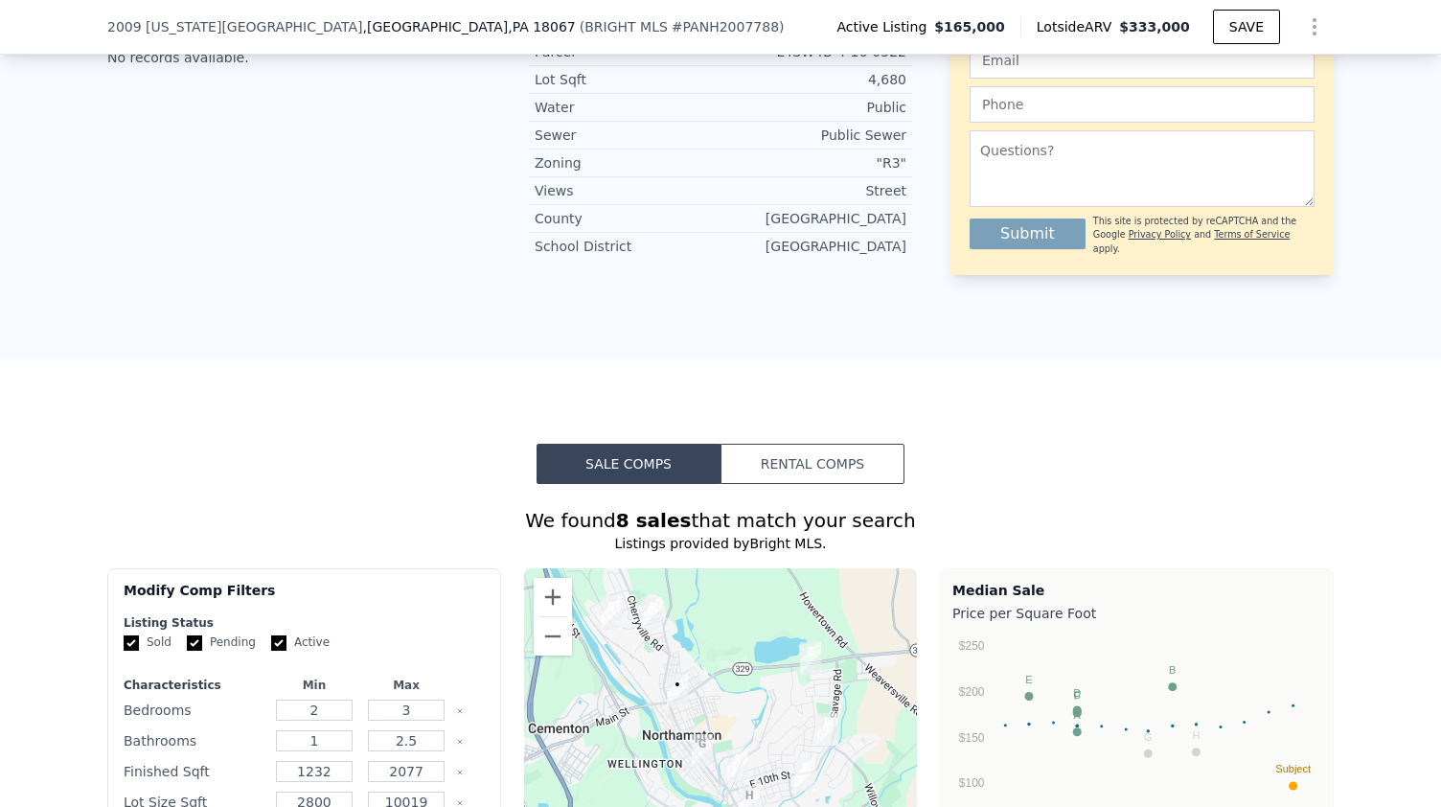
scroll to position [1288, 0]
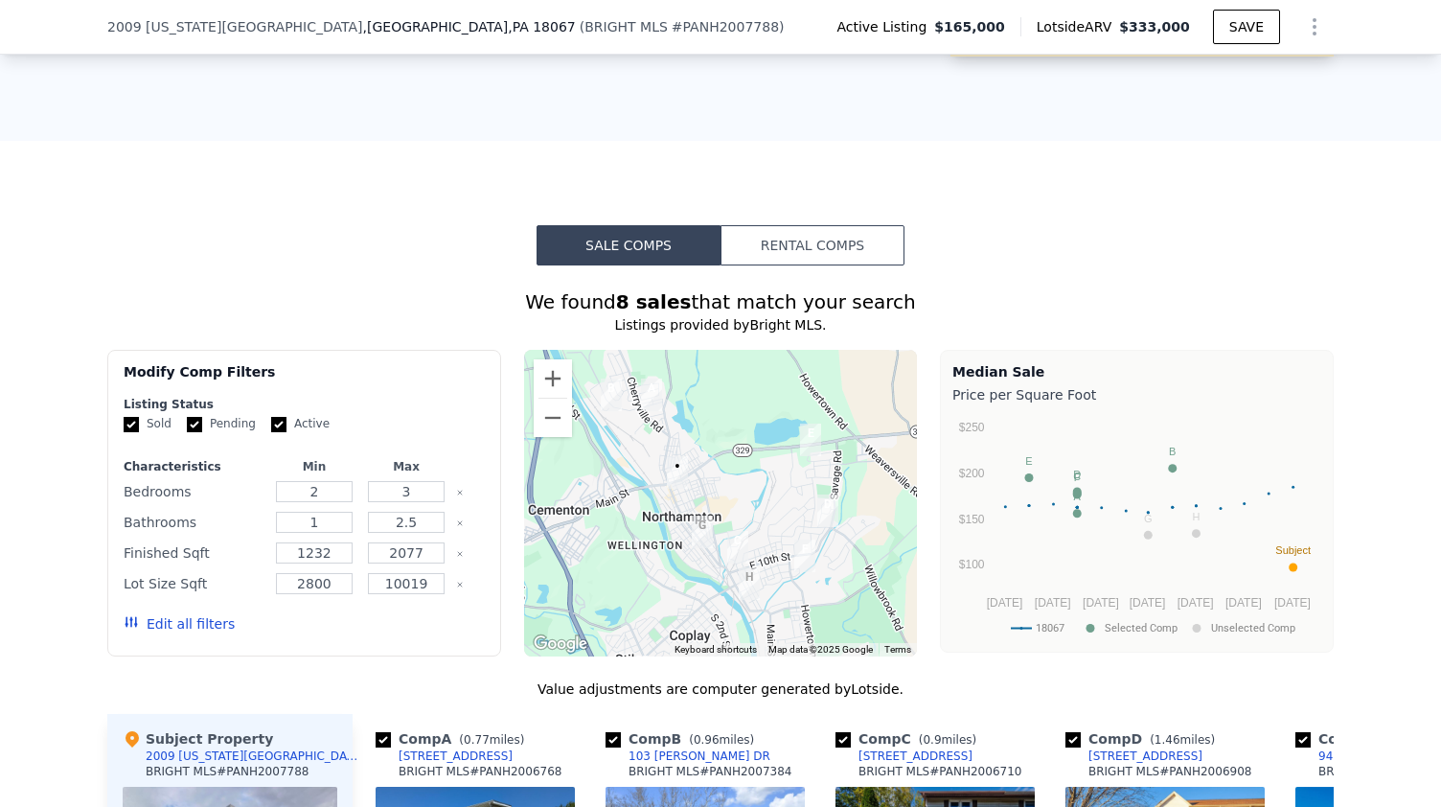
click at [791, 244] on button "Rental Comps" at bounding box center [812, 245] width 184 height 40
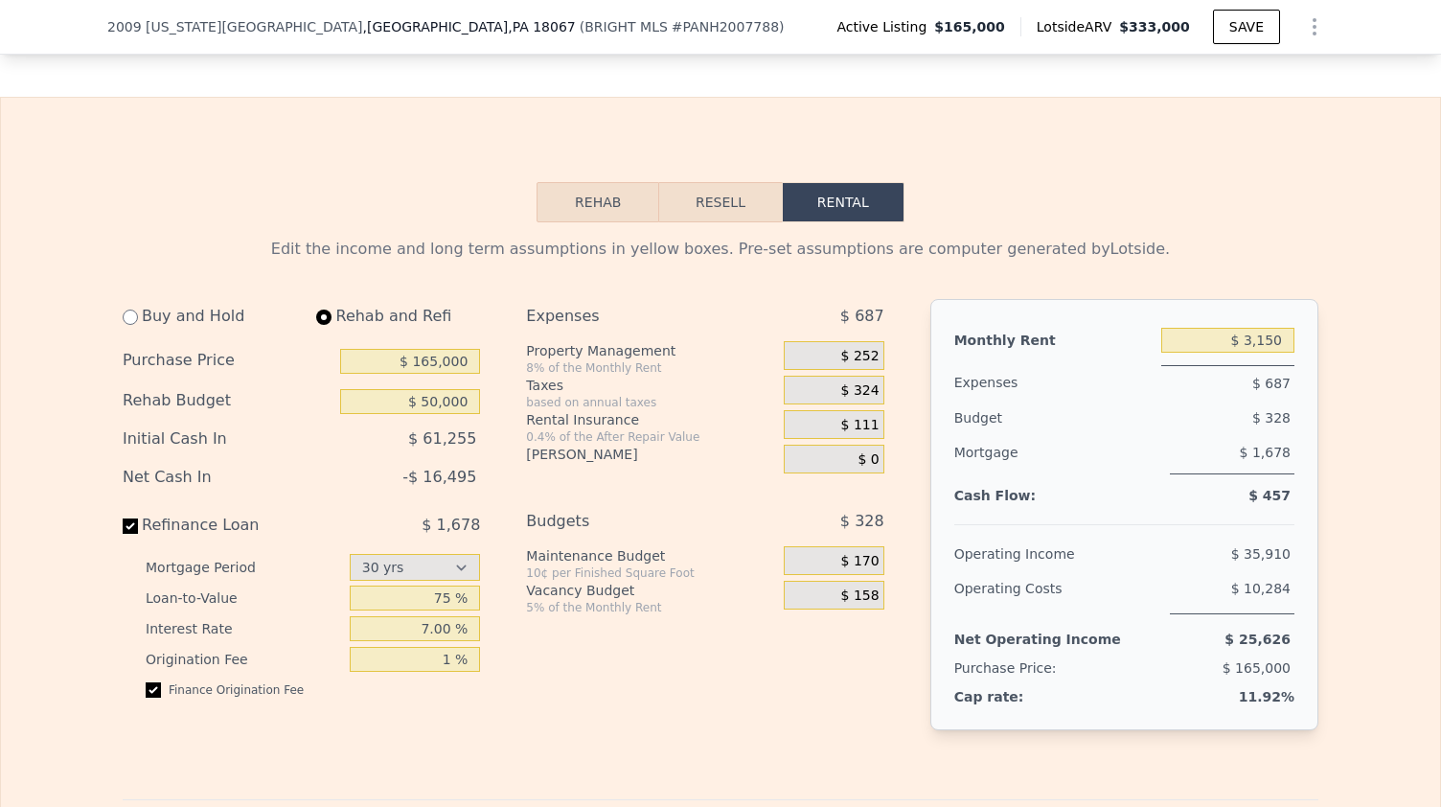
scroll to position [2481, 0]
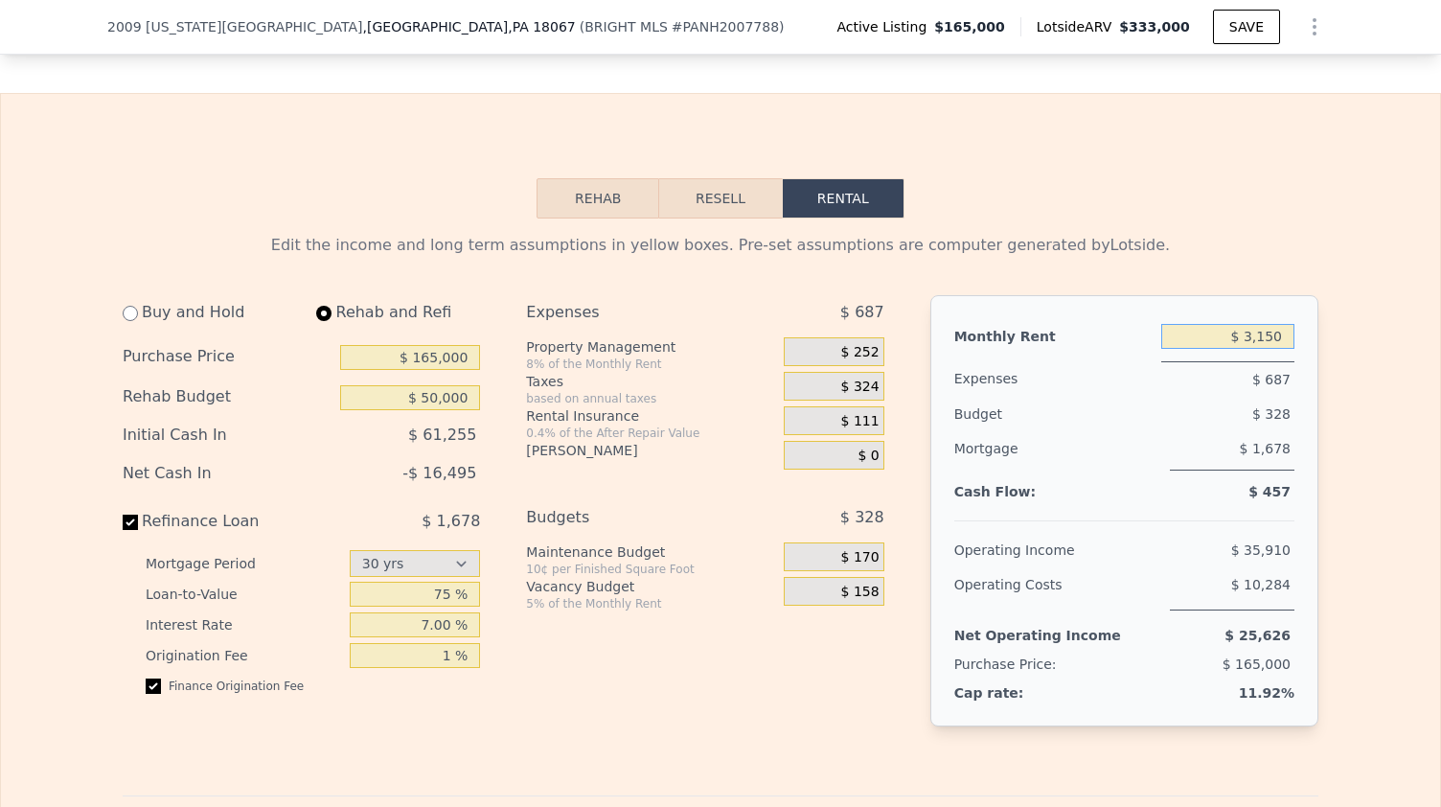
click at [1264, 349] on input "$ 3,150" at bounding box center [1227, 336] width 133 height 25
type input "$ 2,000"
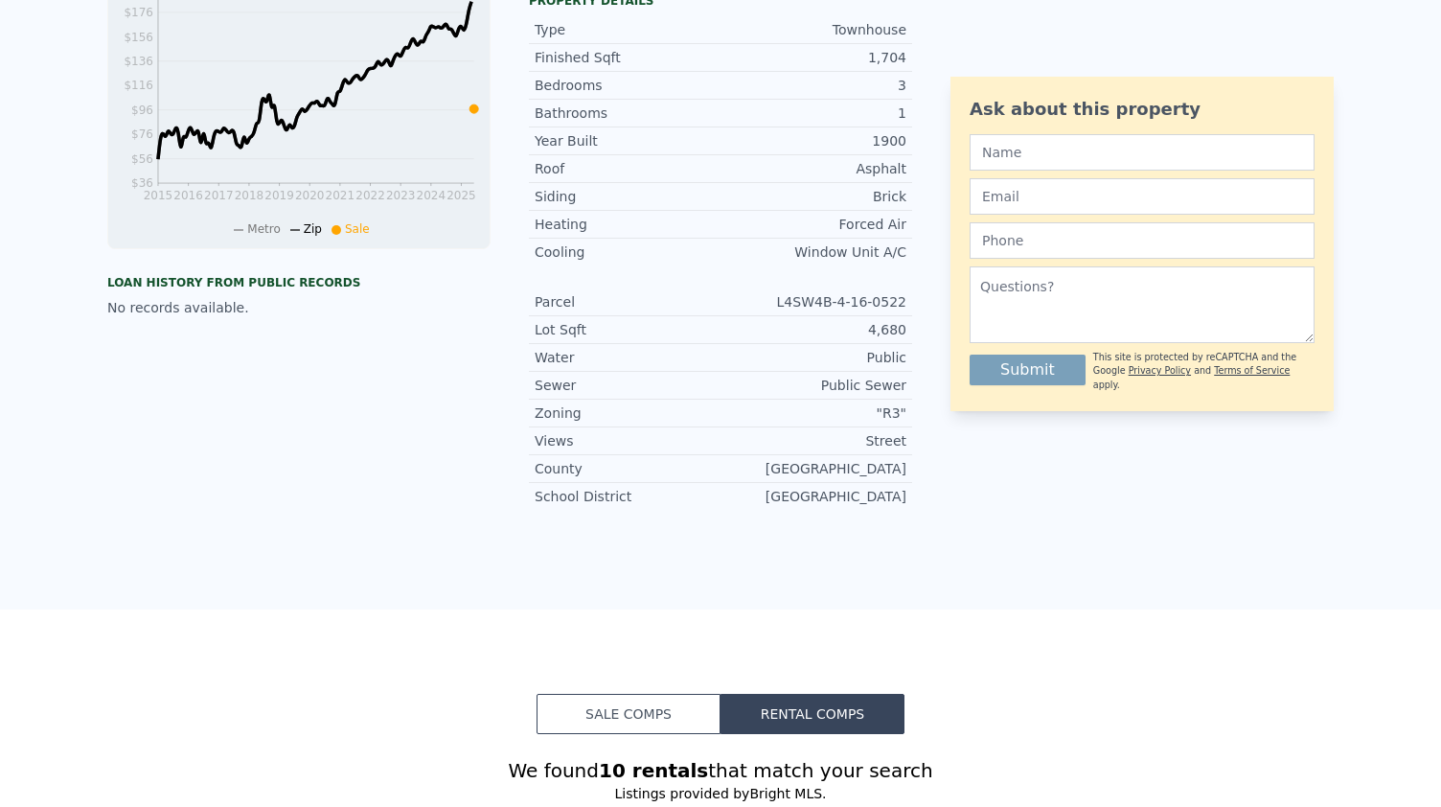
scroll to position [7, 0]
